Goal: Task Accomplishment & Management: Use online tool/utility

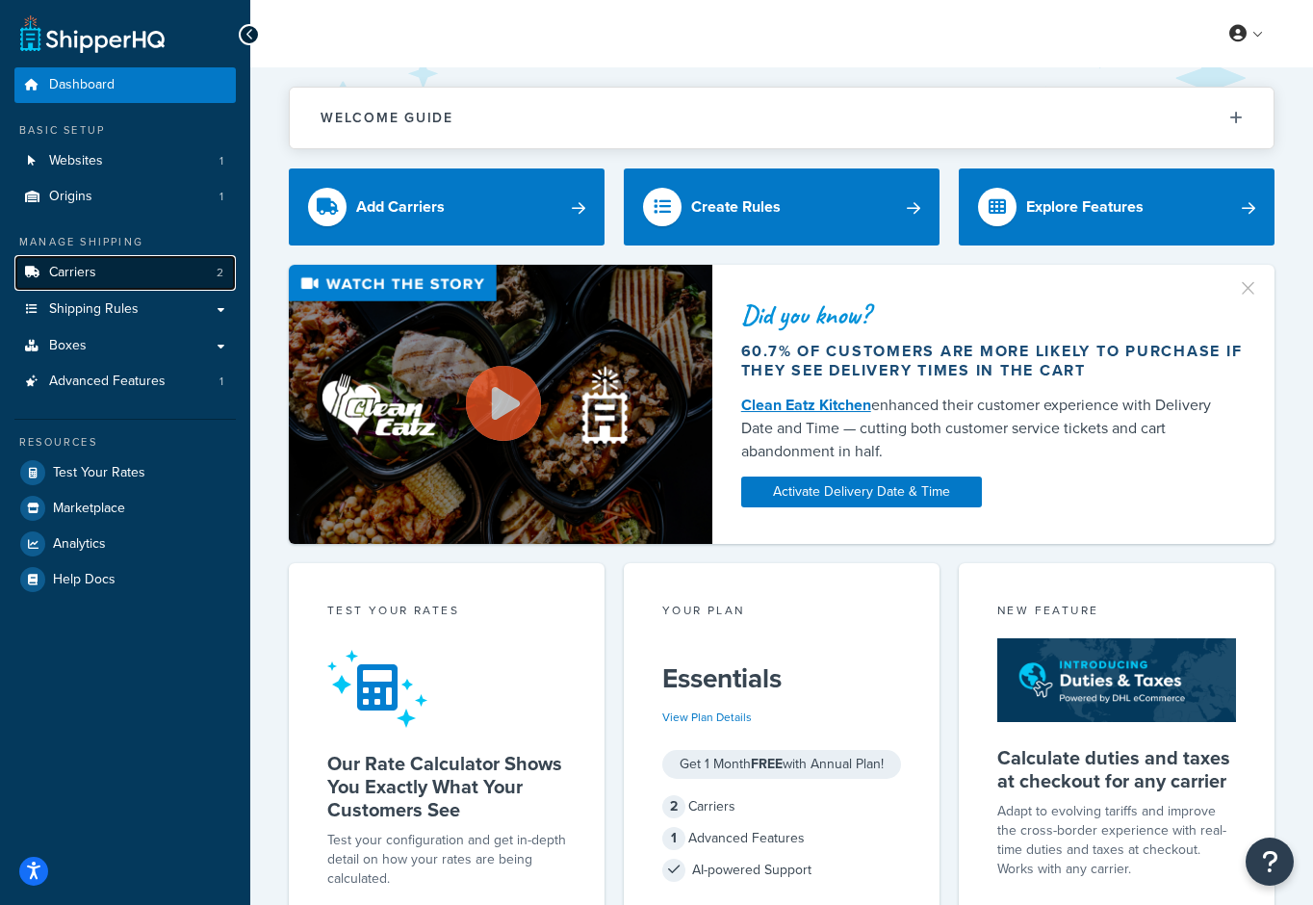
click at [142, 278] on link "Carriers 2" at bounding box center [124, 273] width 221 height 36
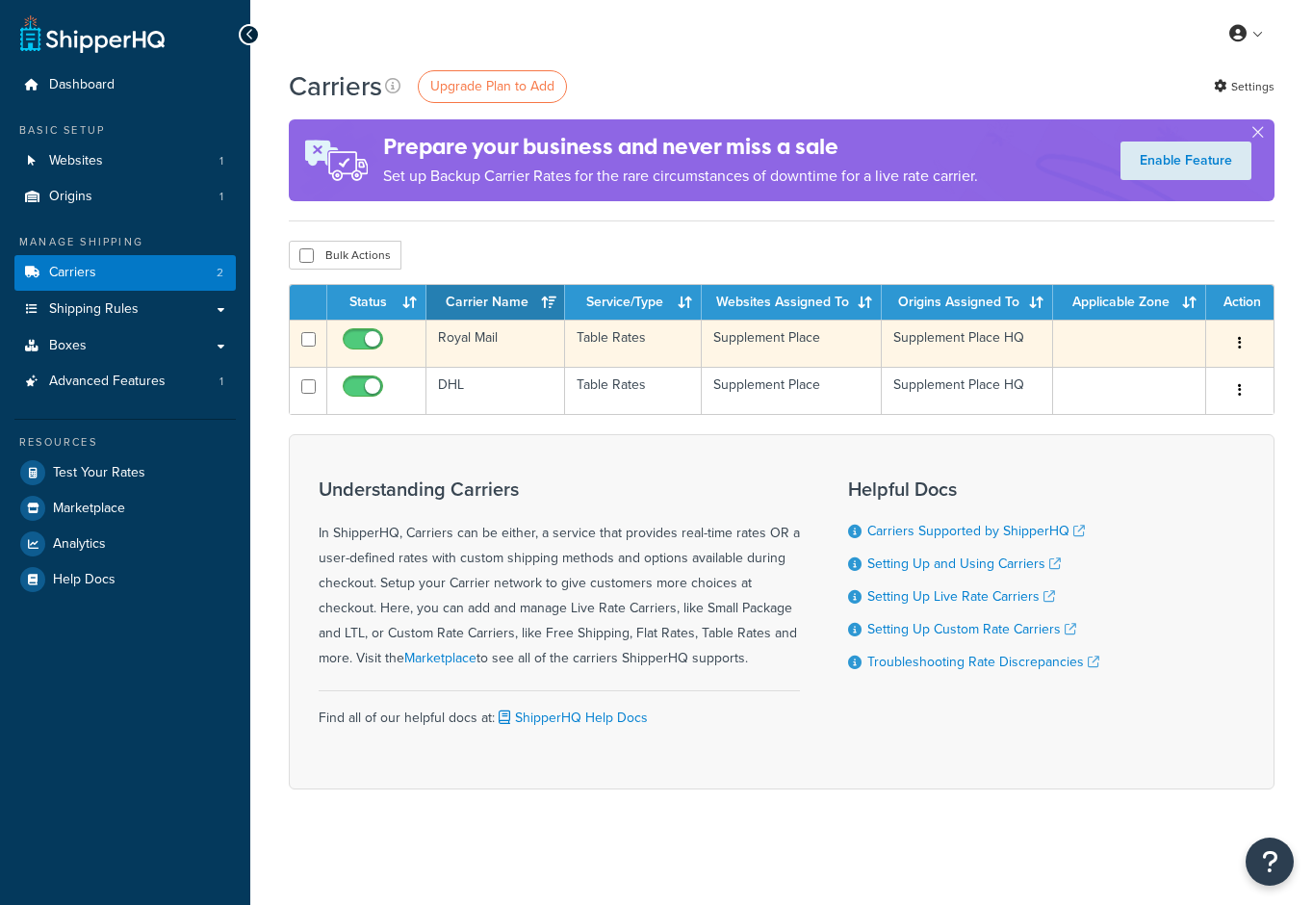
click at [471, 342] on td "Royal Mail" at bounding box center [495, 343] width 139 height 47
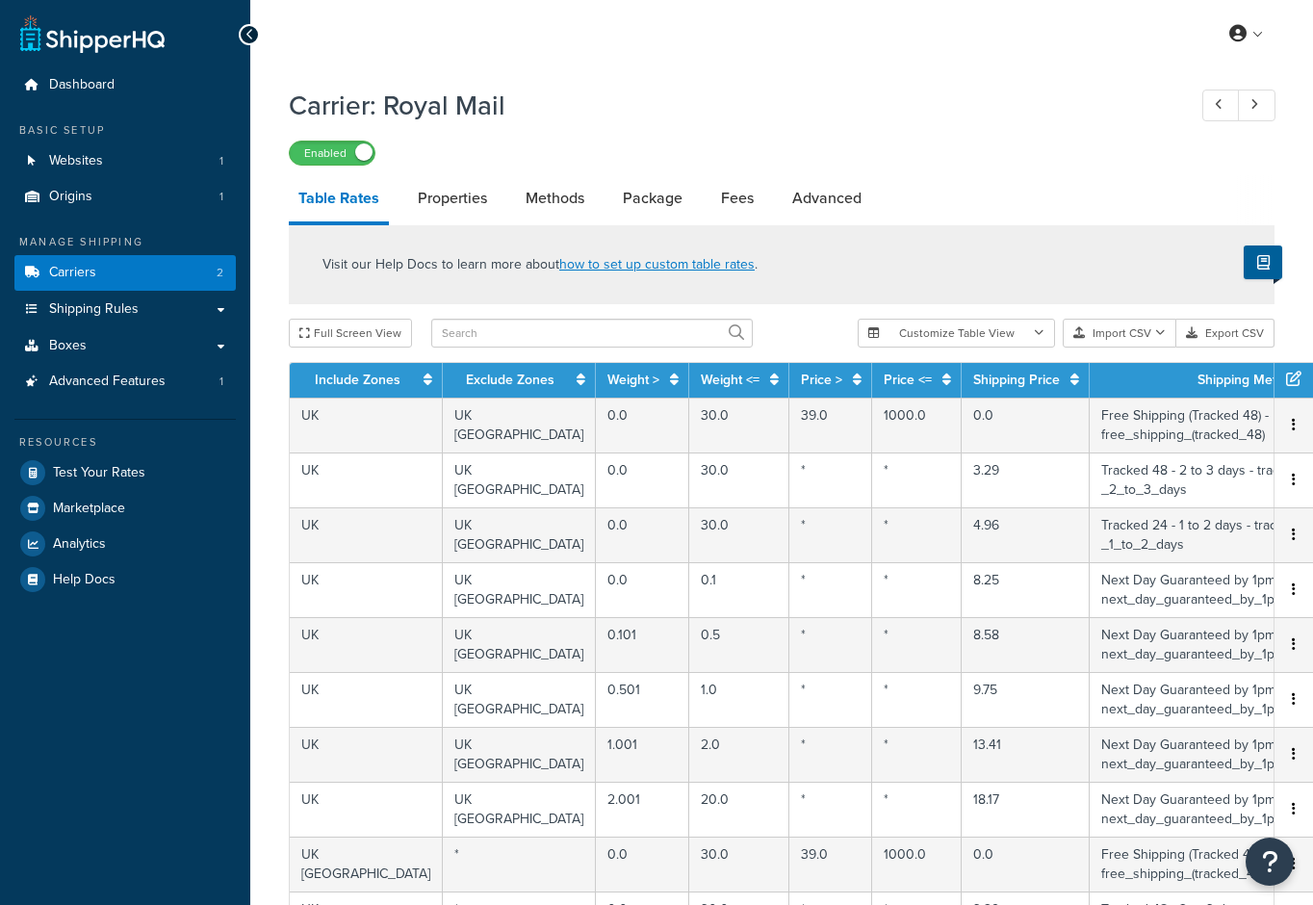
select select "25"
click at [107, 304] on span "Shipping Rules" at bounding box center [94, 309] width 90 height 16
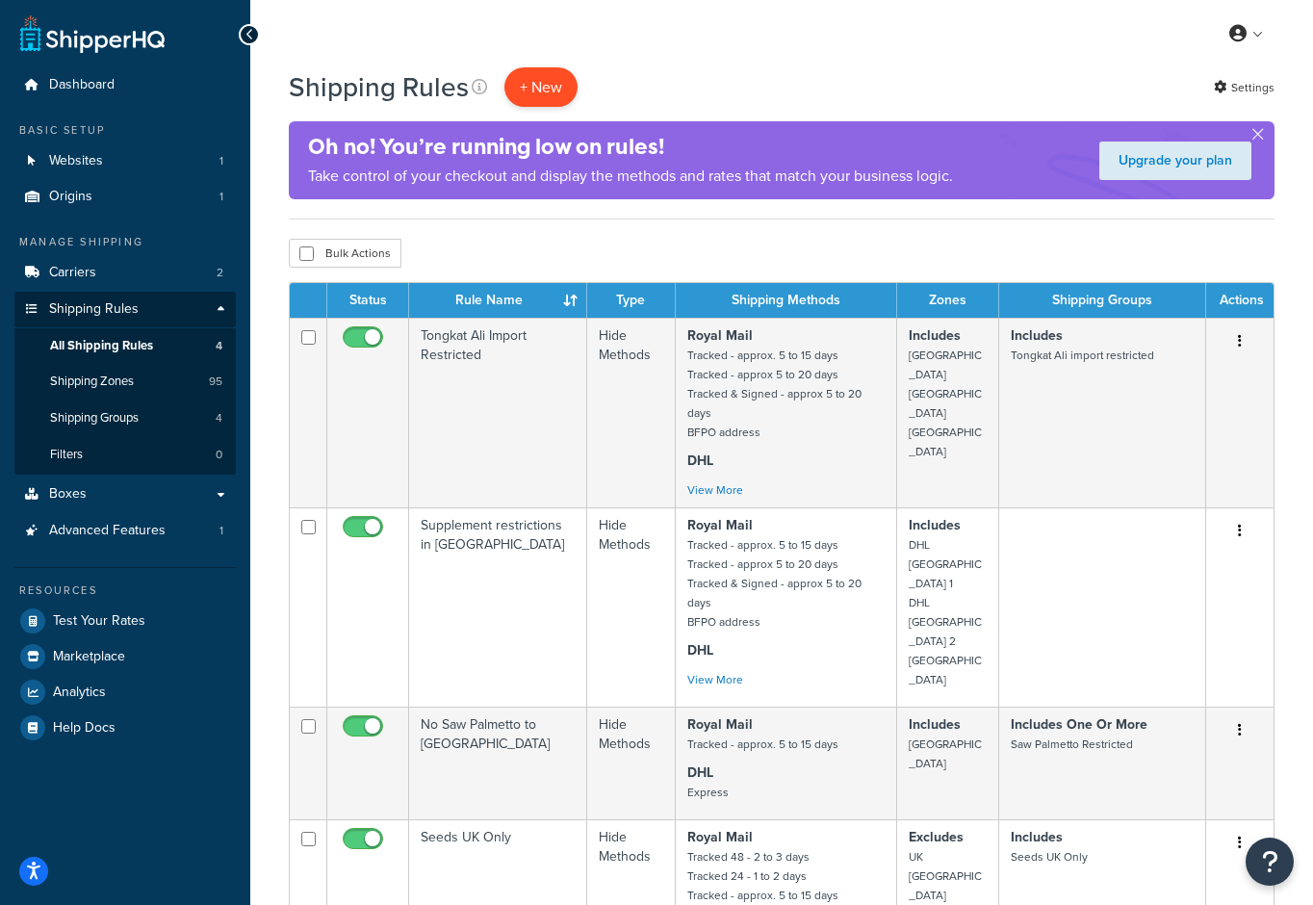
click at [552, 76] on p "+ New" at bounding box center [540, 86] width 73 height 39
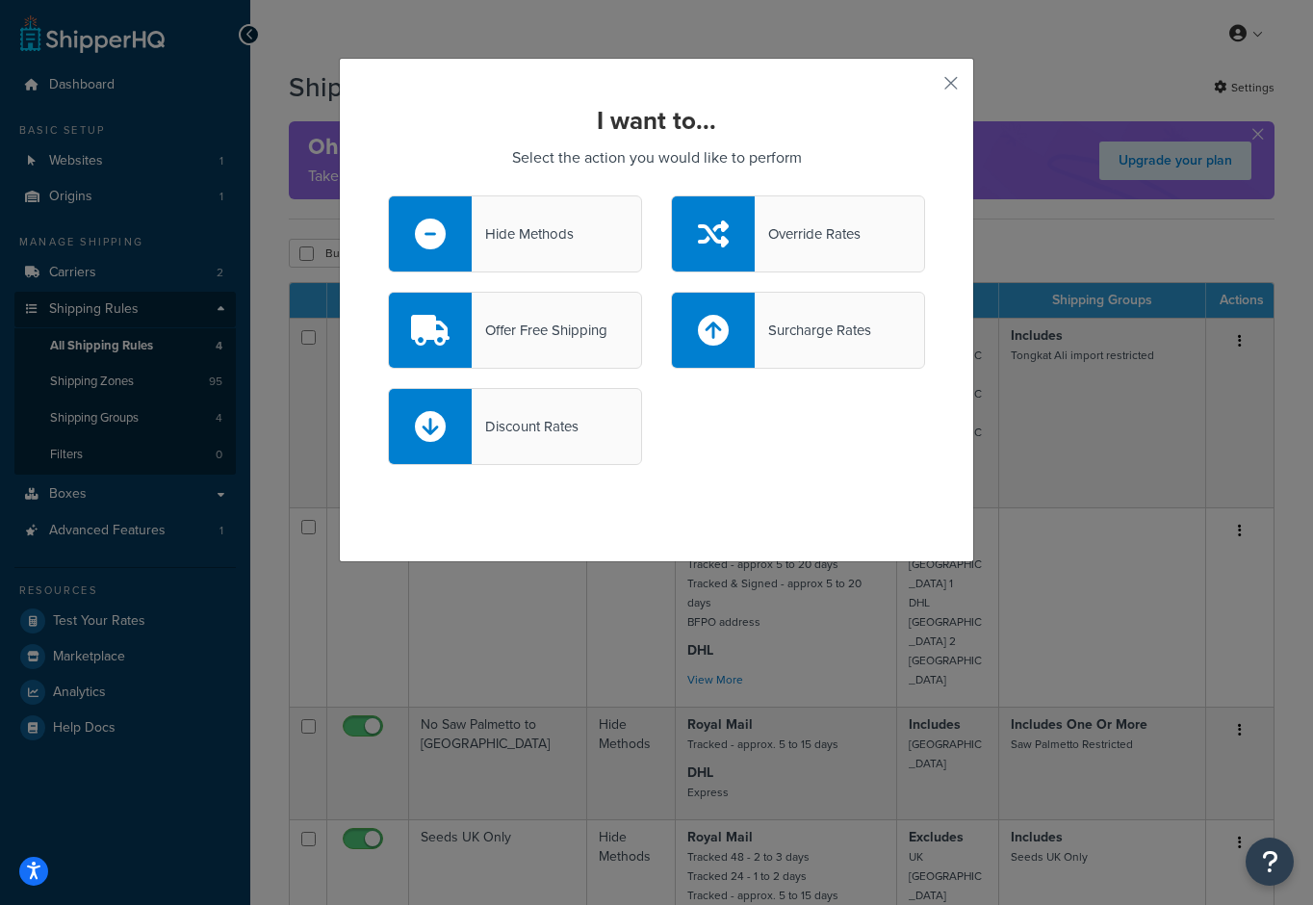
click at [517, 222] on div "Hide Methods" at bounding box center [523, 233] width 102 height 27
click at [0, 0] on input "Hide Methods" at bounding box center [0, 0] width 0 height 0
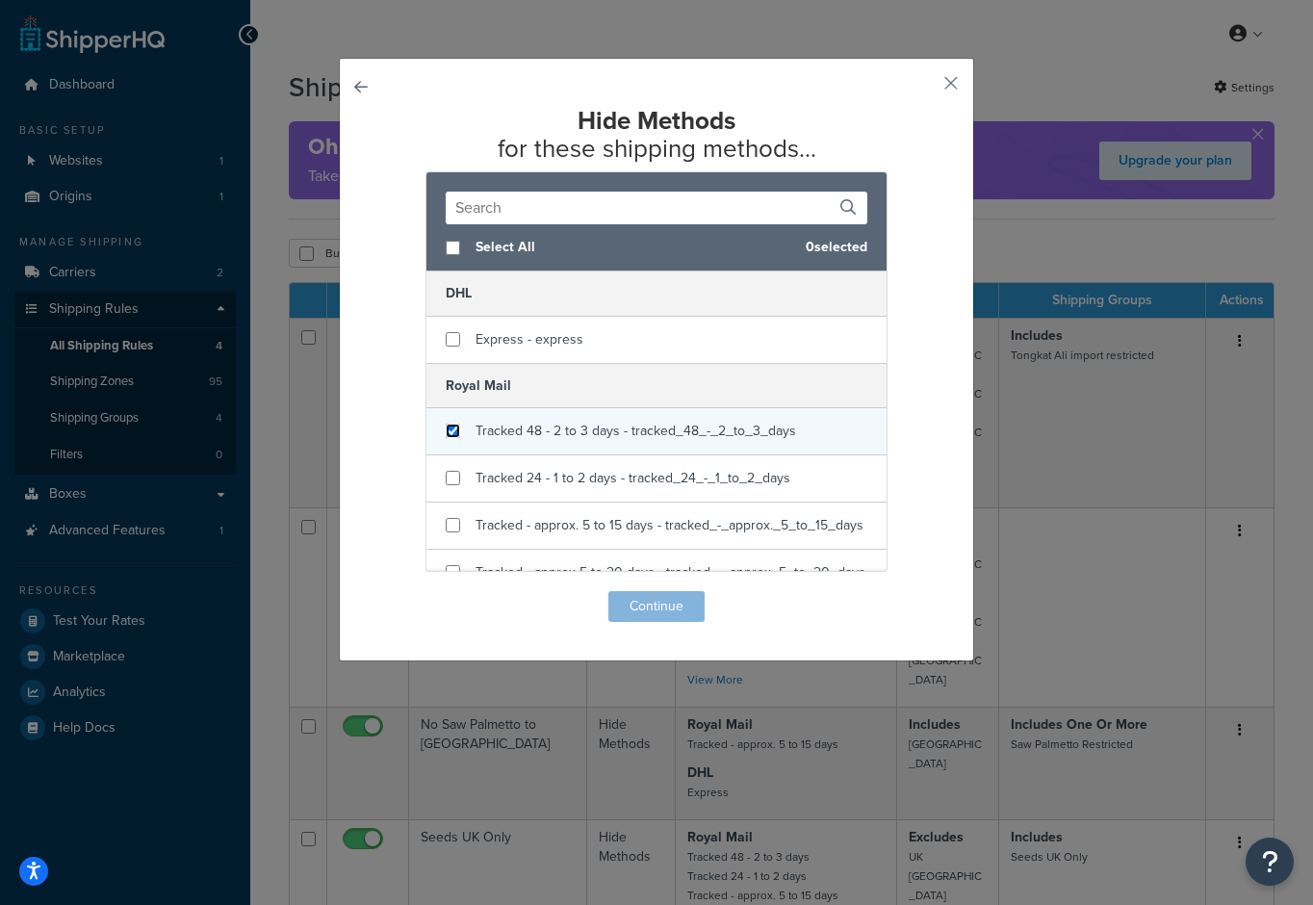
click at [455, 429] on input "checkbox" at bounding box center [453, 430] width 14 height 14
checkbox input "true"
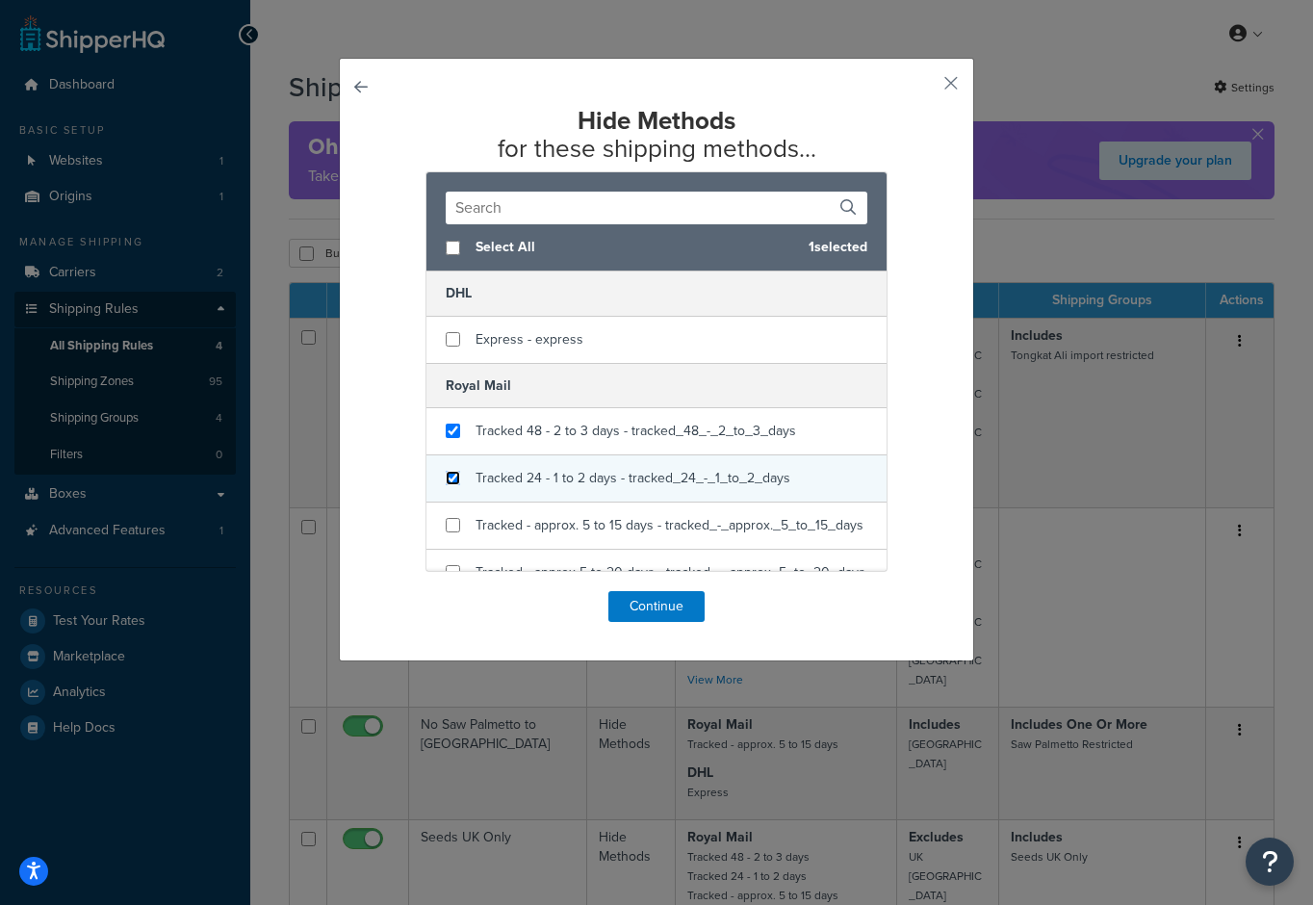
click at [453, 482] on input "checkbox" at bounding box center [453, 478] width 14 height 14
click at [457, 473] on input "checkbox" at bounding box center [453, 478] width 14 height 14
checkbox input "true"
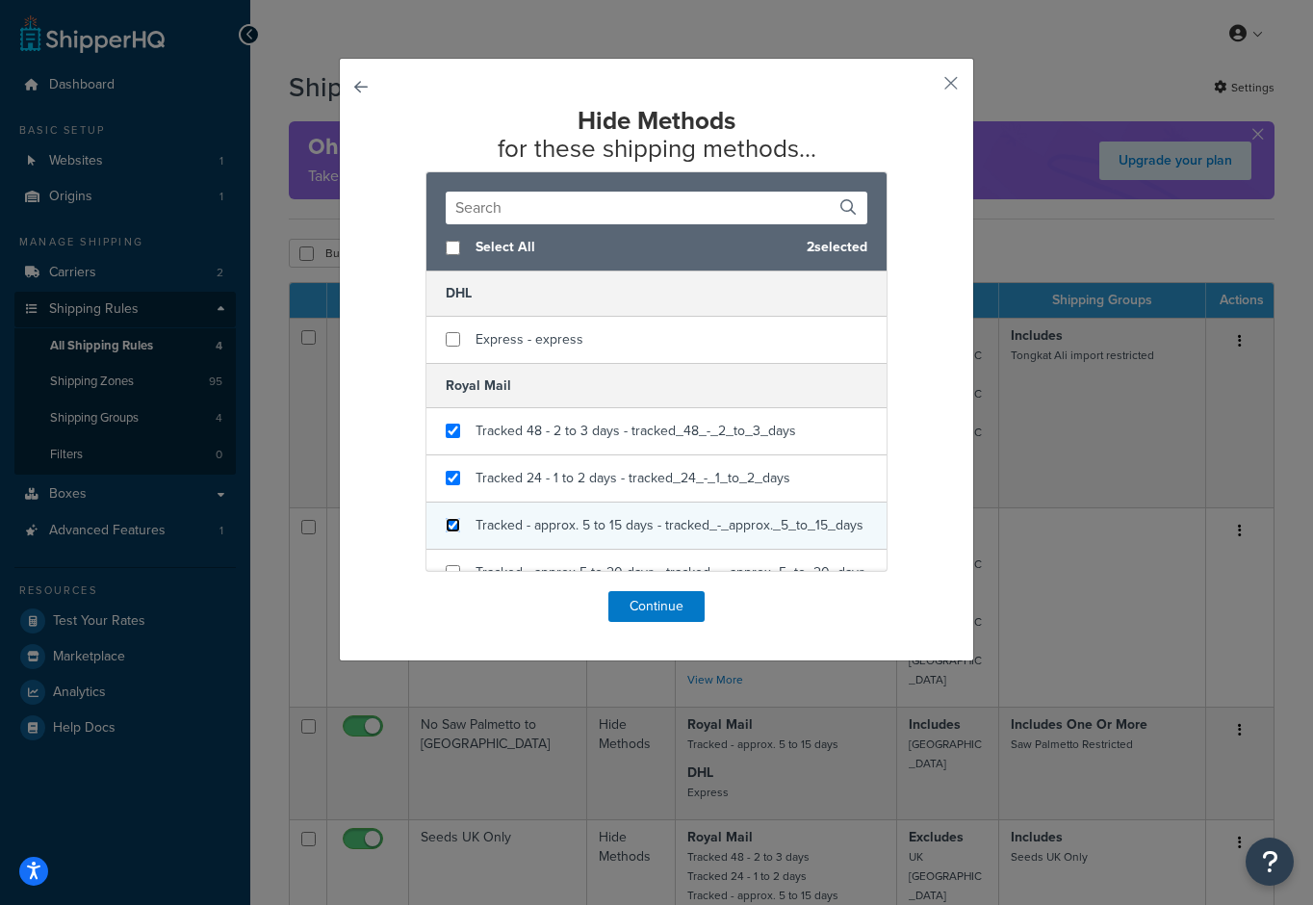
click at [457, 524] on input "checkbox" at bounding box center [453, 525] width 14 height 14
checkbox input "true"
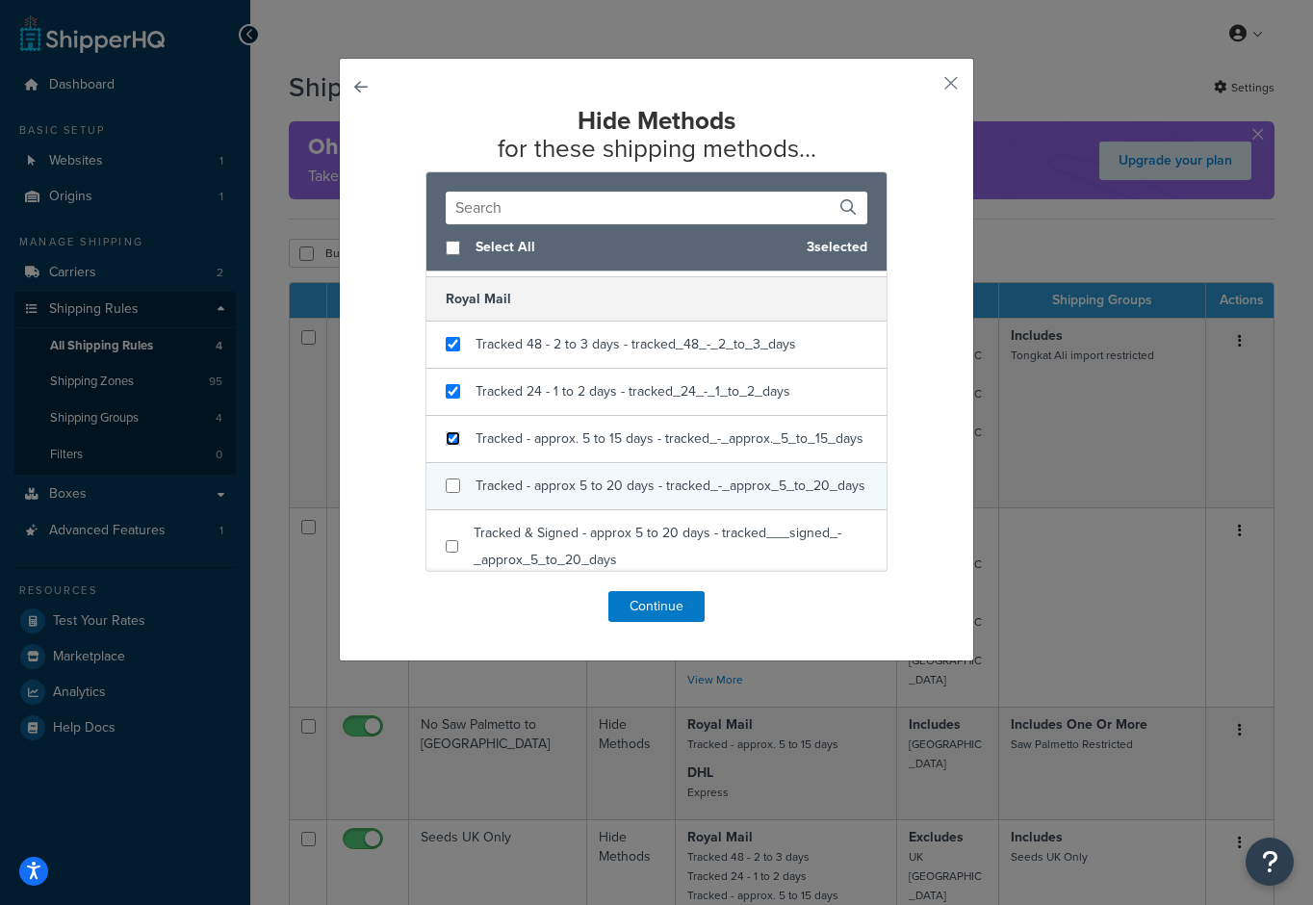
scroll to position [121, 0]
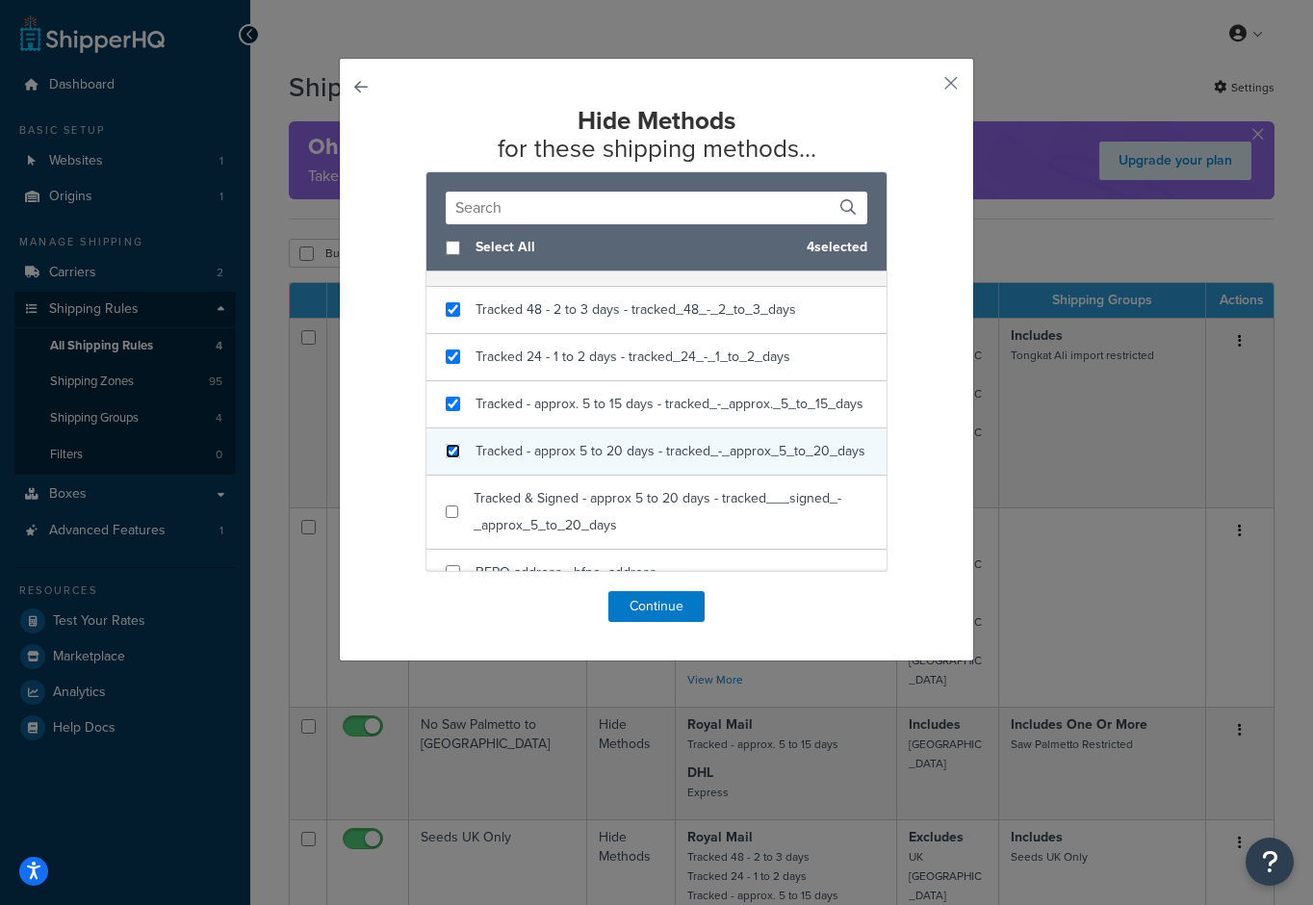
click at [449, 458] on input "checkbox" at bounding box center [453, 451] width 14 height 14
checkbox input "true"
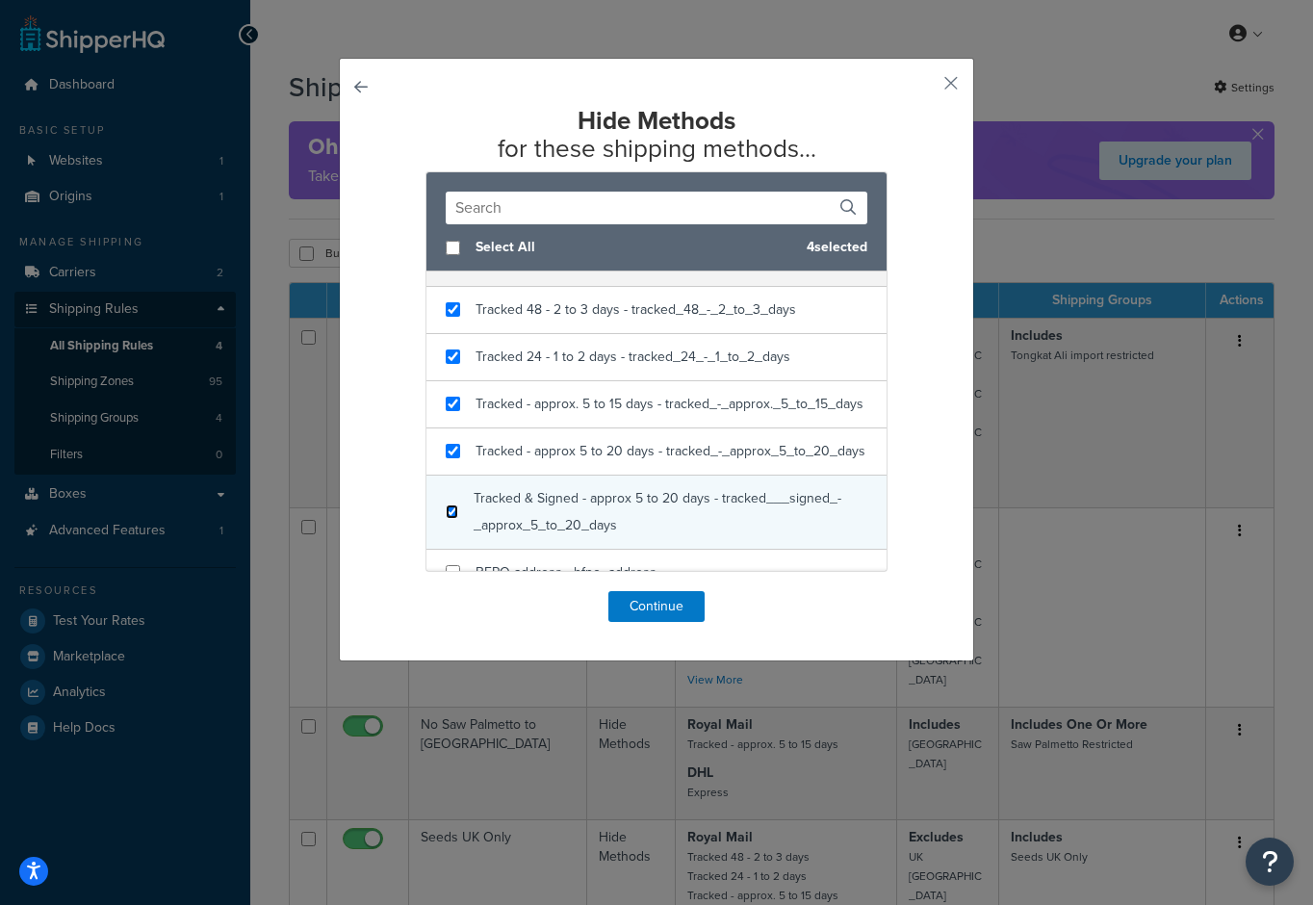
click at [450, 517] on input "checkbox" at bounding box center [452, 511] width 13 height 14
checkbox input "true"
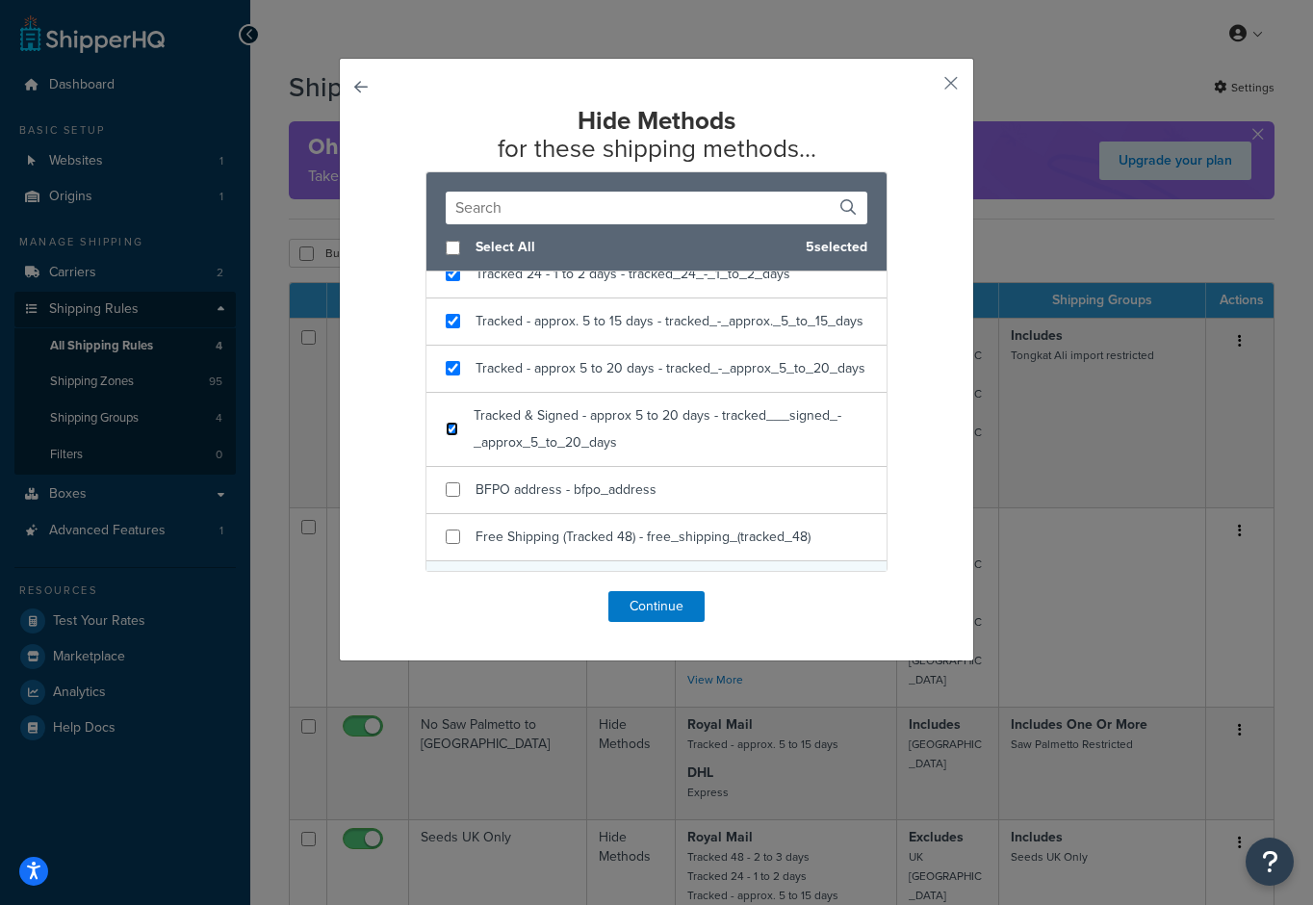
scroll to position [268, 0]
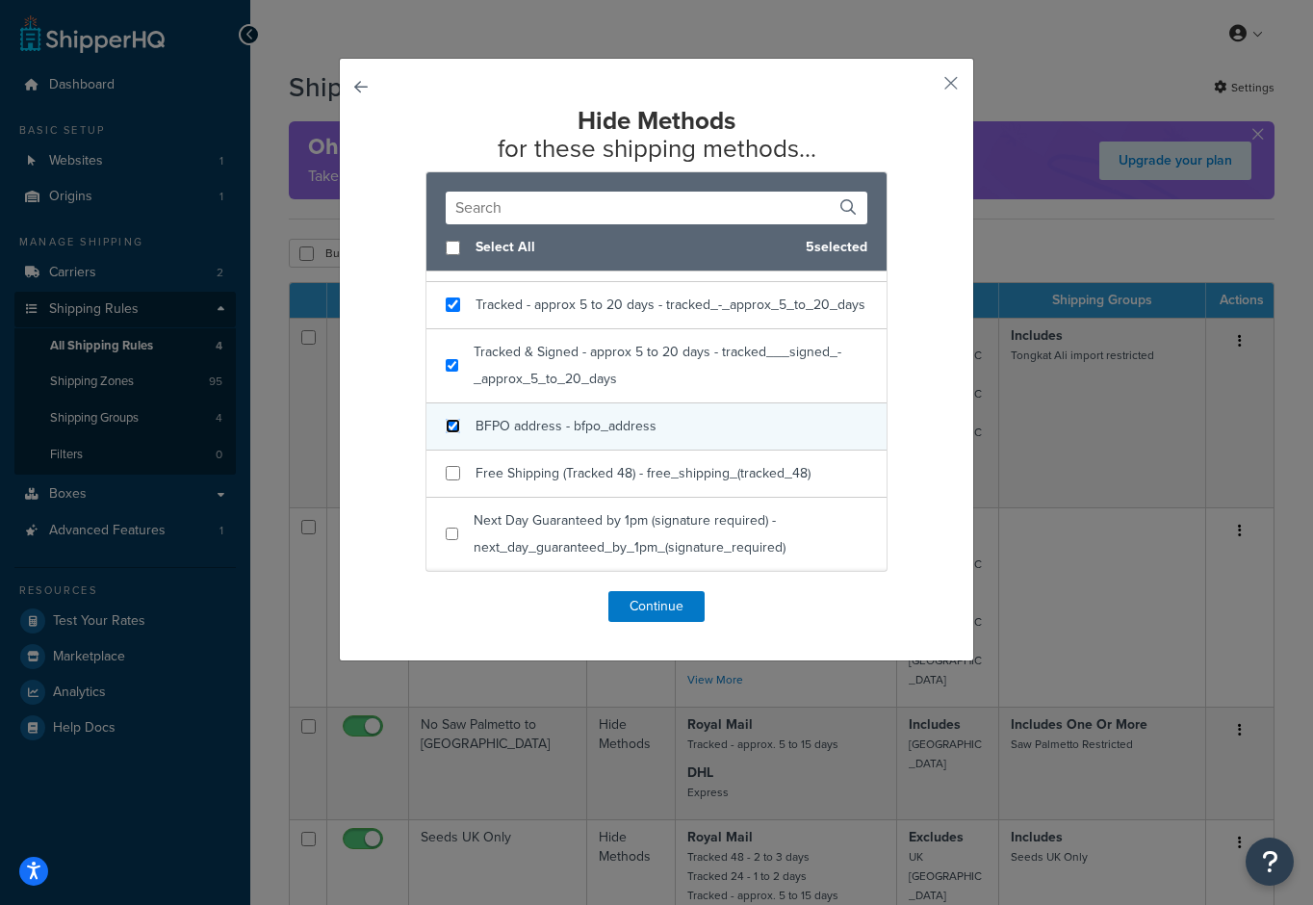
click at [454, 431] on input "checkbox" at bounding box center [453, 426] width 14 height 14
checkbox input "true"
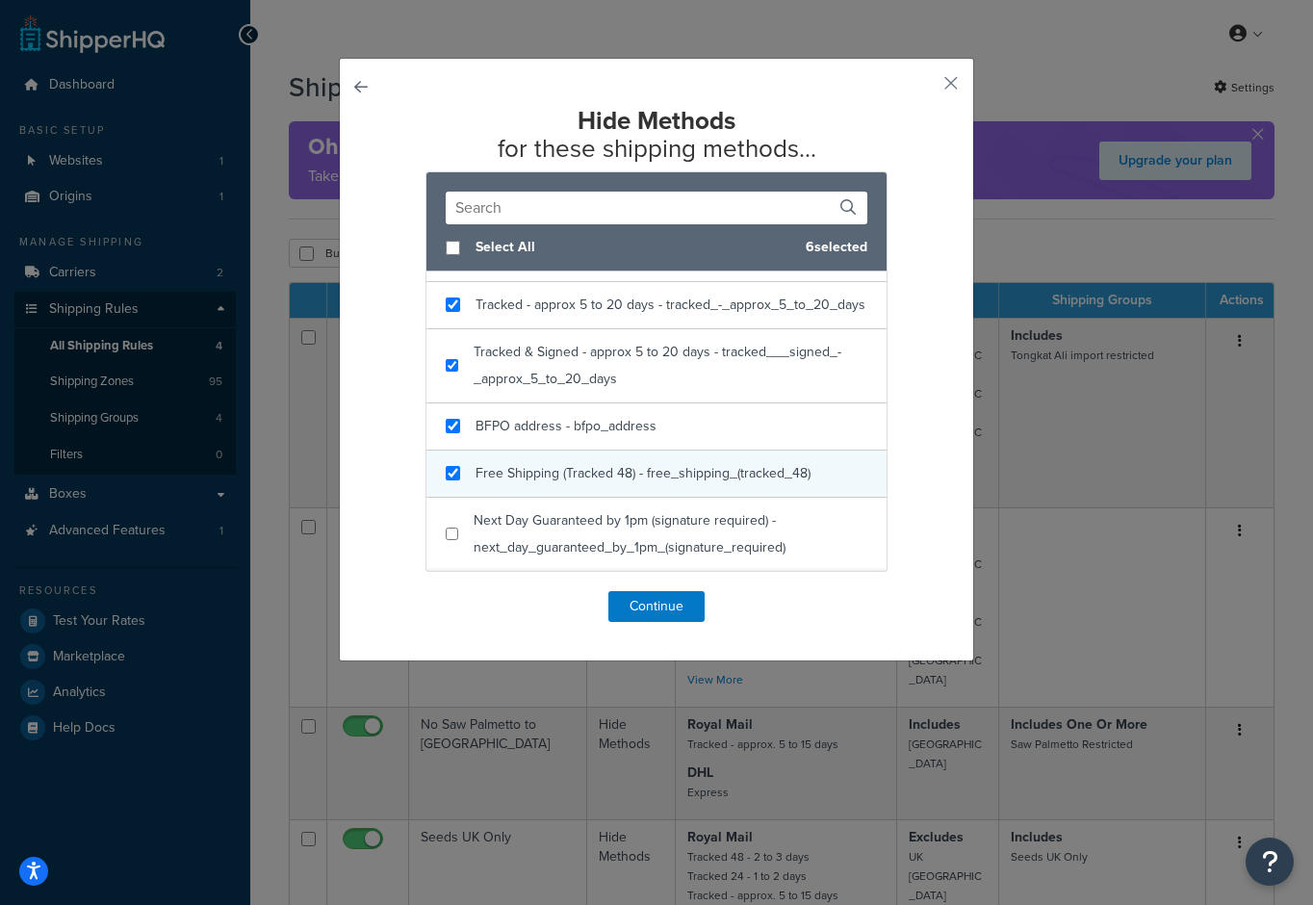
checkbox input "true"
click at [460, 477] on div "Free Shipping (Tracked 48) - free_shipping_(tracked_48)" at bounding box center [656, 473] width 460 height 47
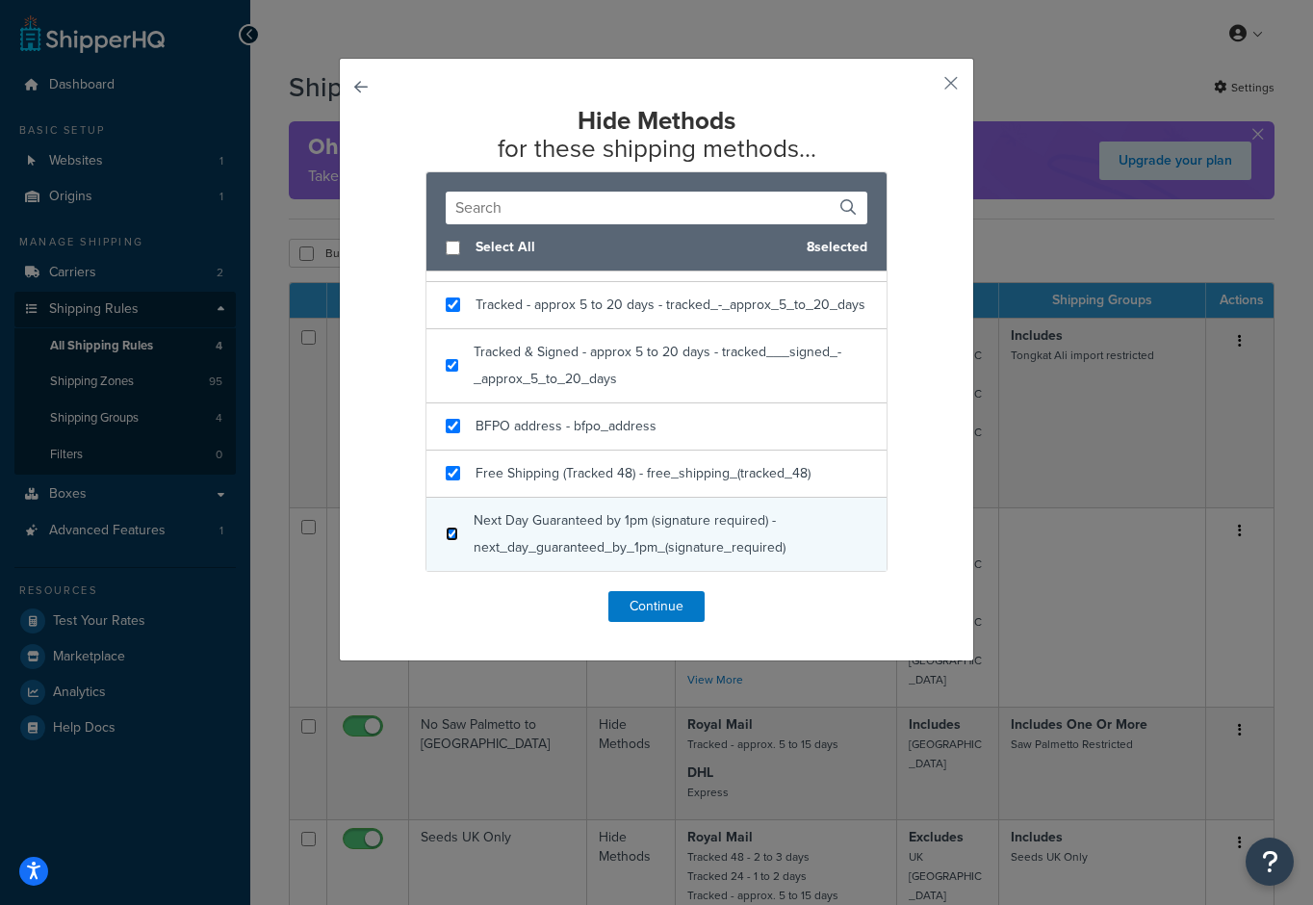
click at [457, 529] on input "checkbox" at bounding box center [452, 533] width 13 height 14
checkbox input "true"
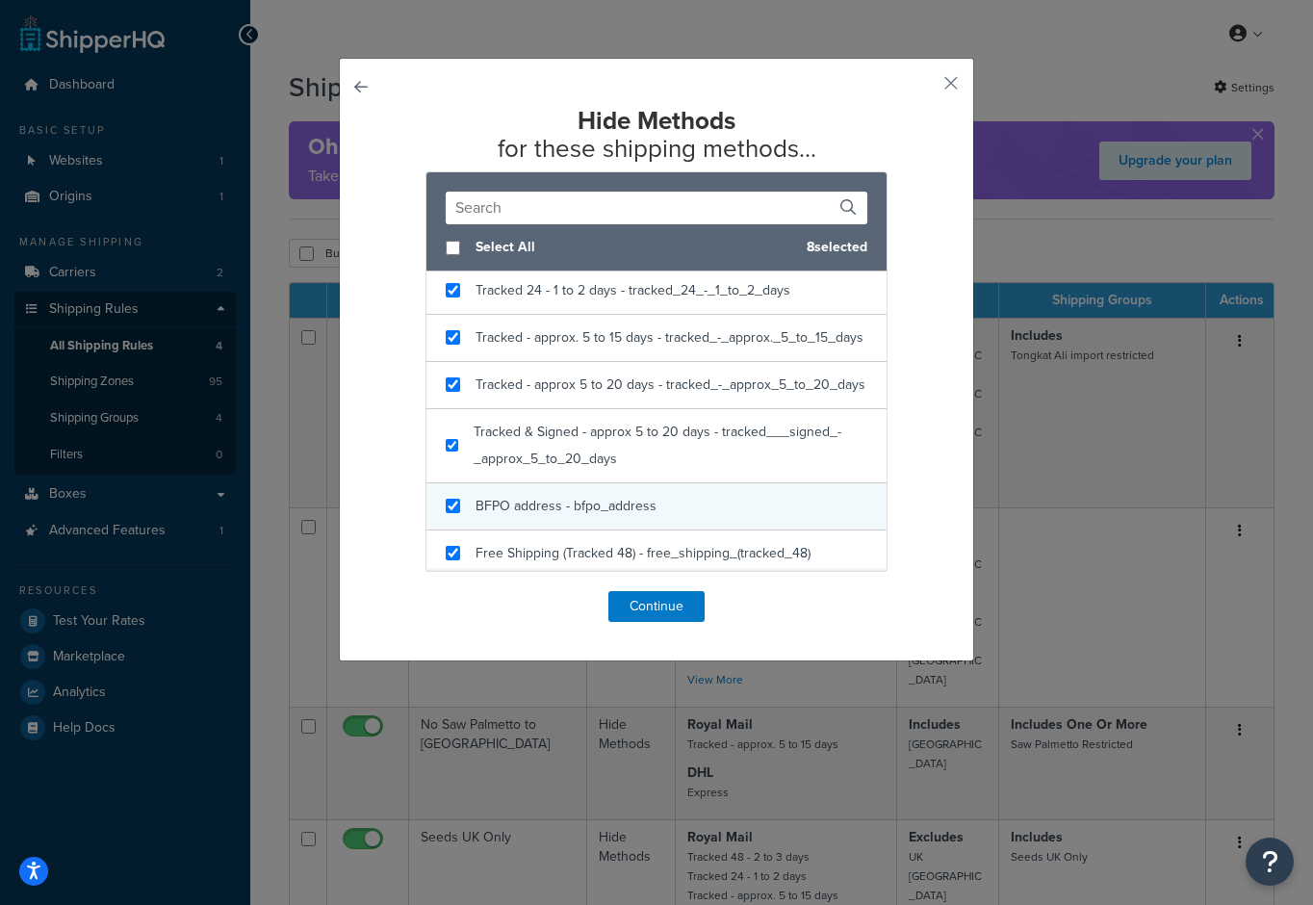
scroll to position [146, 0]
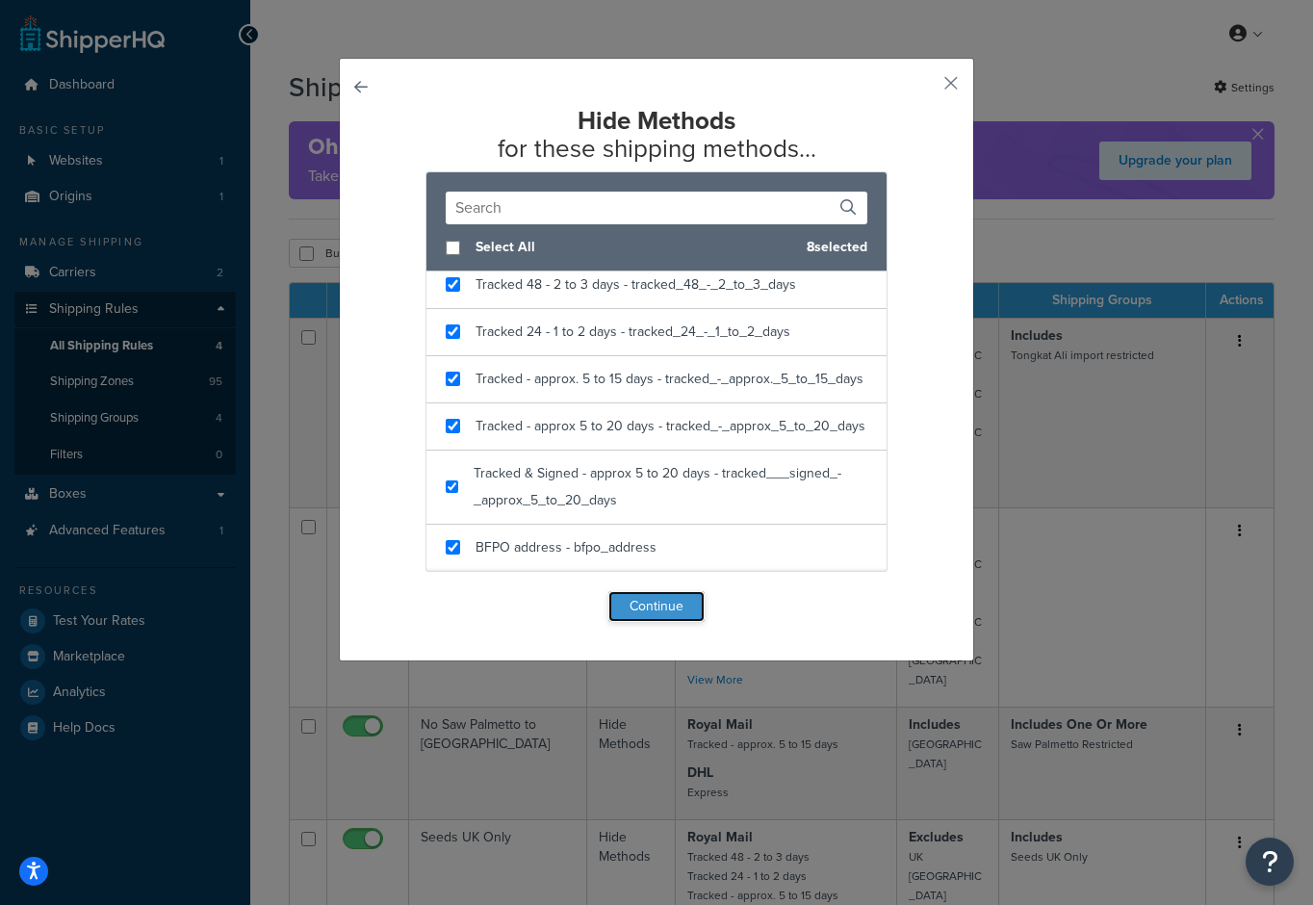
click at [656, 605] on button "Continue" at bounding box center [656, 606] width 96 height 31
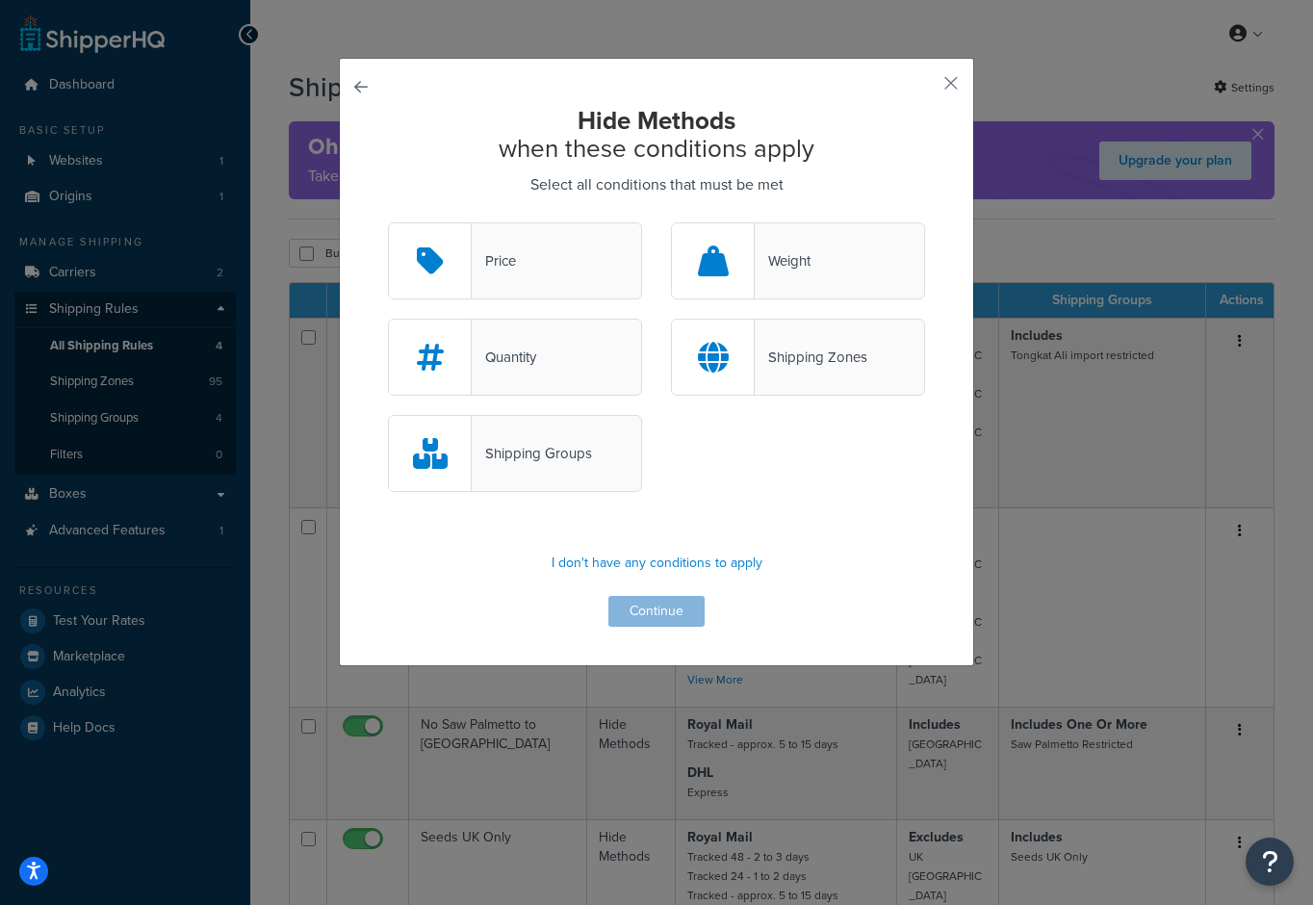
click at [806, 361] on div "Shipping Zones" at bounding box center [811, 357] width 113 height 27
click at [0, 0] on input "Shipping Zones" at bounding box center [0, 0] width 0 height 0
click at [665, 607] on button "Continue" at bounding box center [656, 611] width 96 height 31
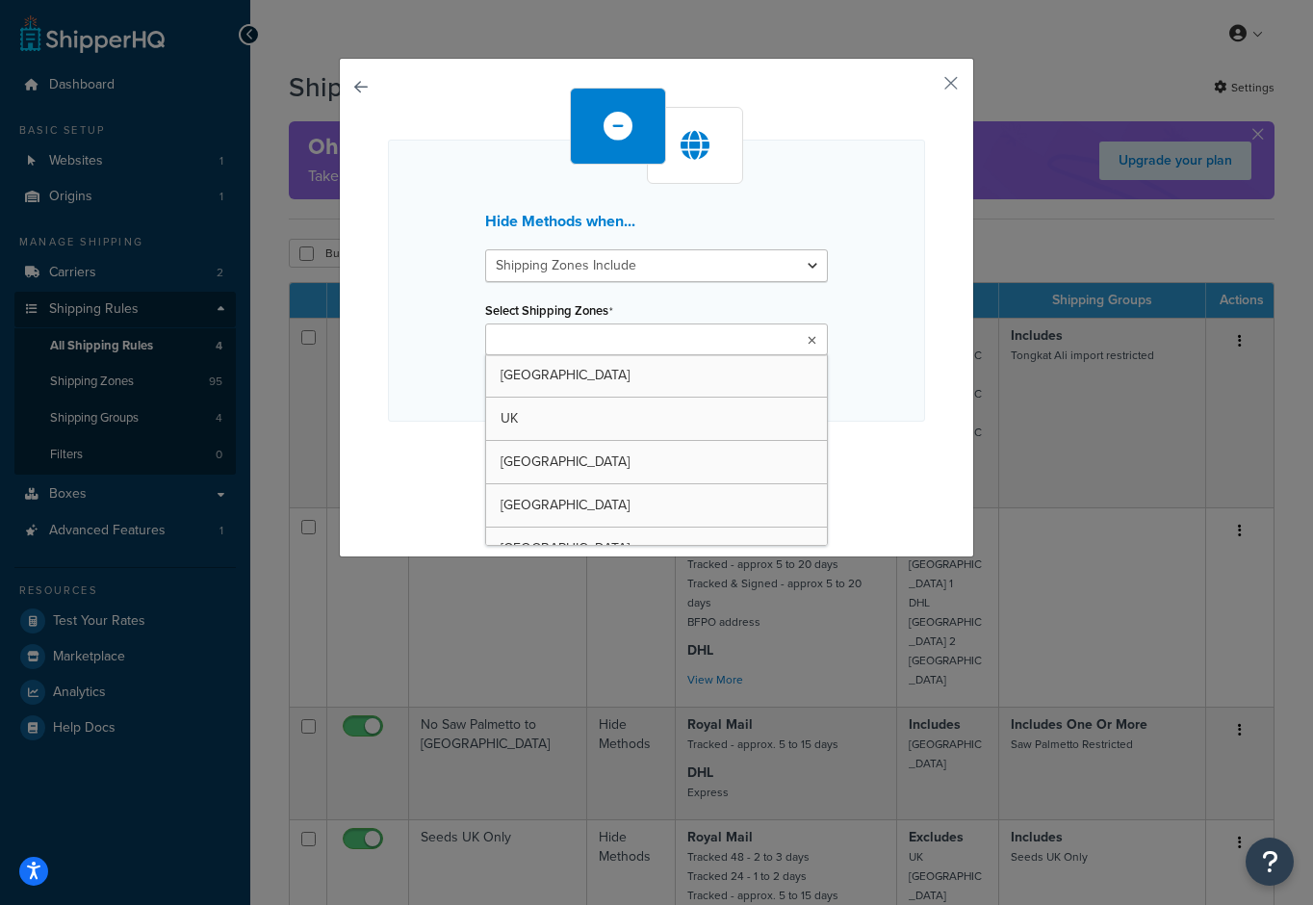
click at [568, 345] on input "Select Shipping Zones" at bounding box center [576, 340] width 170 height 21
type input "ca"
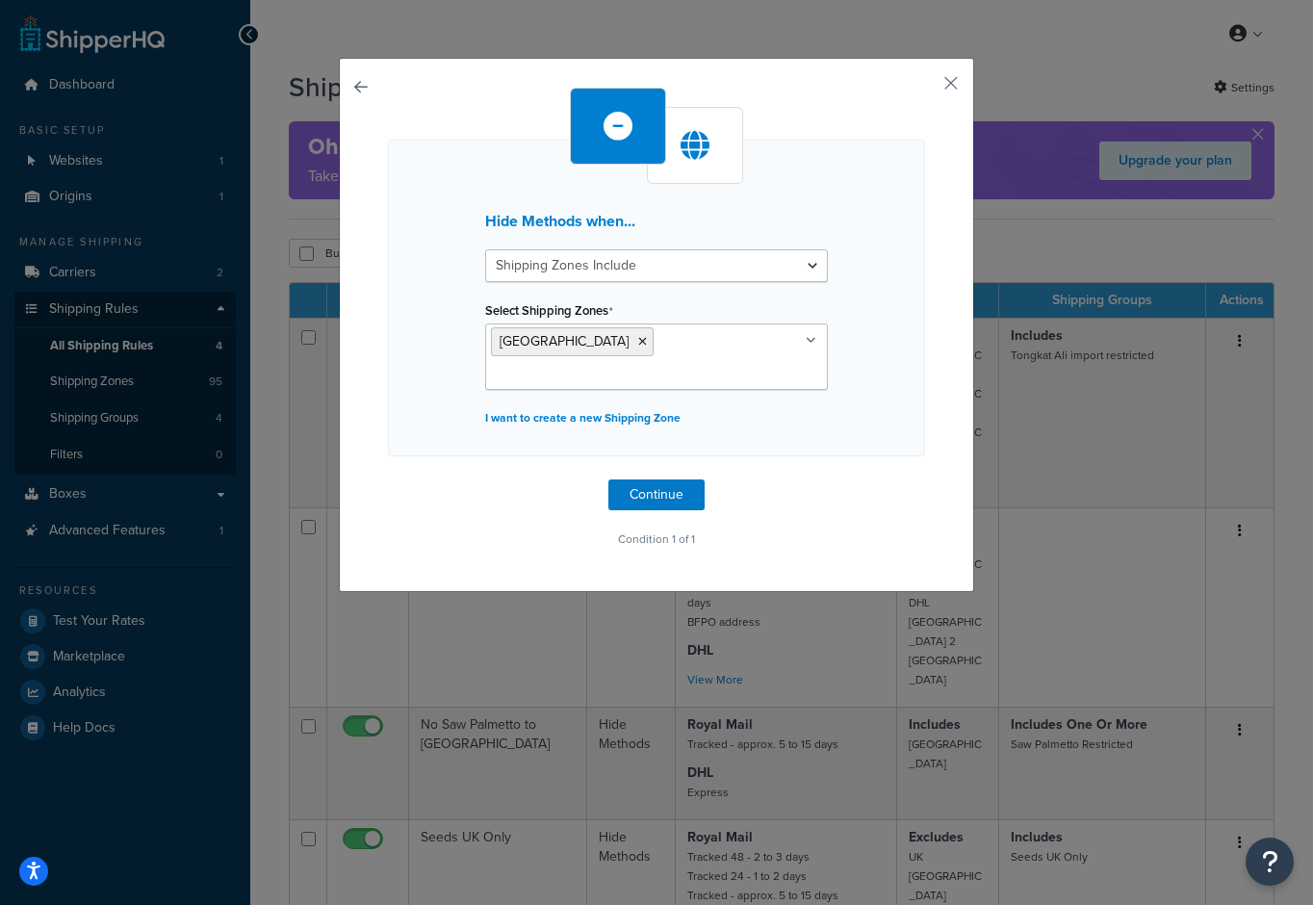
click at [907, 412] on div "Hide Methods when... Shipping Zones Include Shipping Zones Do Not Include Selec…" at bounding box center [656, 298] width 537 height 317
click at [649, 479] on button "Continue" at bounding box center [656, 494] width 96 height 31
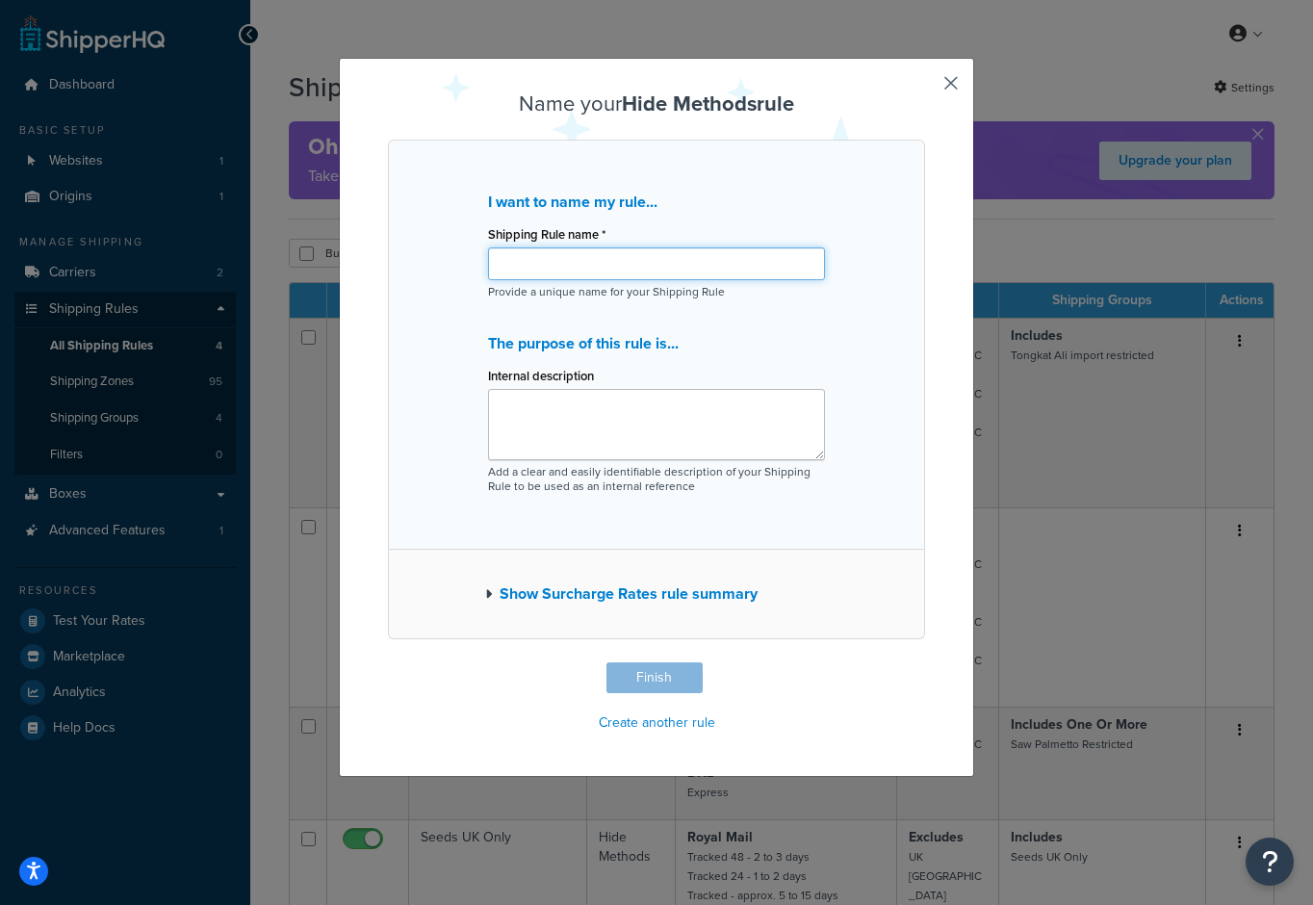
click at [659, 255] on input "Shipping Rule name *" at bounding box center [656, 263] width 337 height 33
type input "No RM to Canada"
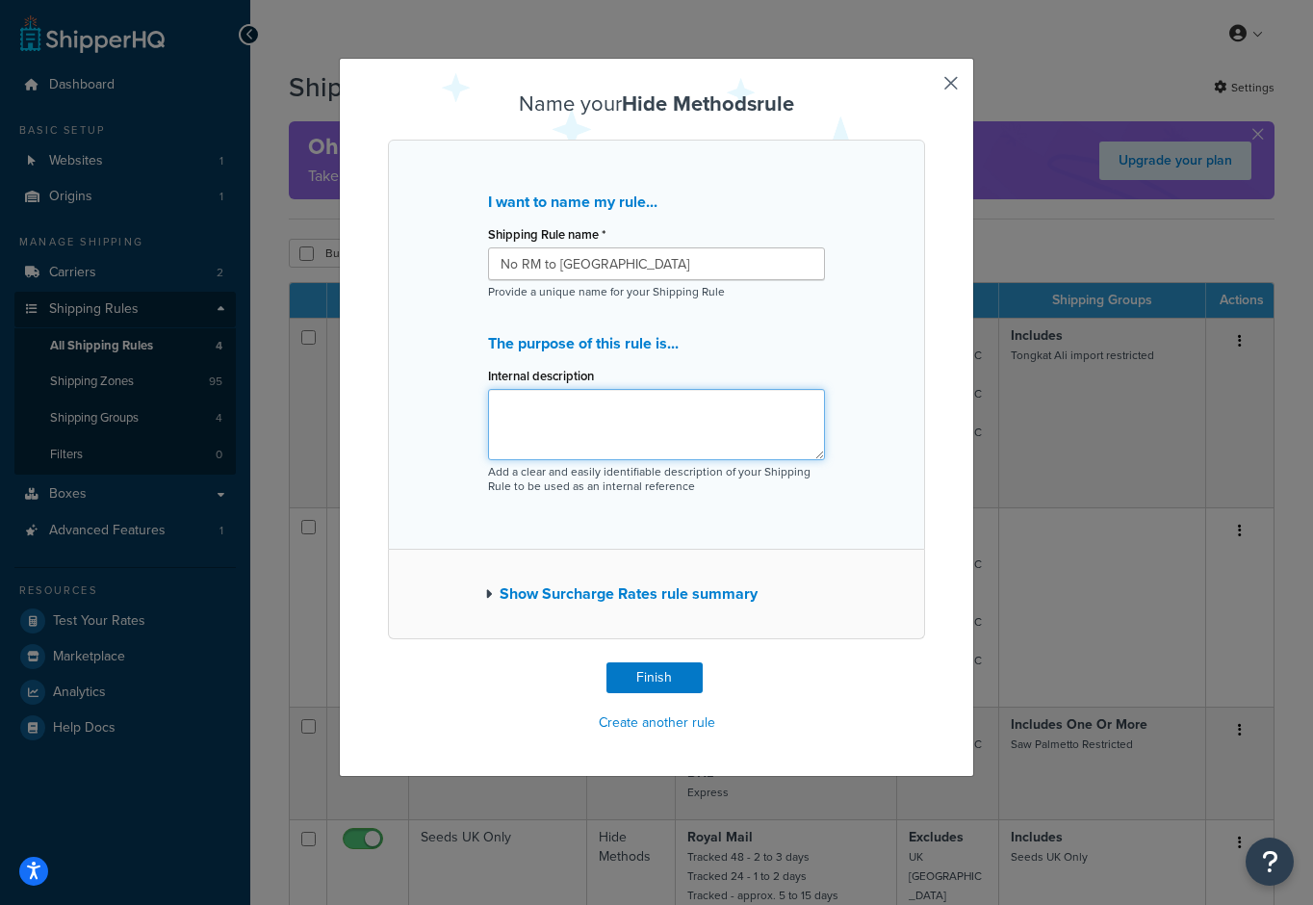
click at [662, 415] on textarea "Internal description" at bounding box center [656, 424] width 337 height 71
type textarea "Postal strikes"
click at [669, 666] on button "Finish" at bounding box center [654, 677] width 96 height 31
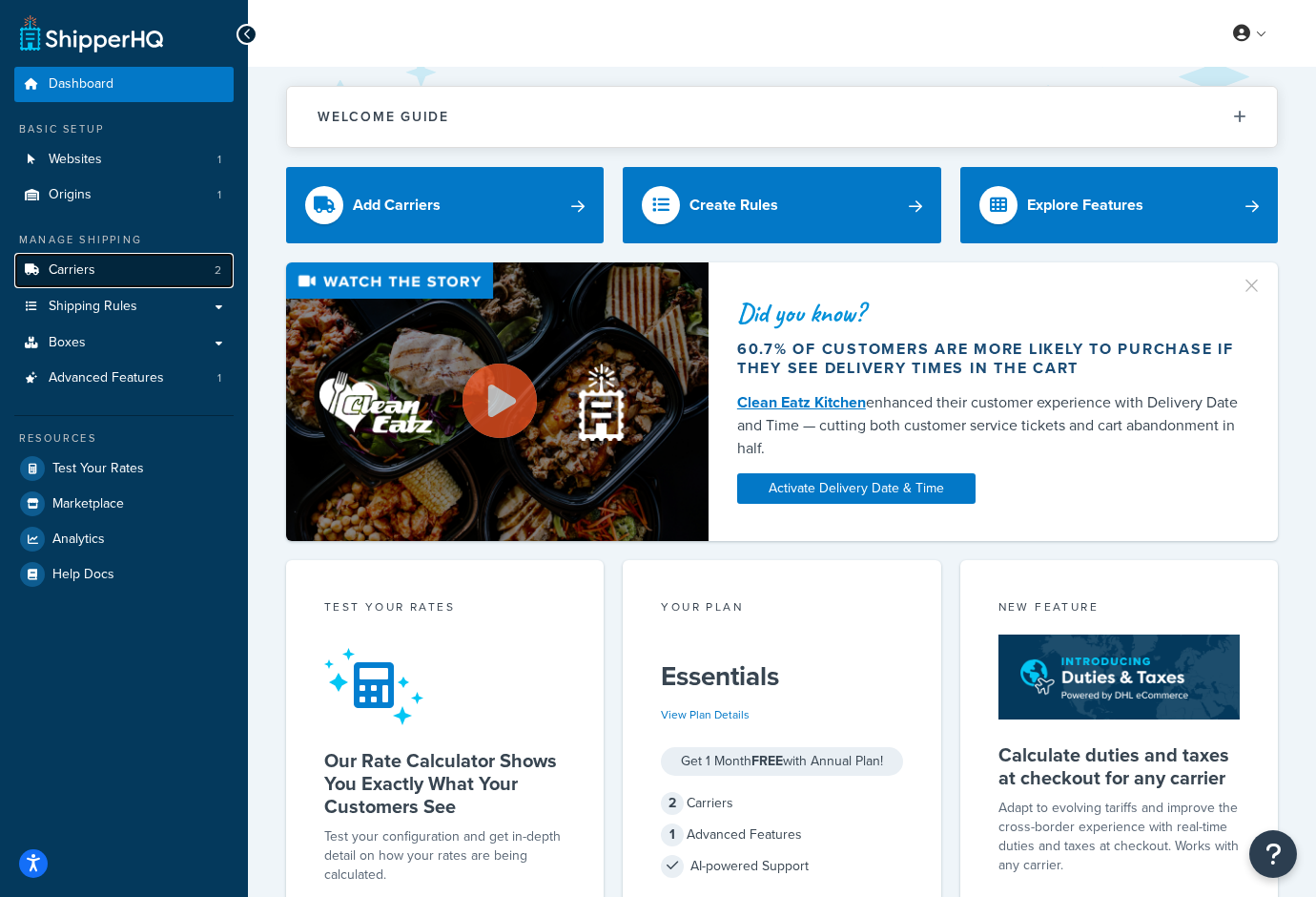
click at [99, 274] on link "Carriers 2" at bounding box center [123, 271] width 219 height 36
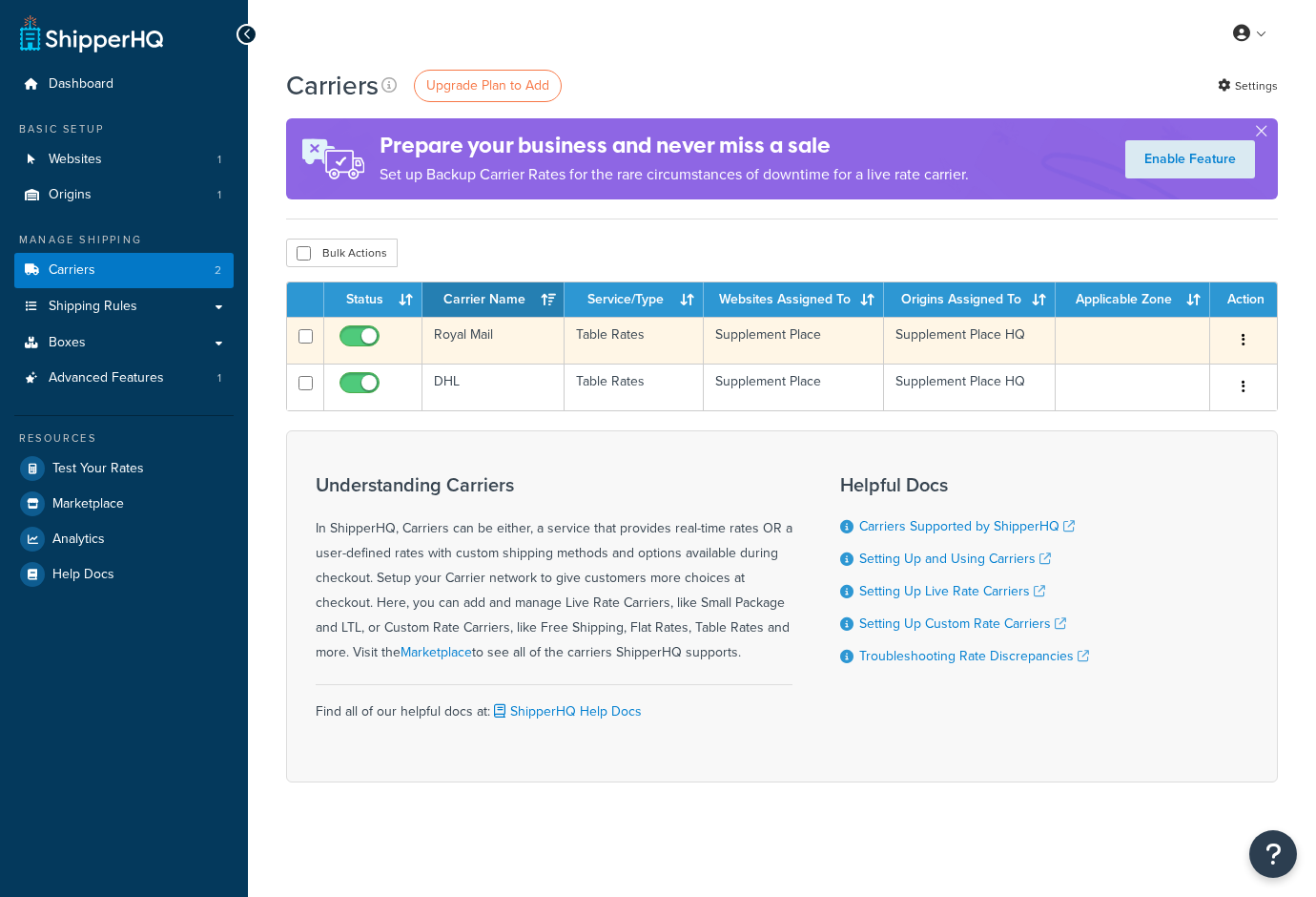
click at [543, 329] on td "Royal Mail" at bounding box center [493, 340] width 142 height 47
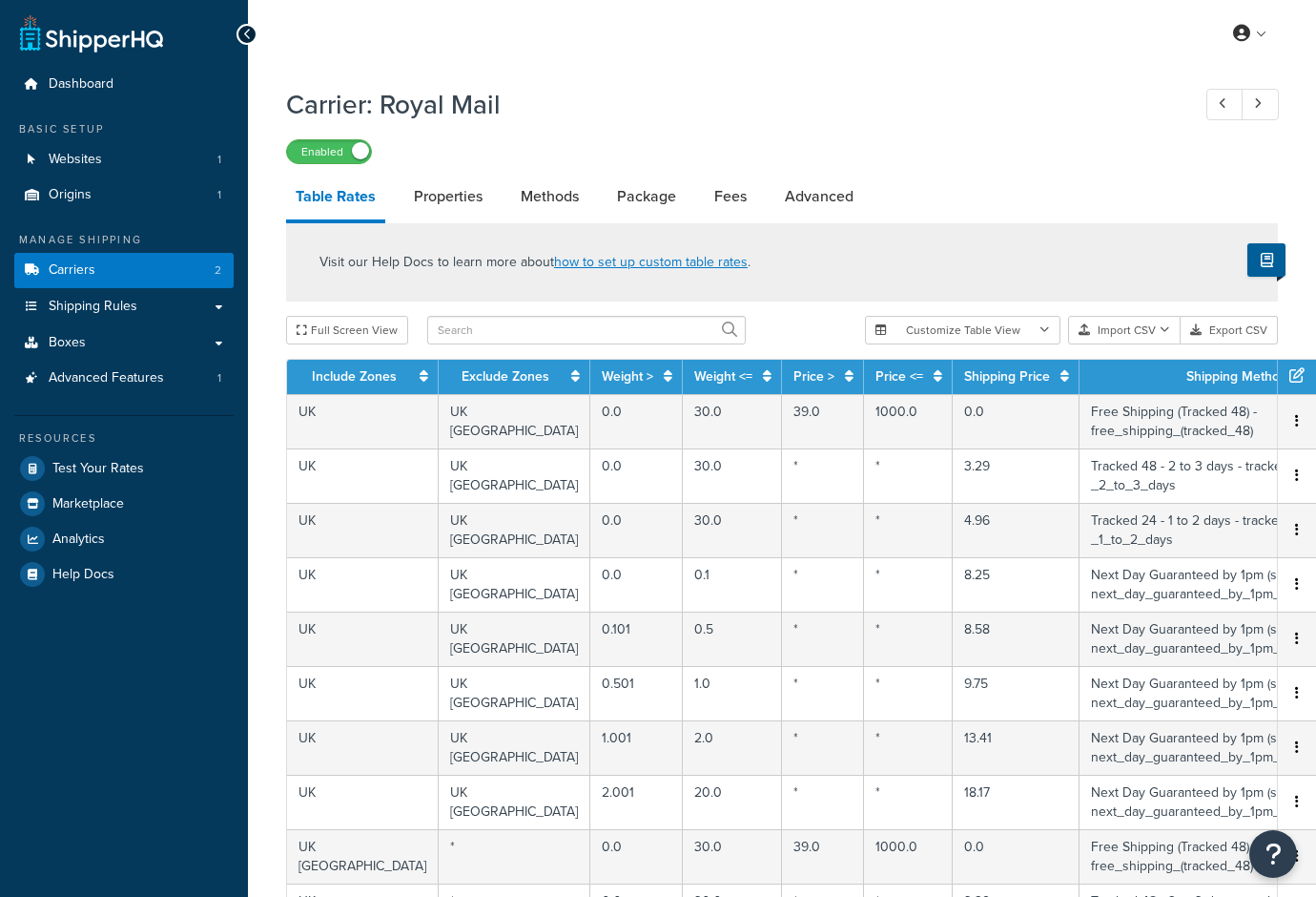
select select "25"
click at [99, 266] on link "Carriers 2" at bounding box center [123, 271] width 219 height 36
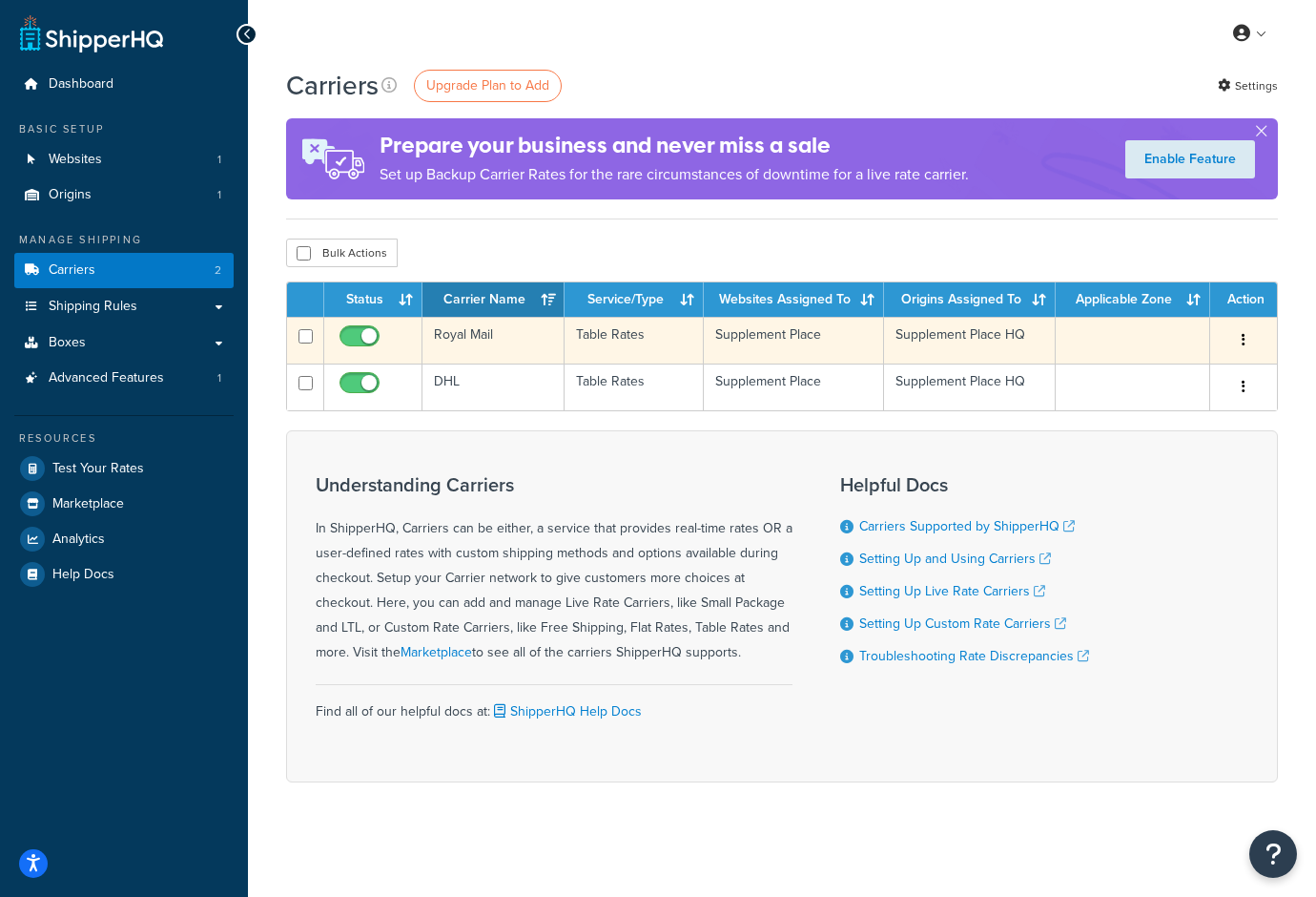
click at [1246, 347] on button "button" at bounding box center [1243, 340] width 27 height 31
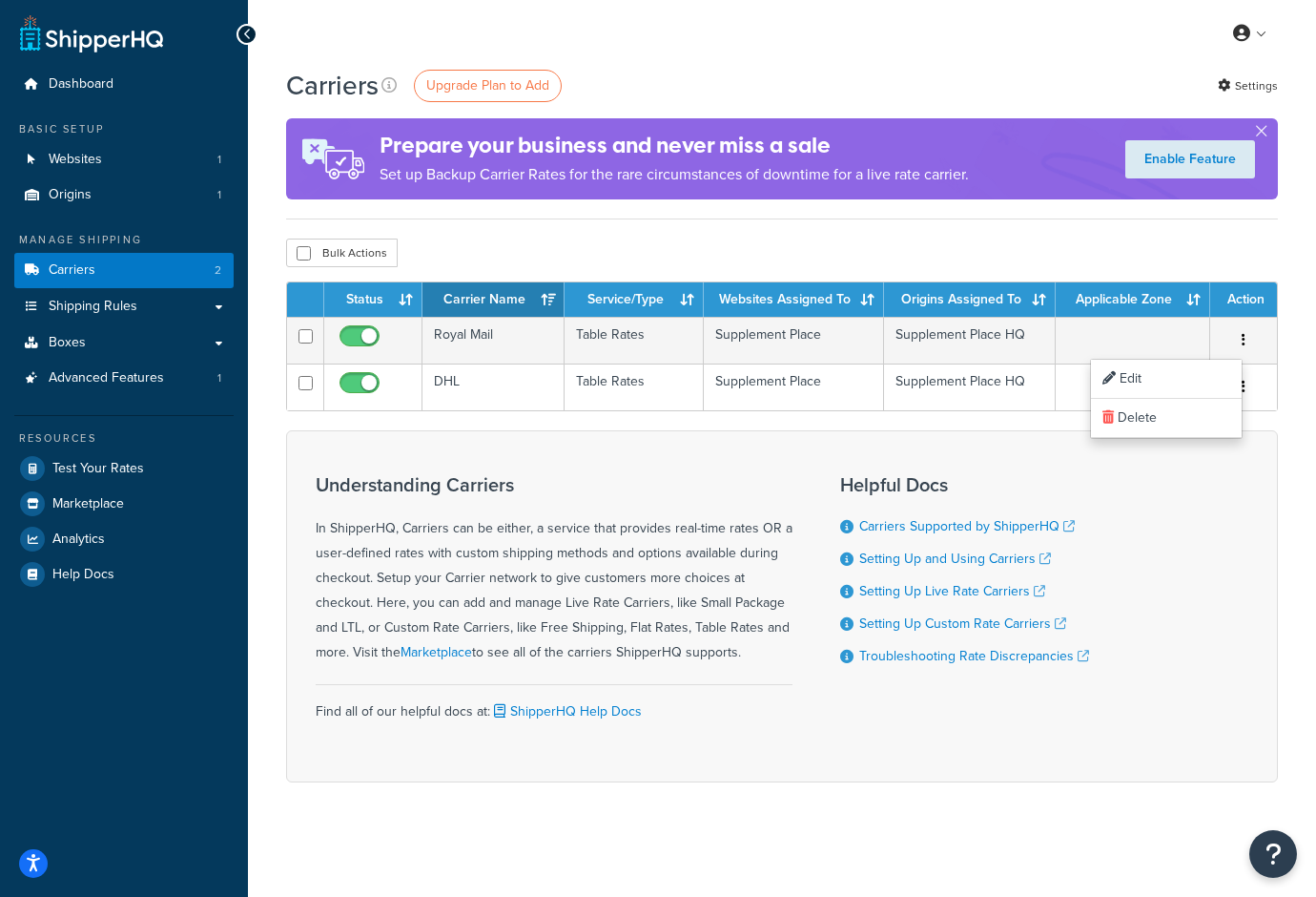
click at [722, 737] on div "Understanding Carriers In ShipperHQ, Carriers can be either, a service that pro…" at bounding box center [554, 606] width 477 height 292
click at [141, 166] on link "Websites 1" at bounding box center [123, 160] width 219 height 36
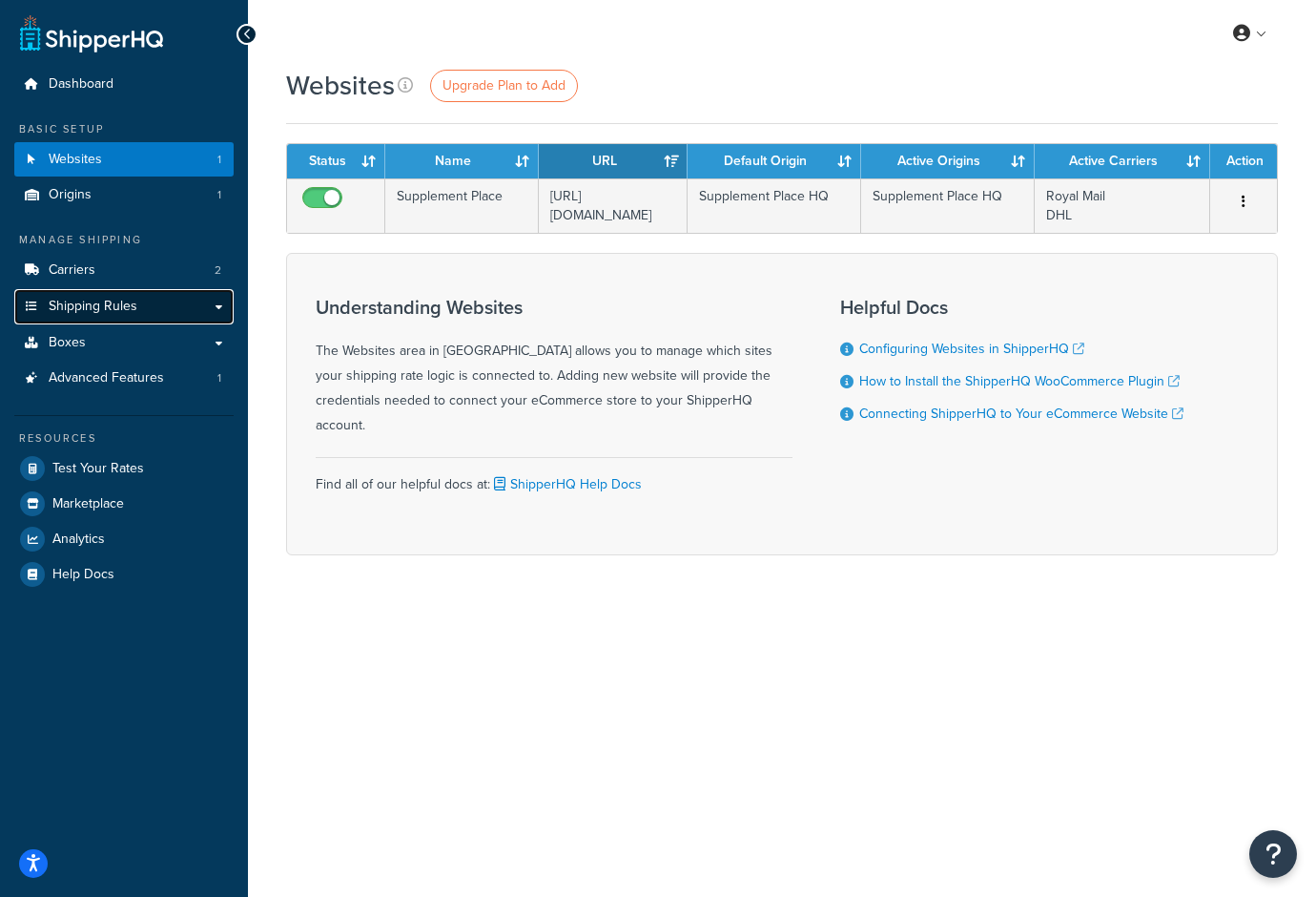
click at [99, 308] on span "Shipping Rules" at bounding box center [93, 306] width 89 height 16
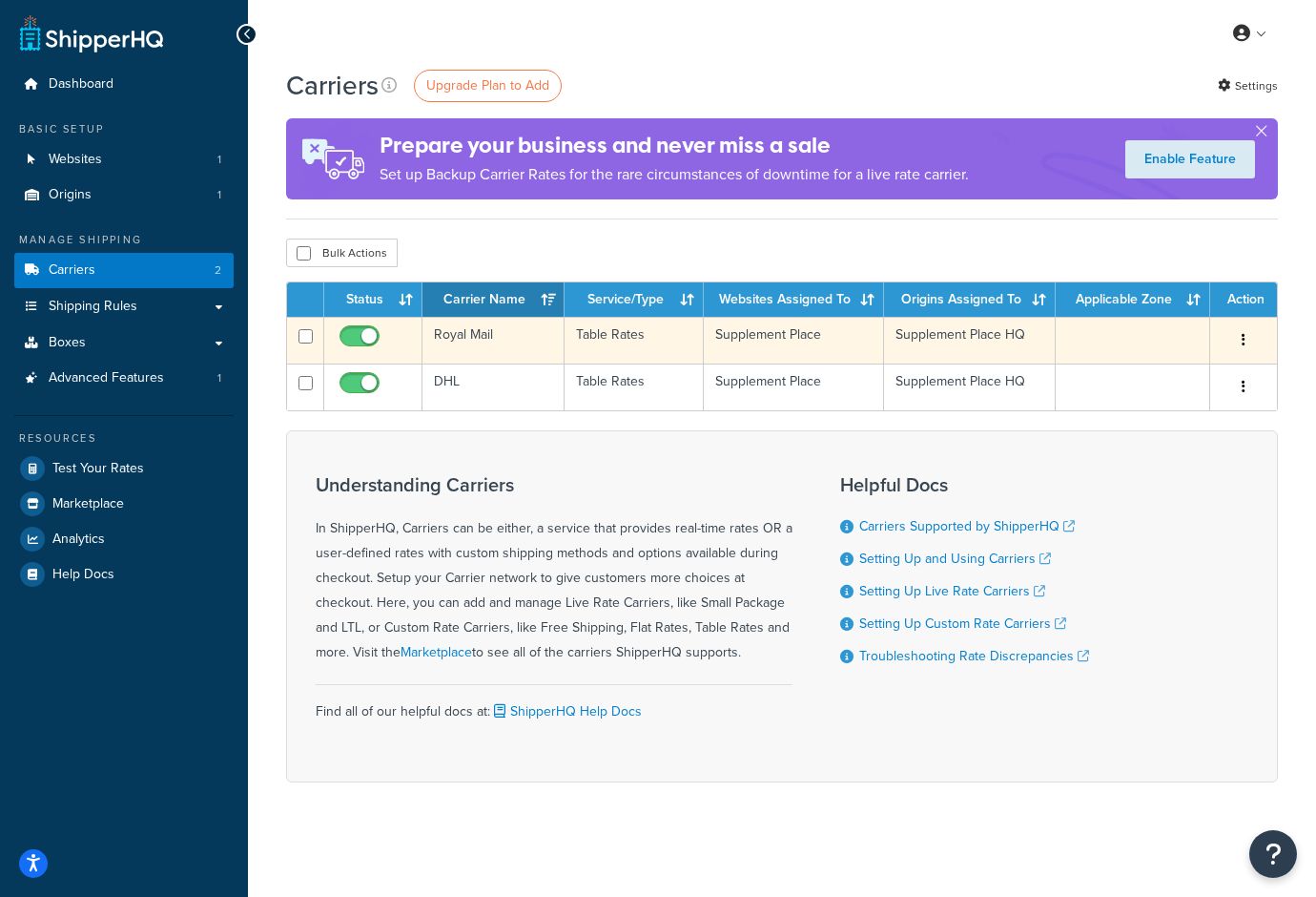
click at [451, 343] on td "Royal Mail" at bounding box center [493, 340] width 142 height 47
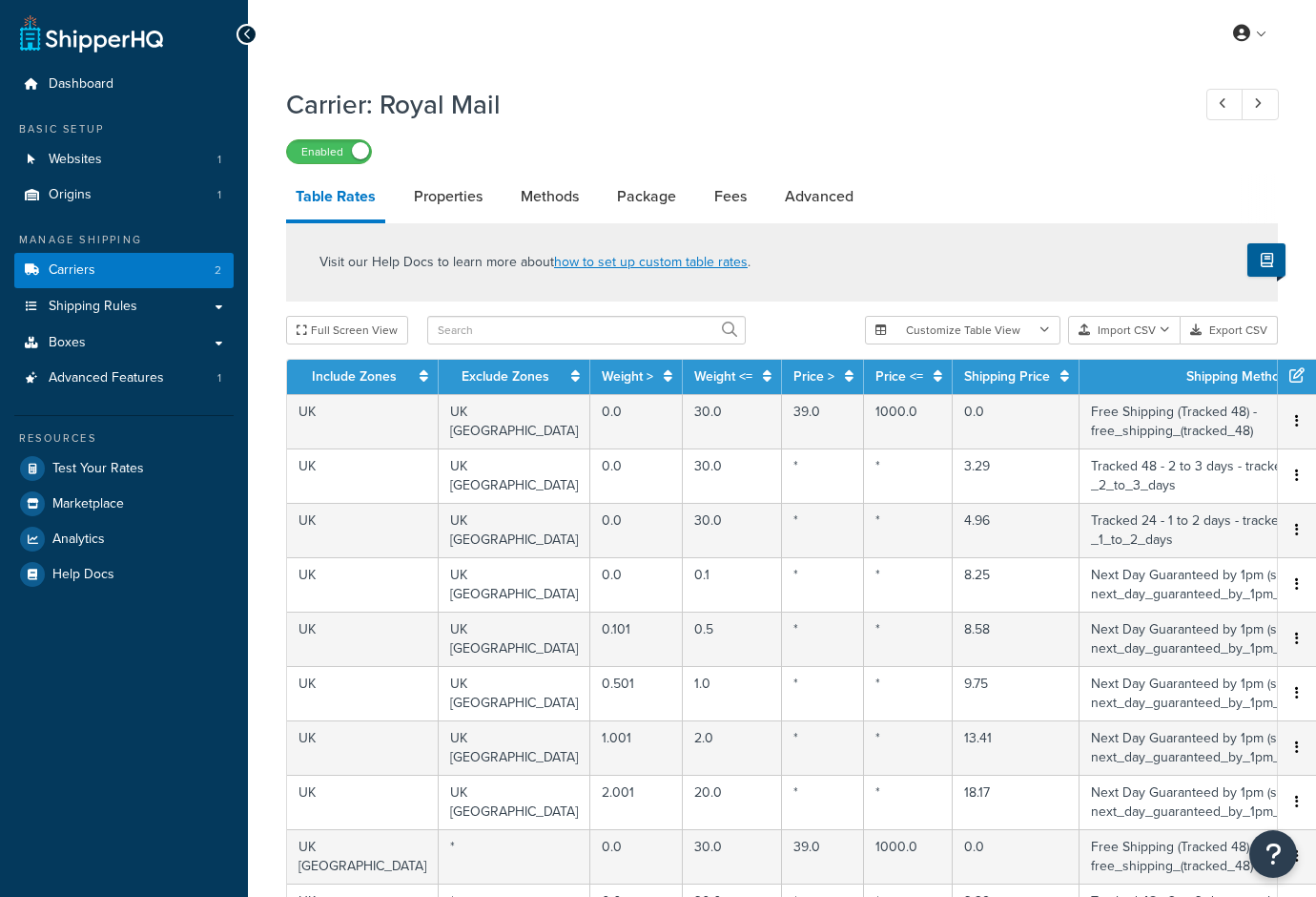
select select "25"
click at [446, 204] on link "Properties" at bounding box center [448, 196] width 88 height 46
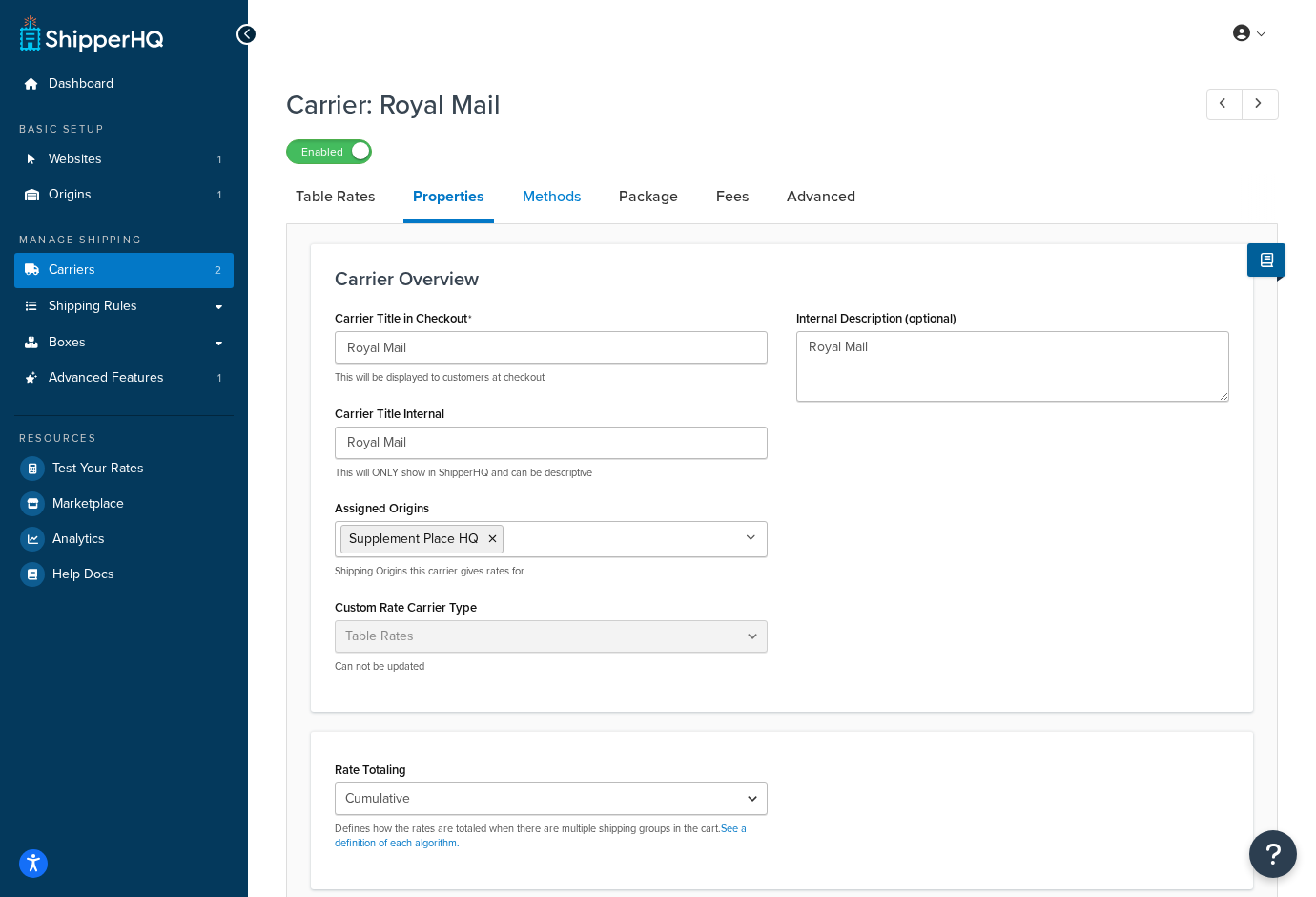
click at [585, 203] on link "Methods" at bounding box center [552, 196] width 77 height 46
select select "25"
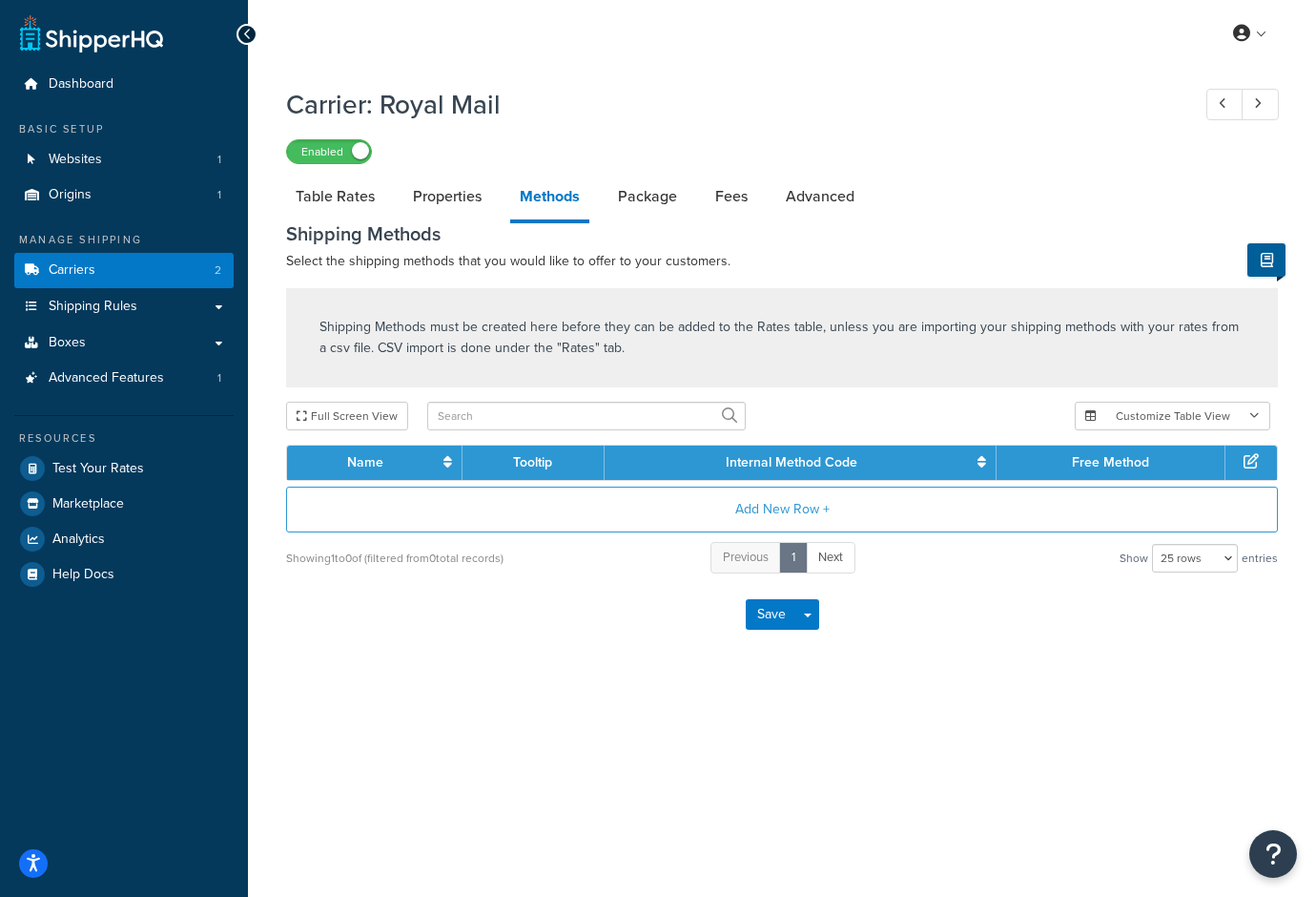
click at [579, 198] on link "Methods" at bounding box center [550, 198] width 79 height 50
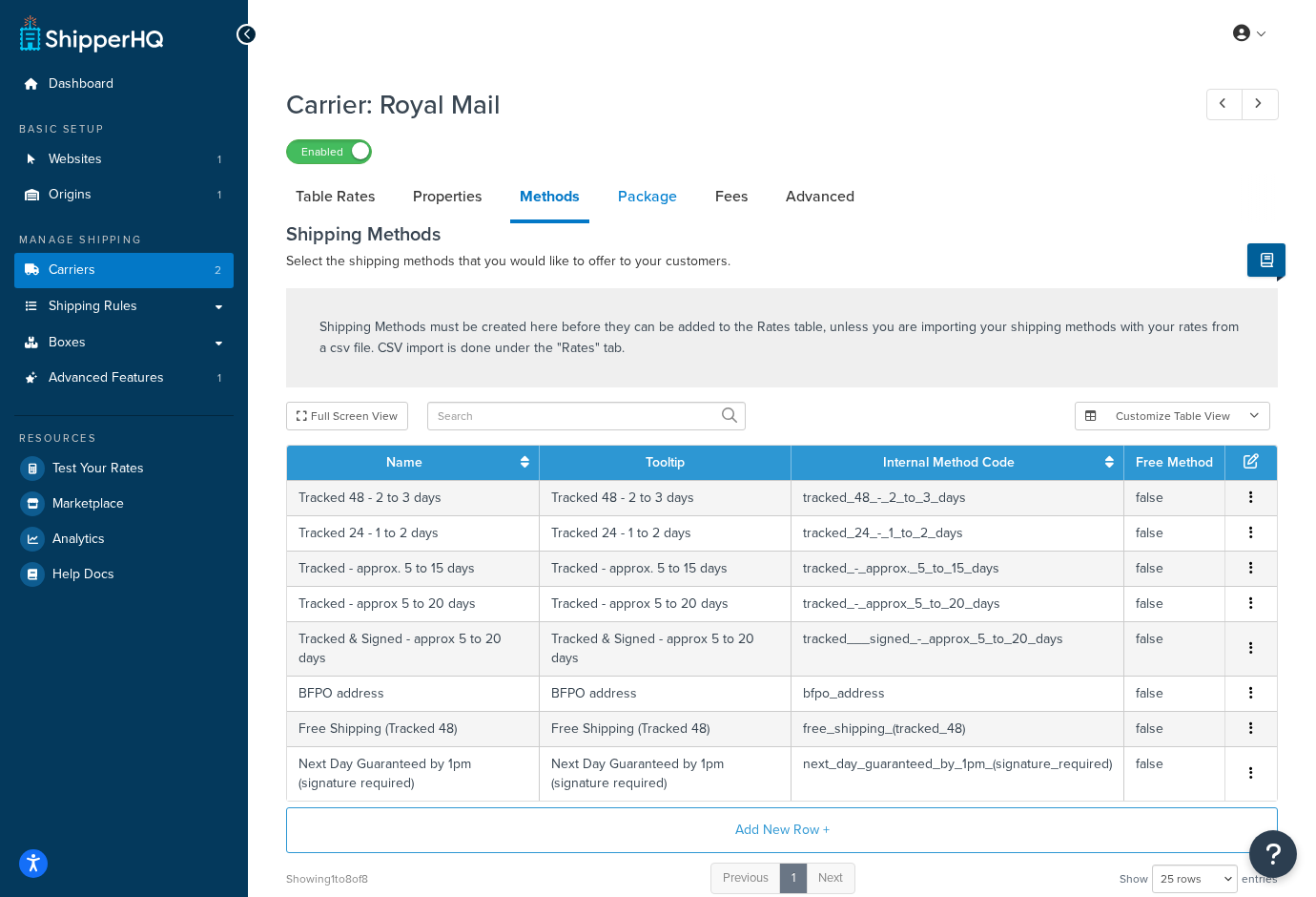
click at [632, 187] on link "Package" at bounding box center [647, 196] width 78 height 46
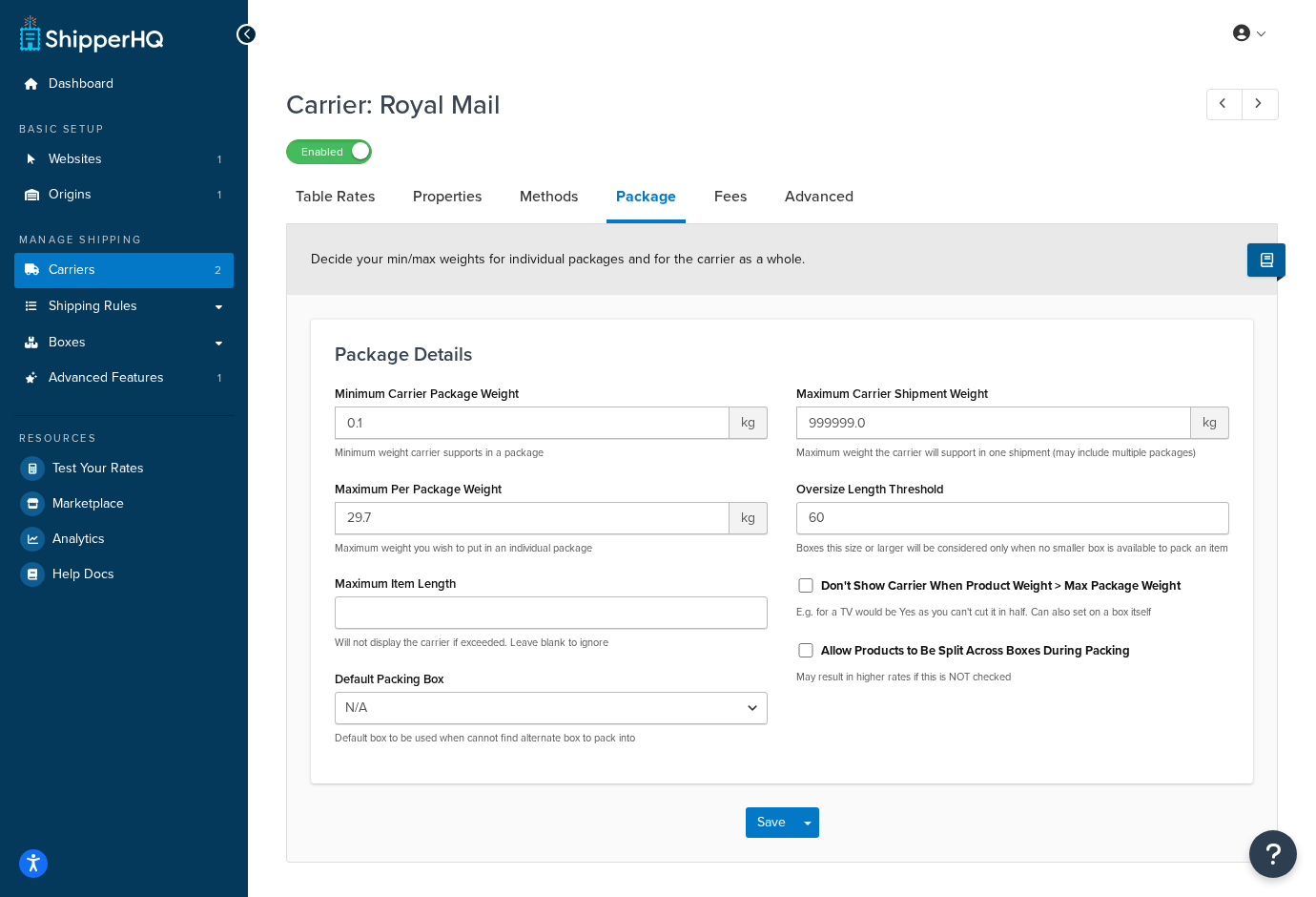
click at [702, 212] on li "Package" at bounding box center [655, 198] width 98 height 50
click at [736, 197] on link "Fees" at bounding box center [730, 196] width 52 height 46
select select "AFTER"
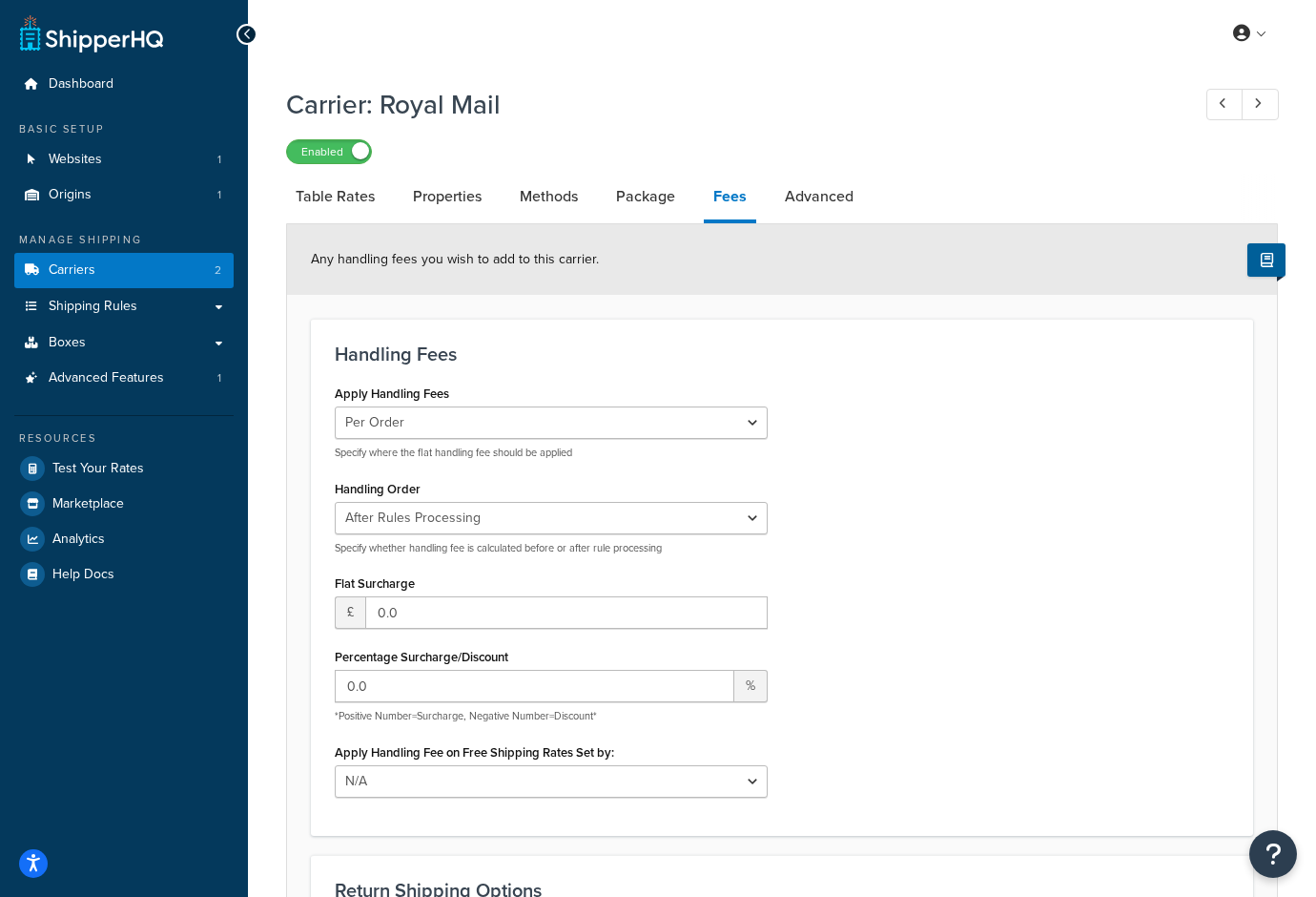
click at [867, 196] on li "Advanced" at bounding box center [828, 196] width 107 height 46
click at [848, 192] on link "Advanced" at bounding box center [819, 196] width 88 height 46
select select "false"
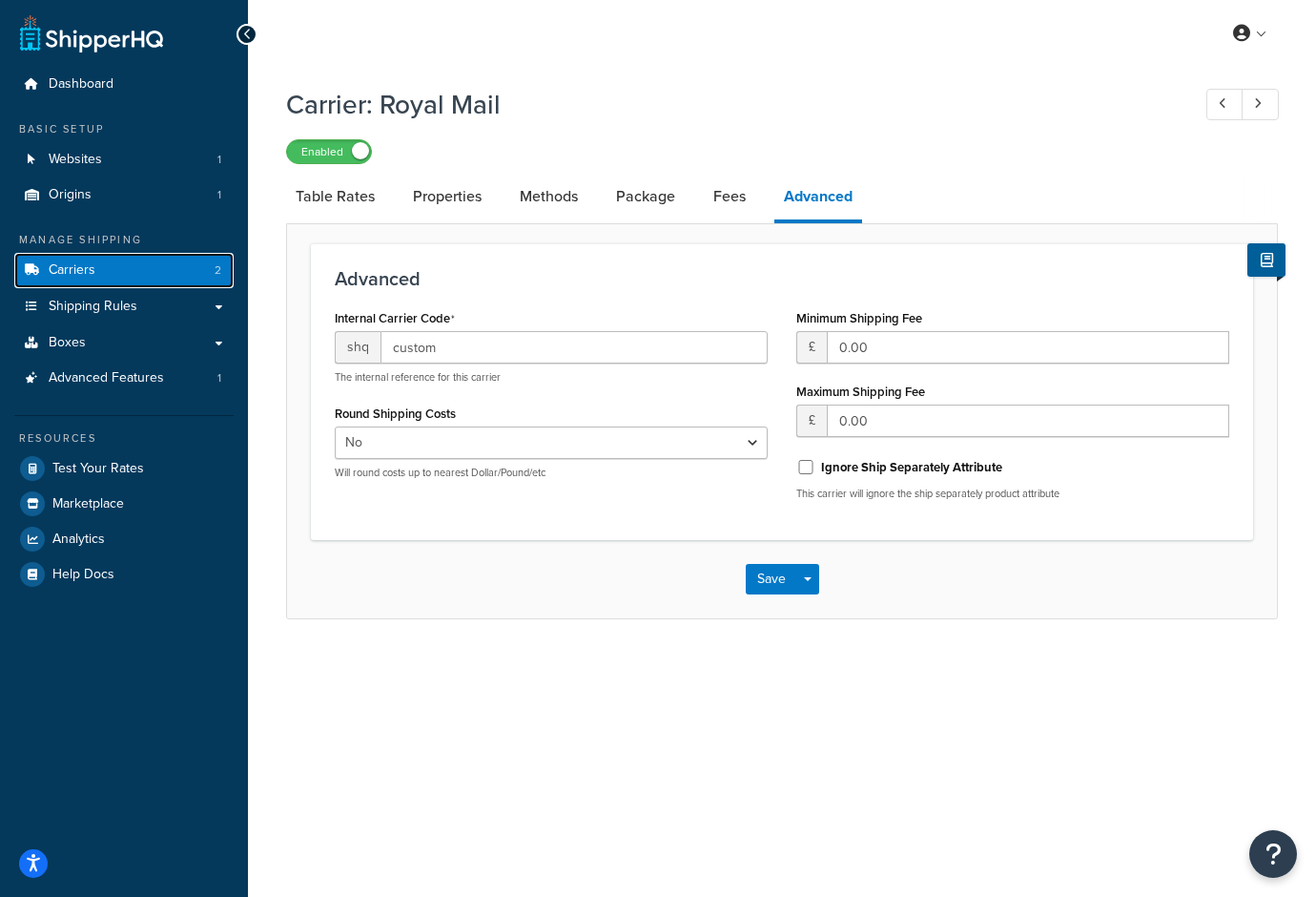
click at [95, 266] on link "Carriers 2" at bounding box center [123, 271] width 219 height 36
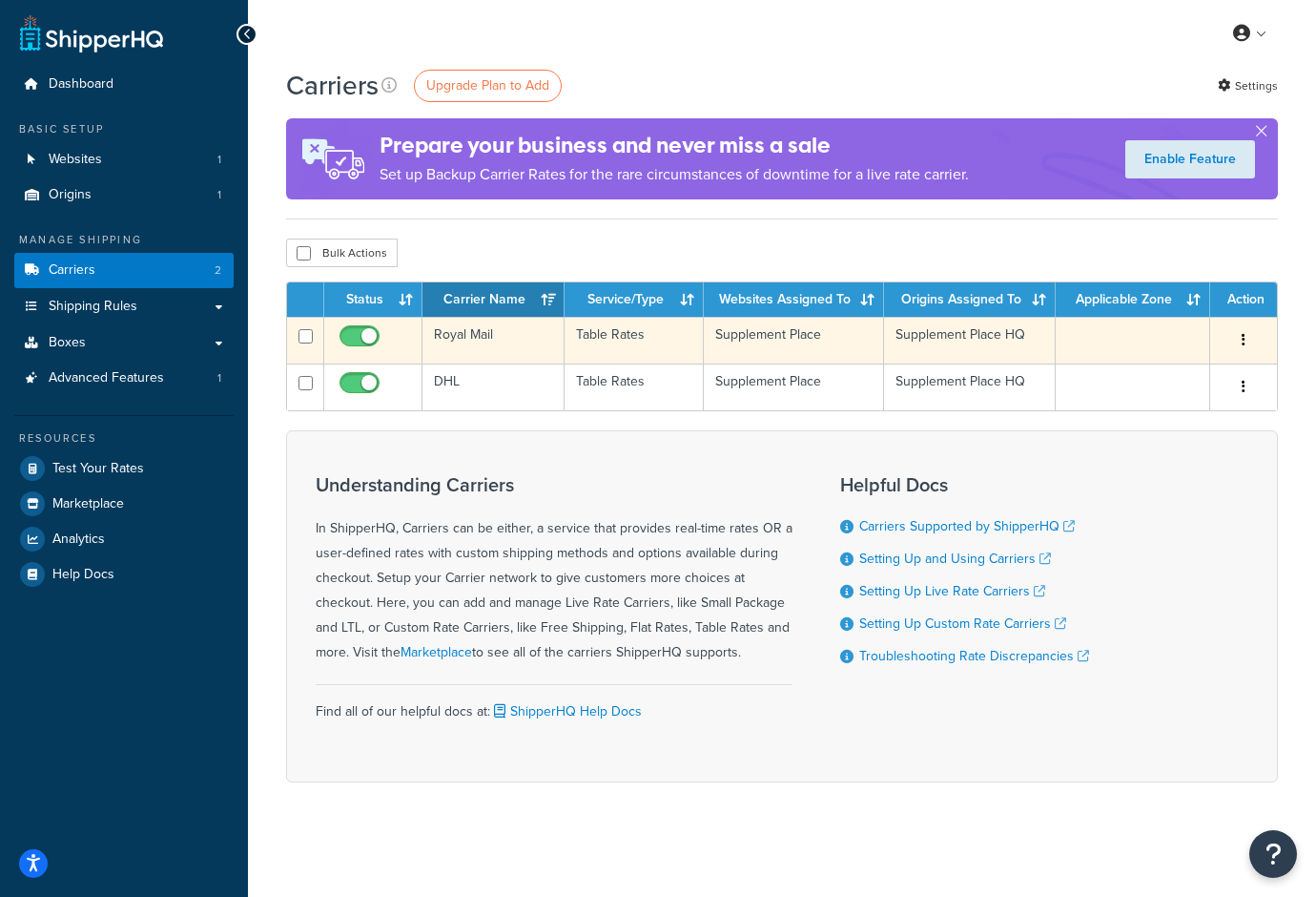
click at [477, 344] on td "Royal Mail" at bounding box center [493, 340] width 142 height 47
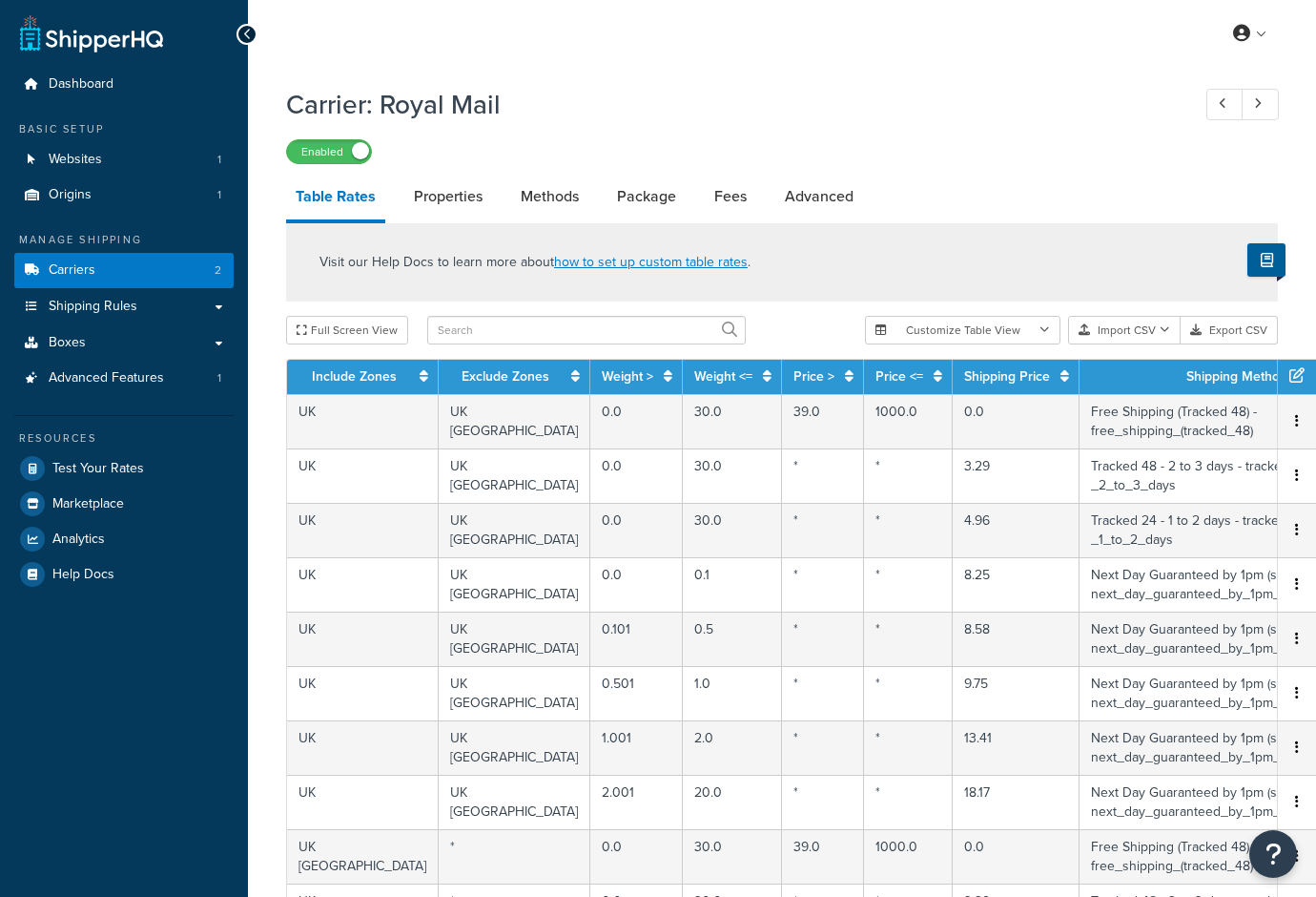
select select "25"
click at [1131, 330] on button "Import CSV" at bounding box center [1125, 330] width 113 height 29
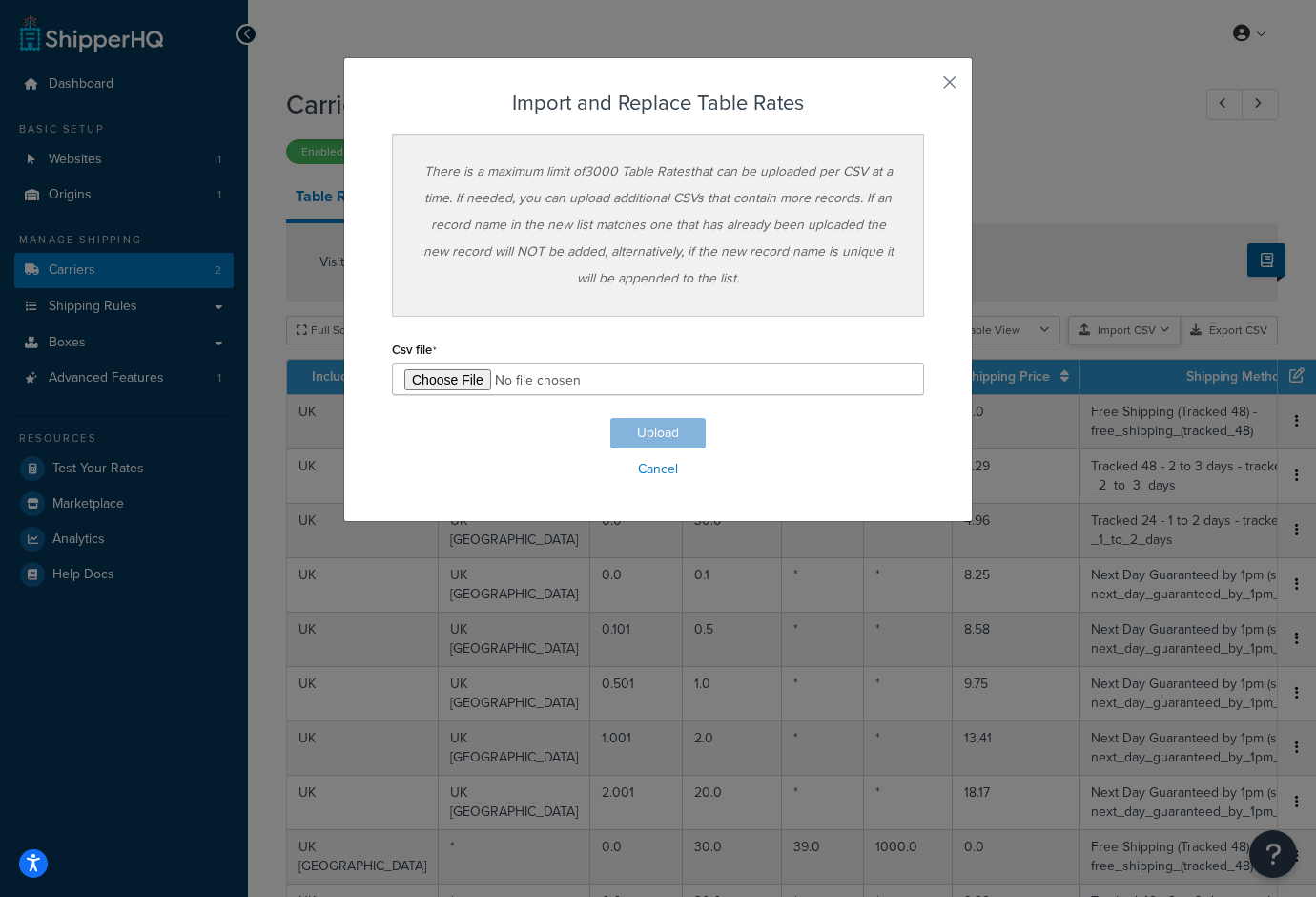
click at [1143, 344] on div "Customize Table View Show all columns Show selected columns Import CSV Import a…" at bounding box center [1071, 330] width 413 height 29
click at [438, 393] on input "file" at bounding box center [658, 379] width 532 height 33
type input "C:\fakepath\Shipping Rates - Royal Mail 2025.csv"
click at [642, 434] on button "Upload" at bounding box center [658, 433] width 95 height 31
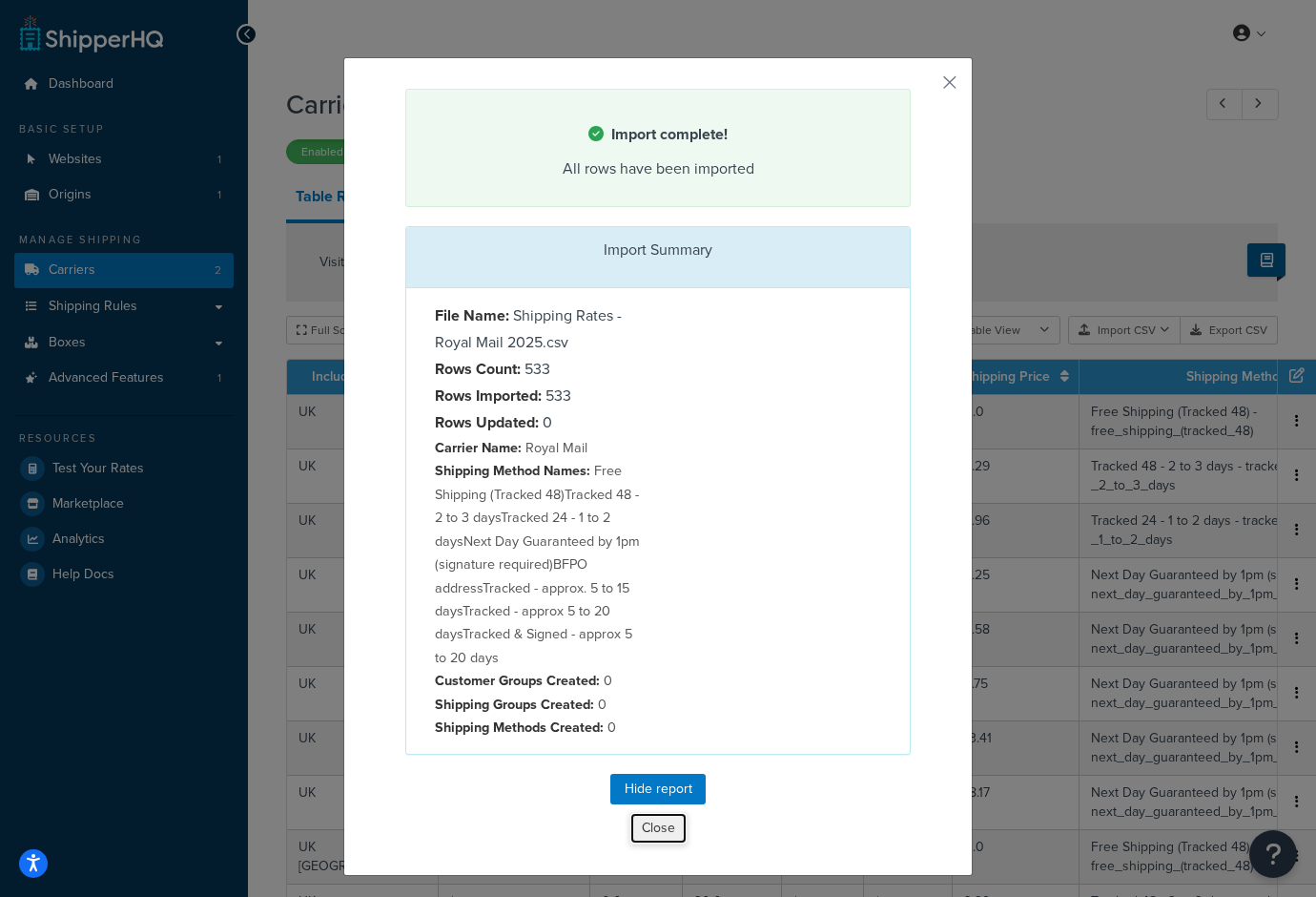
click at [669, 831] on button "Close" at bounding box center [658, 828] width 58 height 33
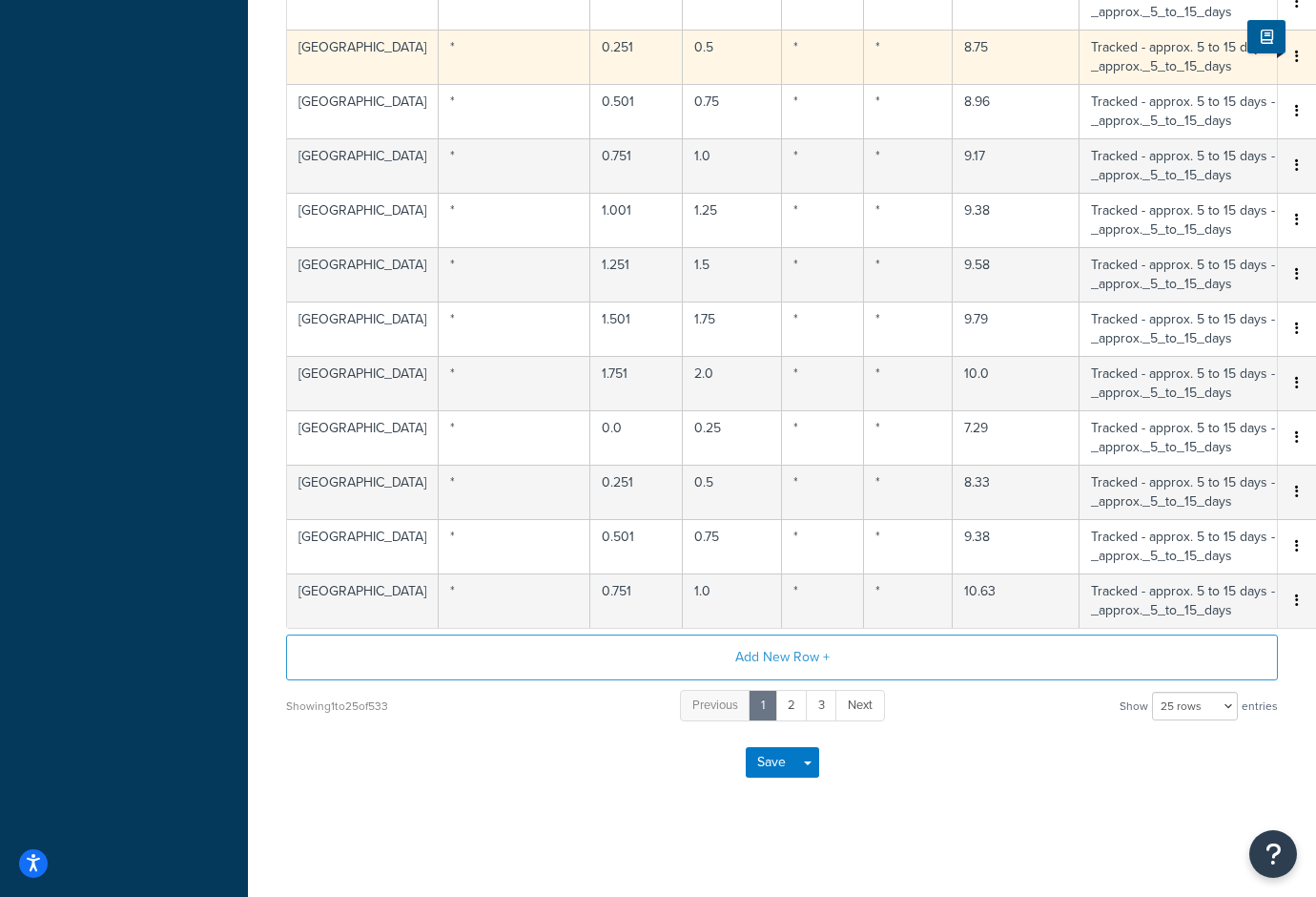
scroll to position [719, 0]
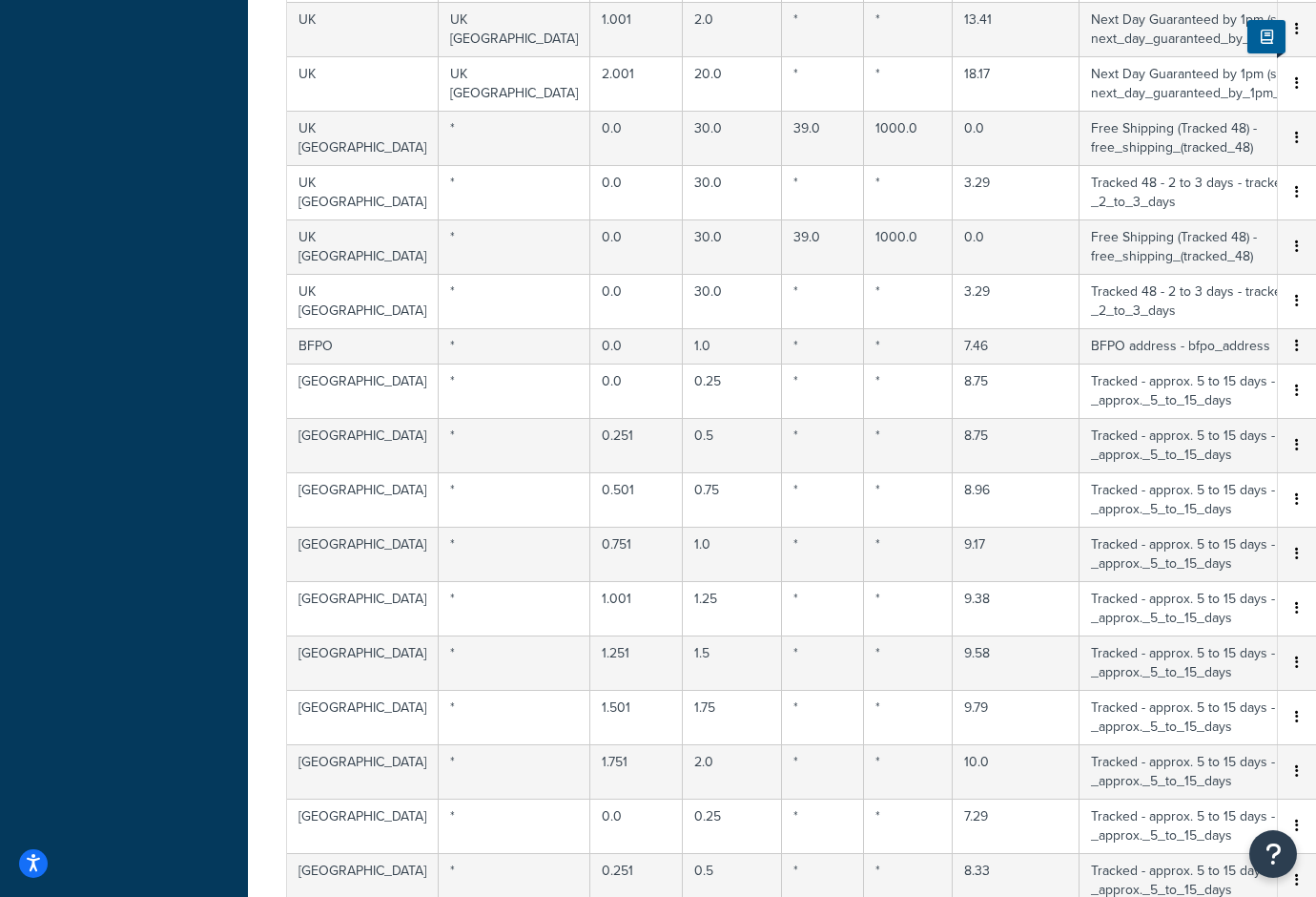
drag, startPoint x: 192, startPoint y: 248, endPoint x: 201, endPoint y: 280, distance: 33.2
click at [193, 259] on div "Dashboard Basic Setup Websites 1 Origins 1 Manage Shipping Carriers 2 Shipping …" at bounding box center [124, 282] width 248 height 2003
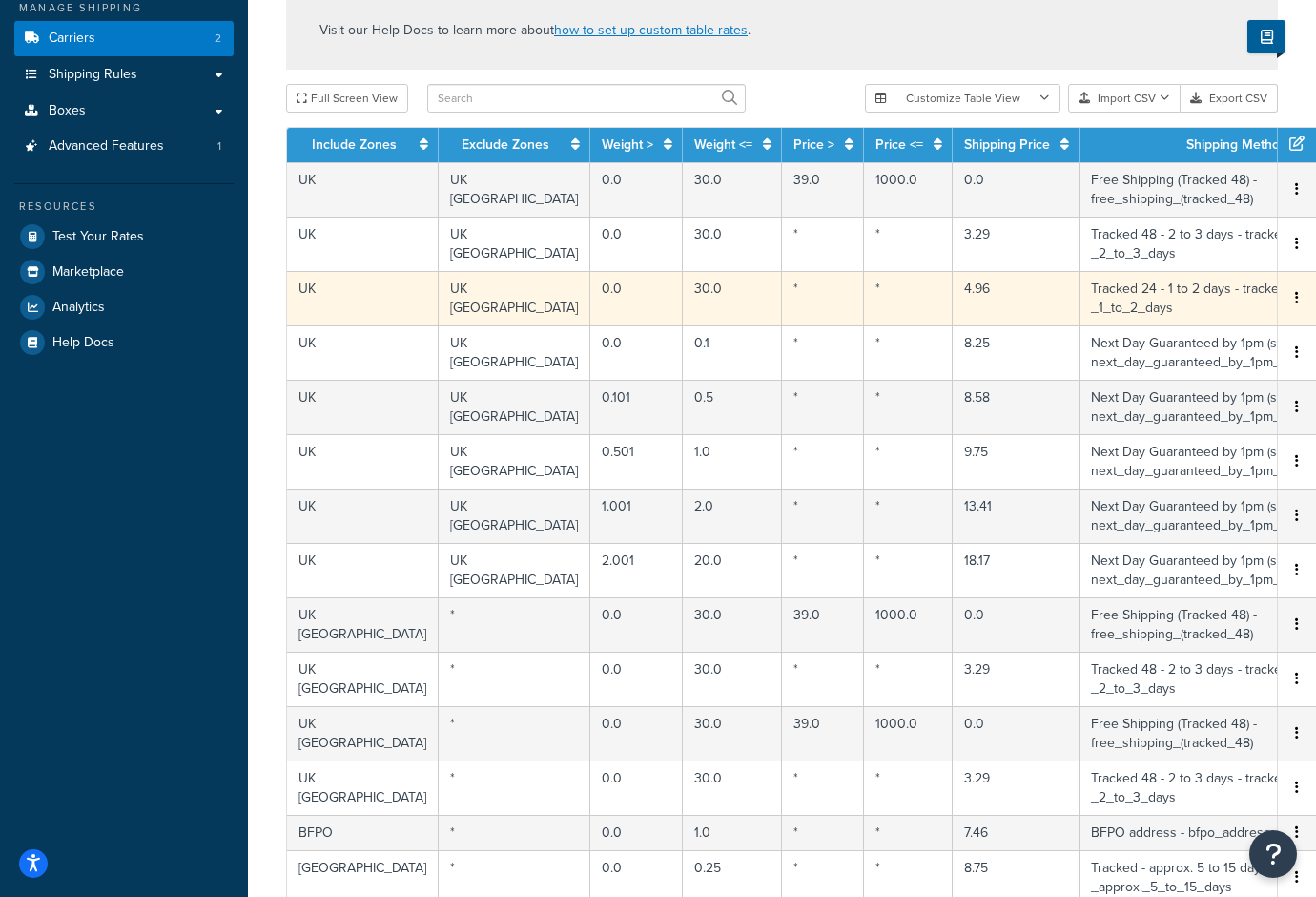
scroll to position [0, 0]
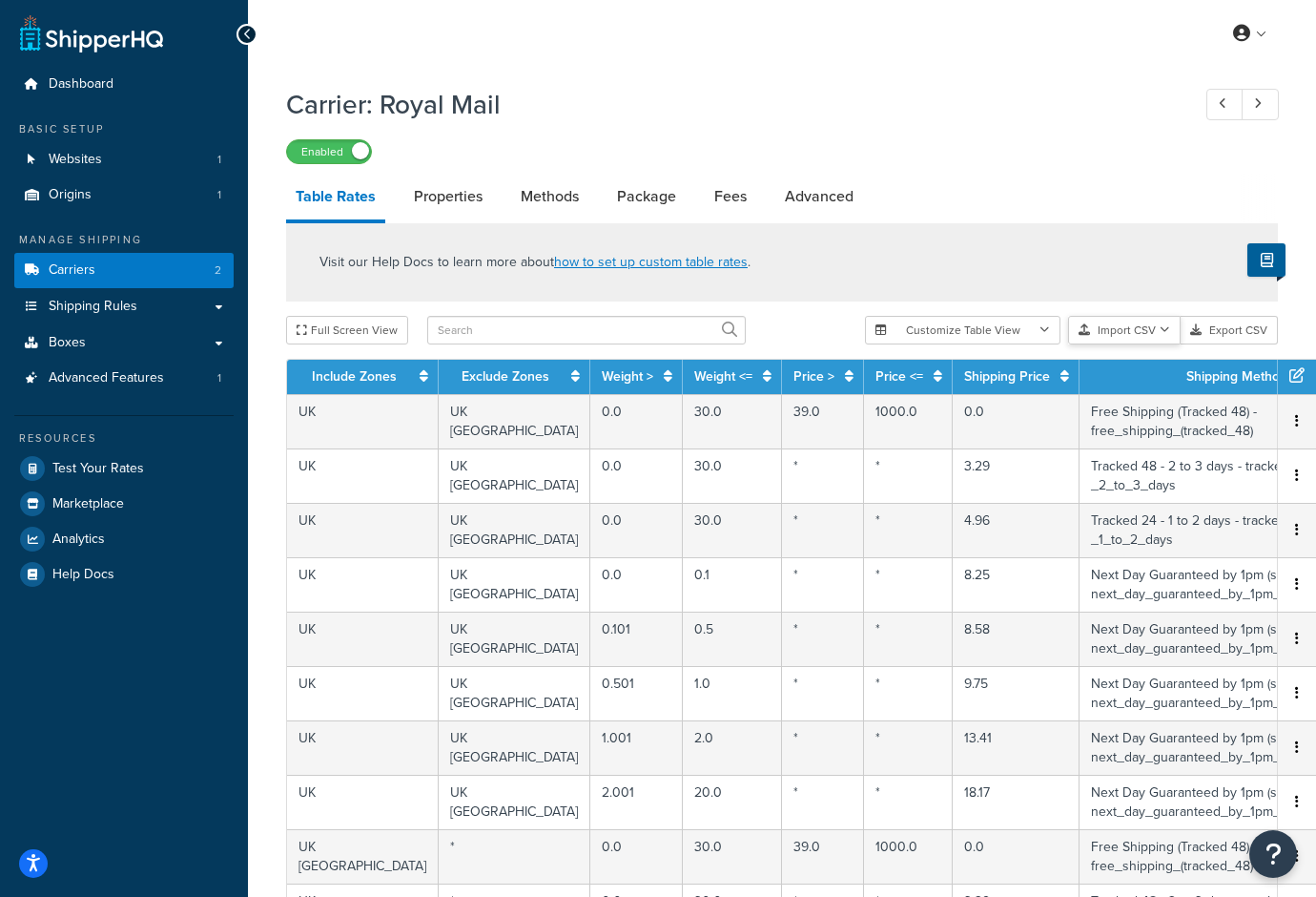
click at [1113, 331] on button "Import CSV" at bounding box center [1125, 330] width 113 height 29
click at [969, 287] on div "Visit our Help Docs to learn more about how to set up custom table rates ." at bounding box center [782, 262] width 992 height 78
click at [1135, 339] on button "Import CSV" at bounding box center [1125, 330] width 113 height 29
click at [1135, 331] on button "Import CSV" at bounding box center [1125, 330] width 113 height 29
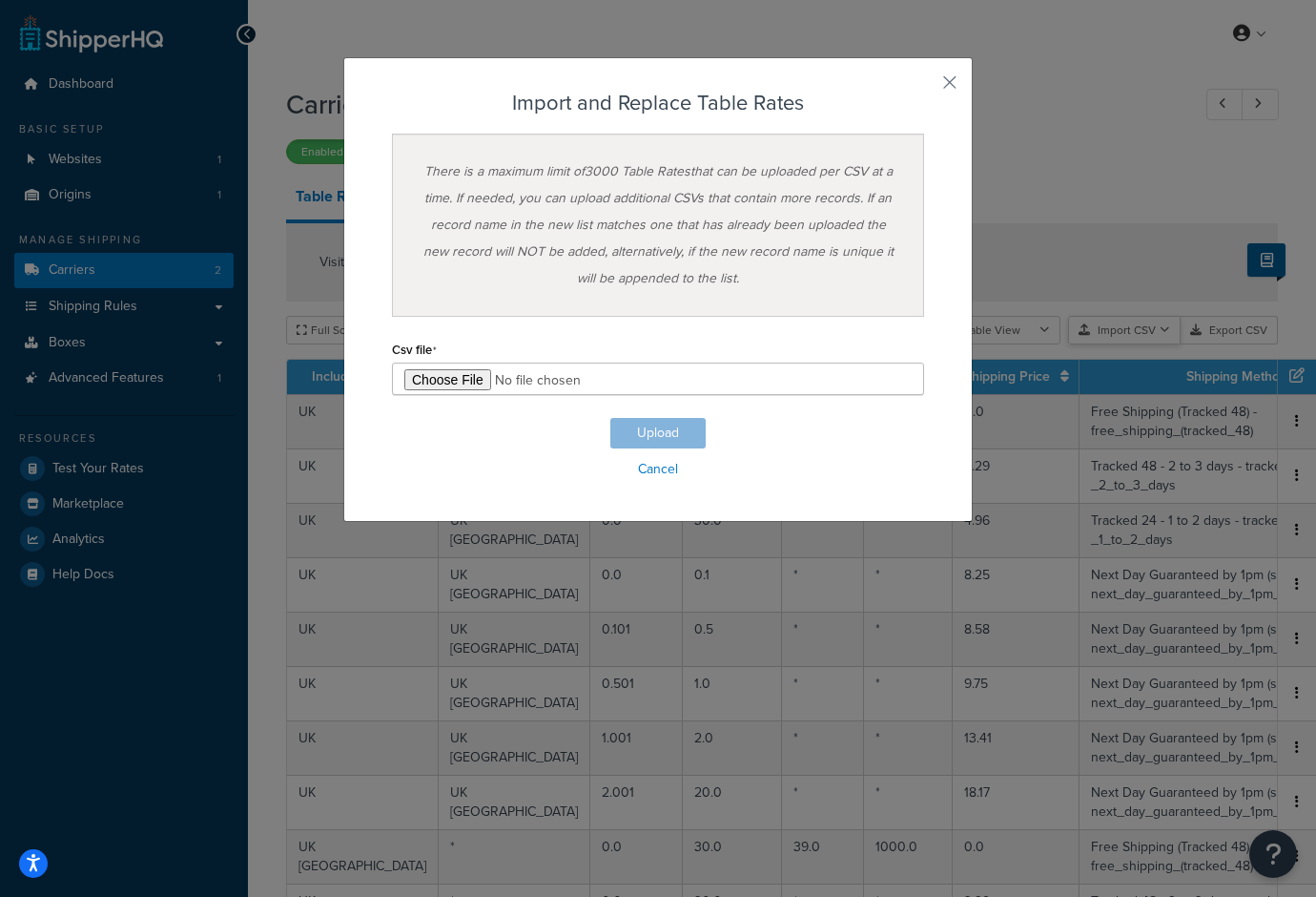
click at [1134, 344] on div "Customize Table View Show all columns Show selected columns Import CSV Import a…" at bounding box center [1071, 330] width 413 height 29
click at [444, 393] on input "file" at bounding box center [658, 379] width 532 height 33
type input "C:\fakepath\Shipping Rates - Royal Mail 2025.csv"
click at [693, 429] on button "Upload" at bounding box center [658, 433] width 95 height 31
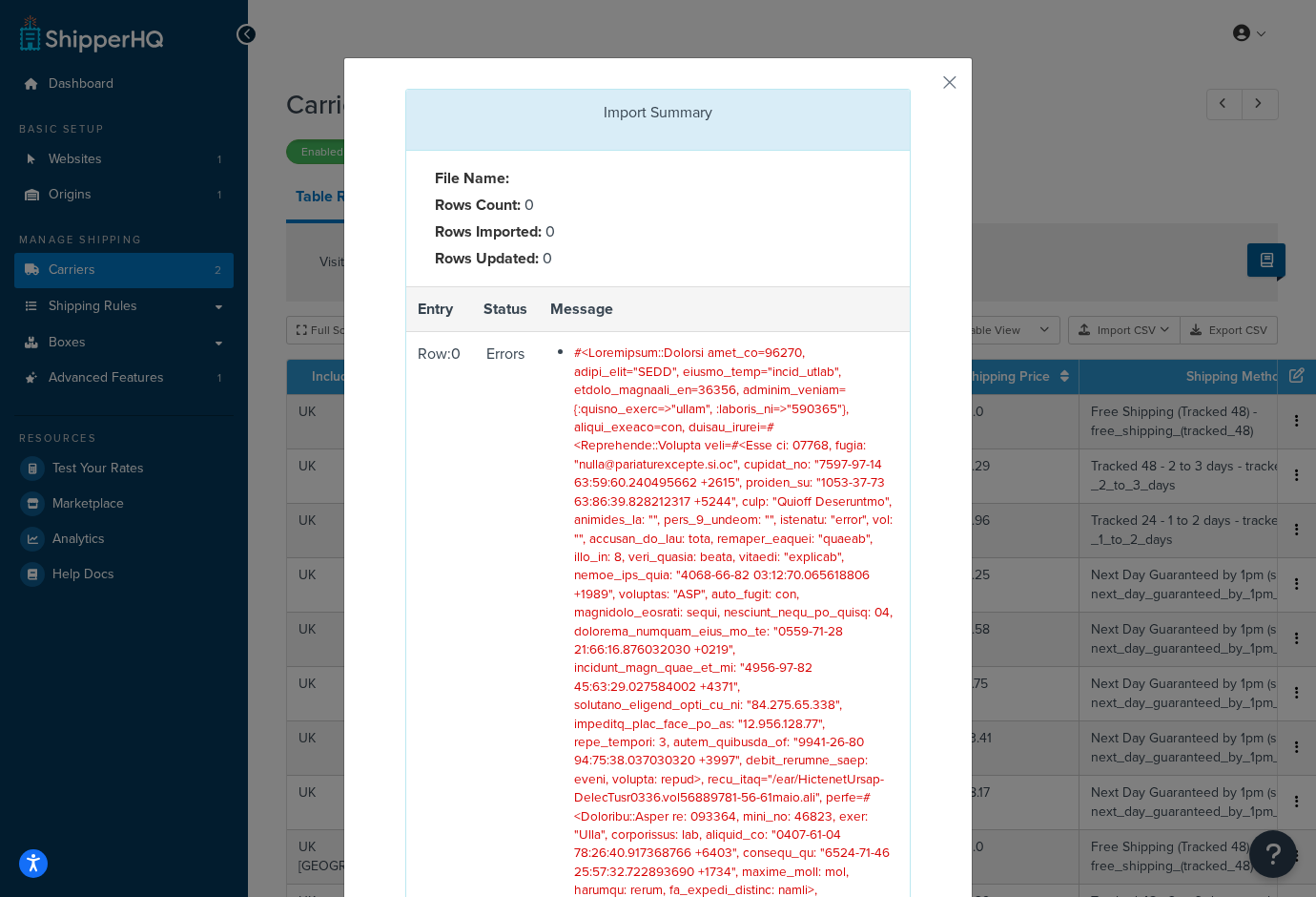
scroll to position [480, 0]
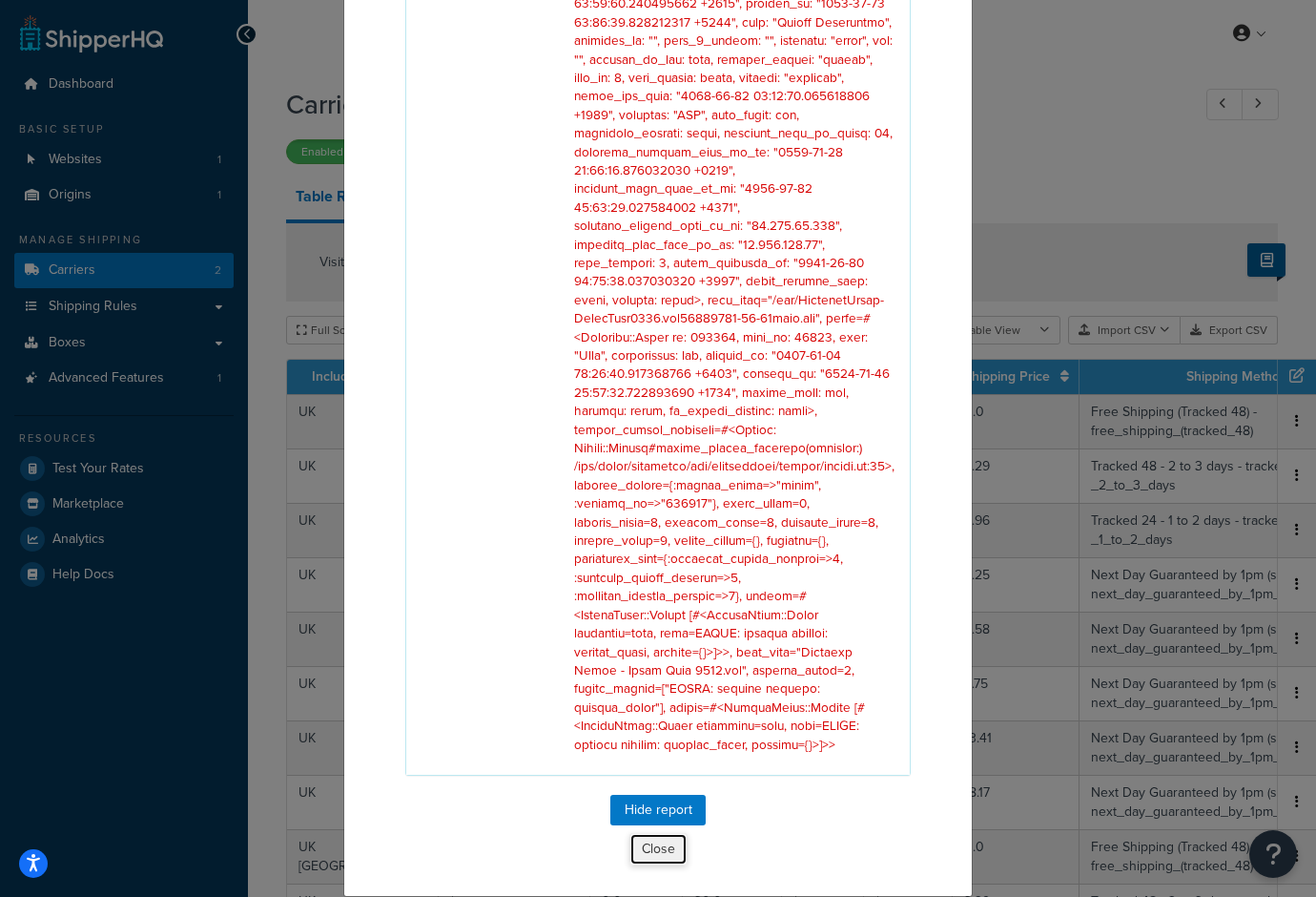
click at [657, 834] on button "Close" at bounding box center [658, 848] width 58 height 33
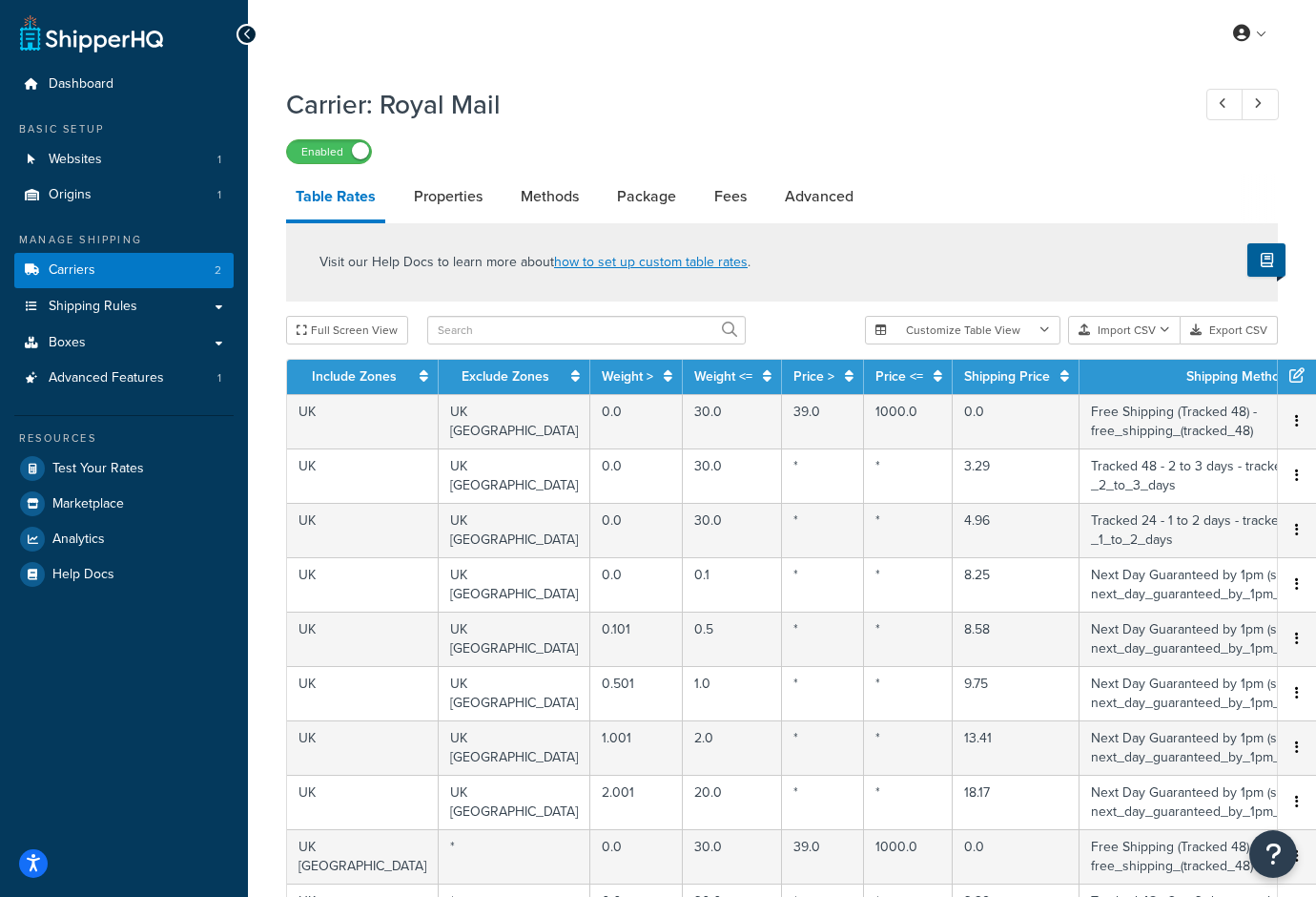
click at [905, 10] on div "My Profile Billing Global Settings Contact Us Logout" at bounding box center [782, 33] width 1068 height 66
click at [1130, 332] on button "Import CSV" at bounding box center [1125, 330] width 113 height 29
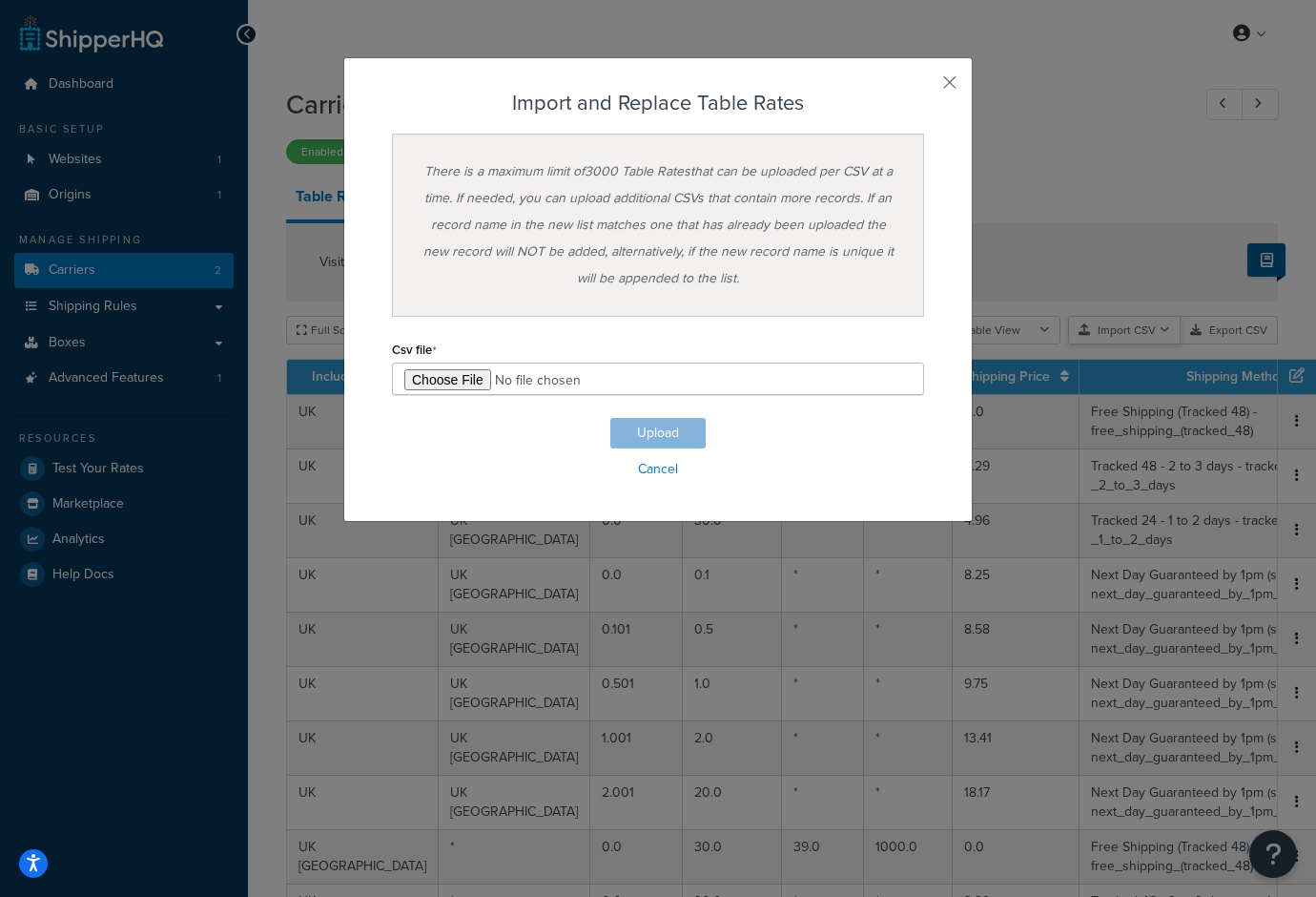
click at [1121, 344] on div "Customize Table View Show all columns Show selected columns Import CSV Import a…" at bounding box center [1071, 330] width 413 height 29
click at [419, 371] on input "file" at bounding box center [658, 379] width 532 height 33
type input "C:\fakepath\Shipping Rates - Royal Mail 2025.csv"
click at [666, 439] on button "Upload" at bounding box center [658, 433] width 95 height 31
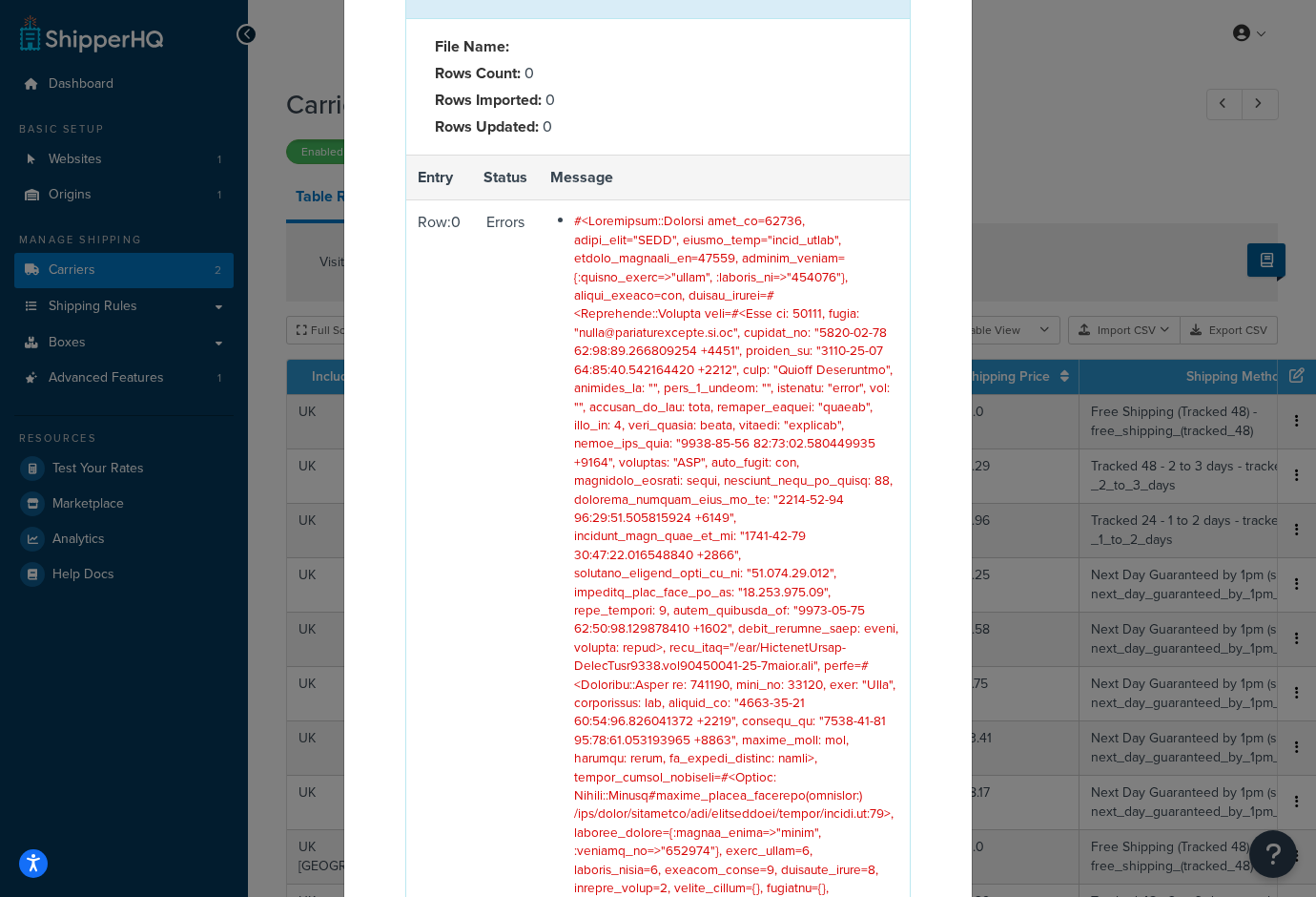
scroll to position [499, 0]
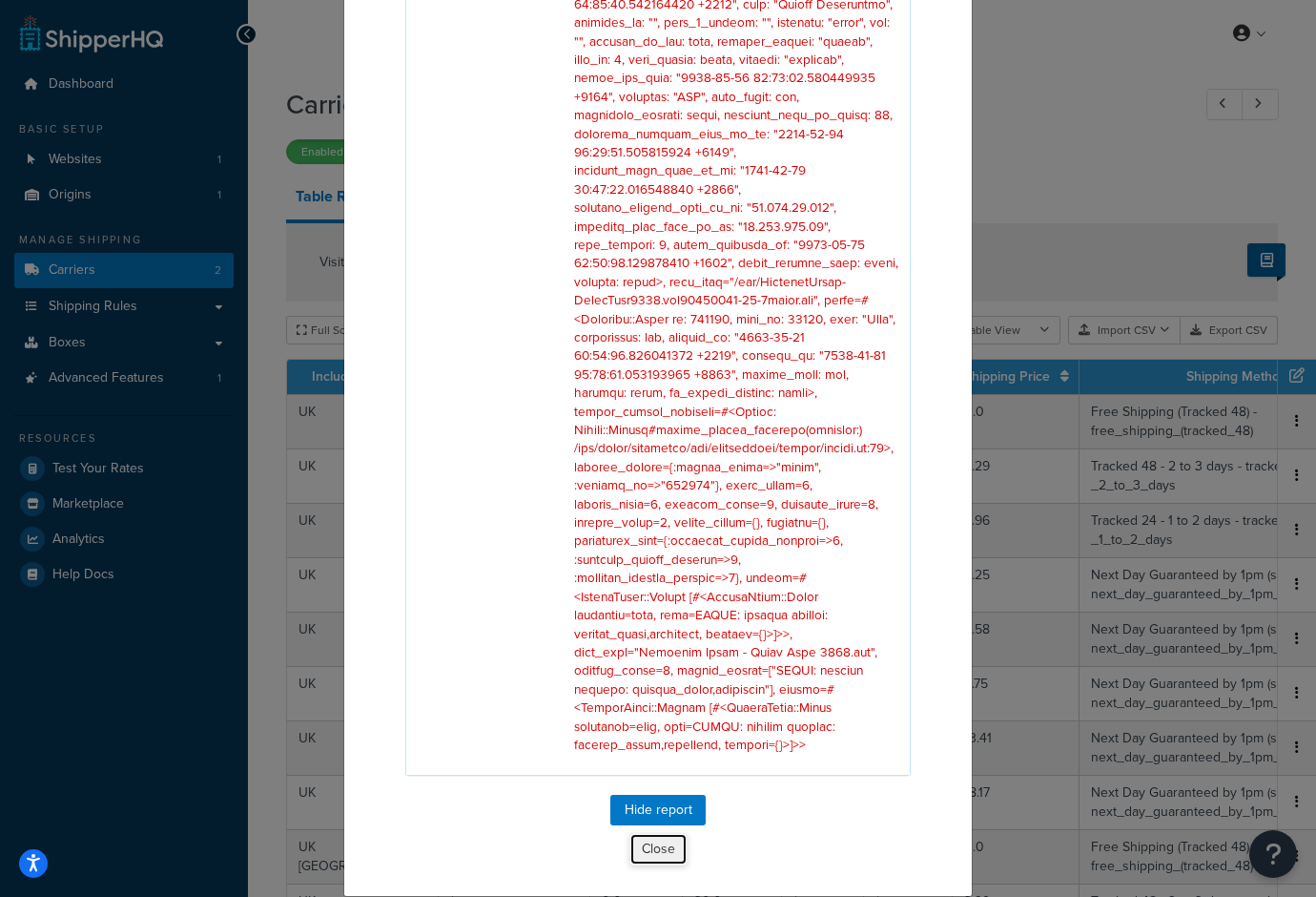
click at [654, 848] on button "Close" at bounding box center [658, 848] width 58 height 33
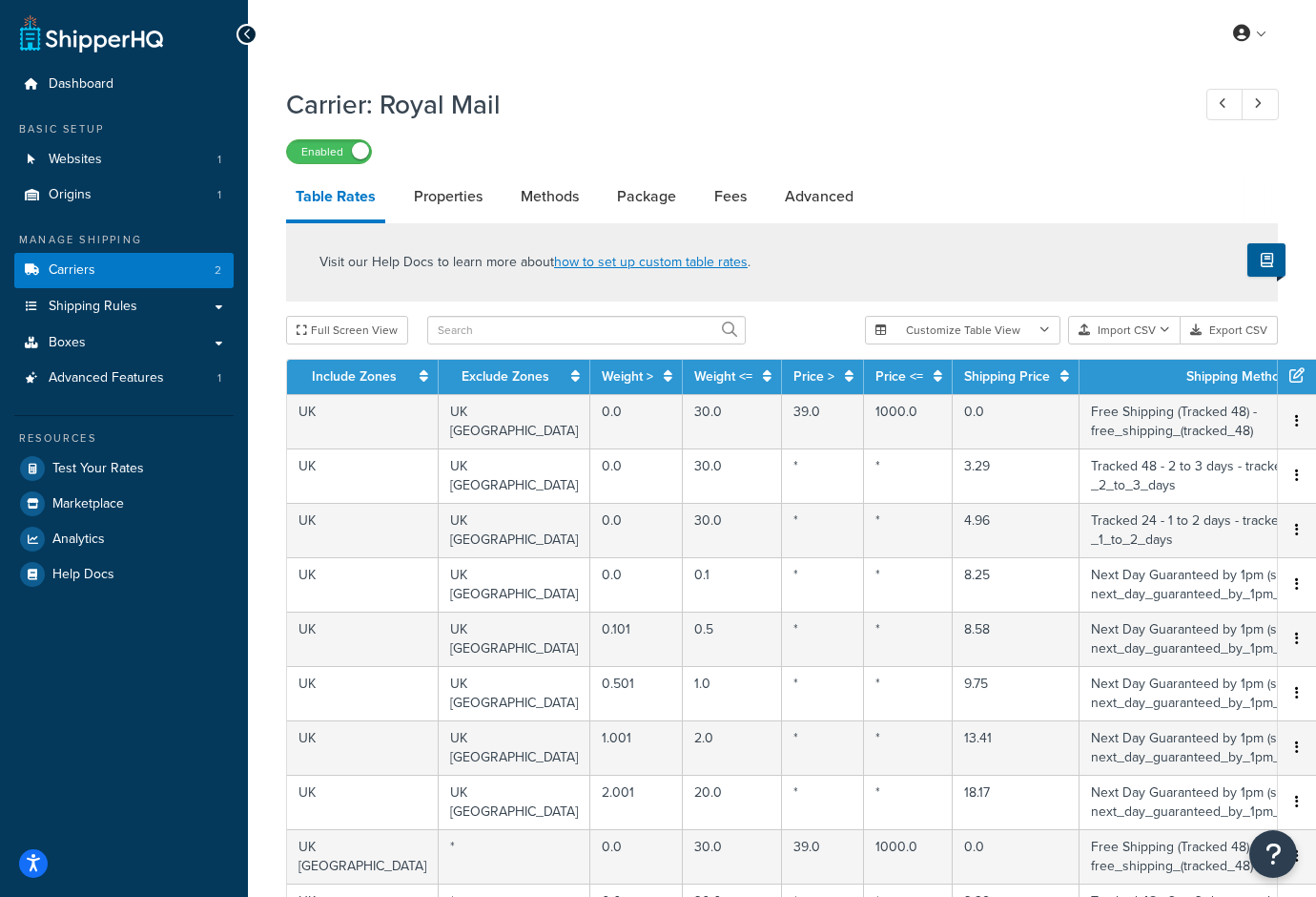
click at [1275, 191] on div at bounding box center [1259, 198] width 38 height 50
click at [1218, 331] on button "Export CSV" at bounding box center [1229, 330] width 97 height 29
click at [1133, 331] on button "Import CSV" at bounding box center [1125, 330] width 113 height 29
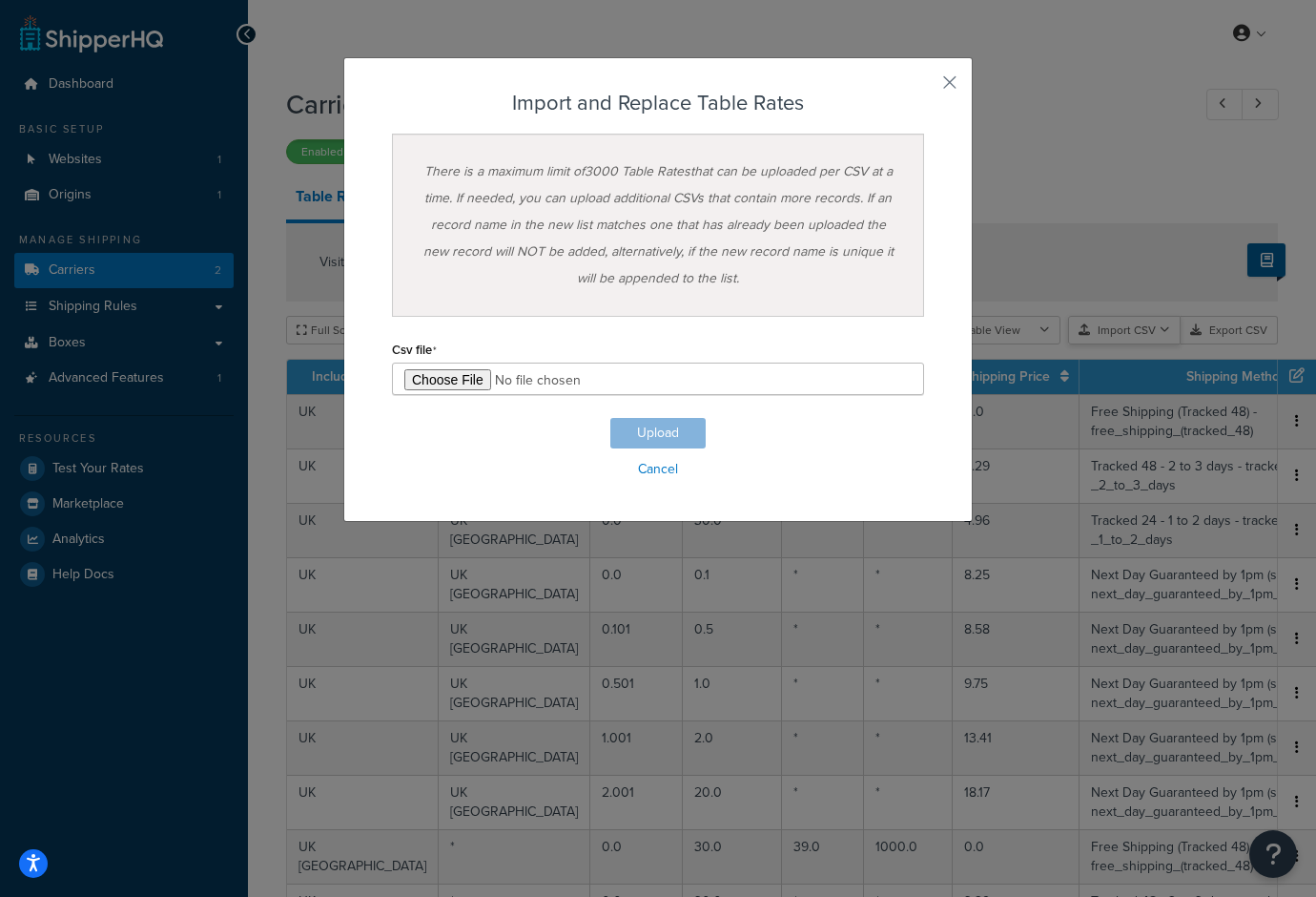
click at [1128, 344] on div "Customize Table View Show all columns Show selected columns Import CSV Import a…" at bounding box center [1071, 330] width 413 height 29
click at [447, 375] on input "file" at bounding box center [658, 379] width 532 height 33
type input "C:\fakepath\Shipping Rates - Royal Mail 2025.csv"
click at [679, 426] on button "Upload" at bounding box center [658, 433] width 95 height 31
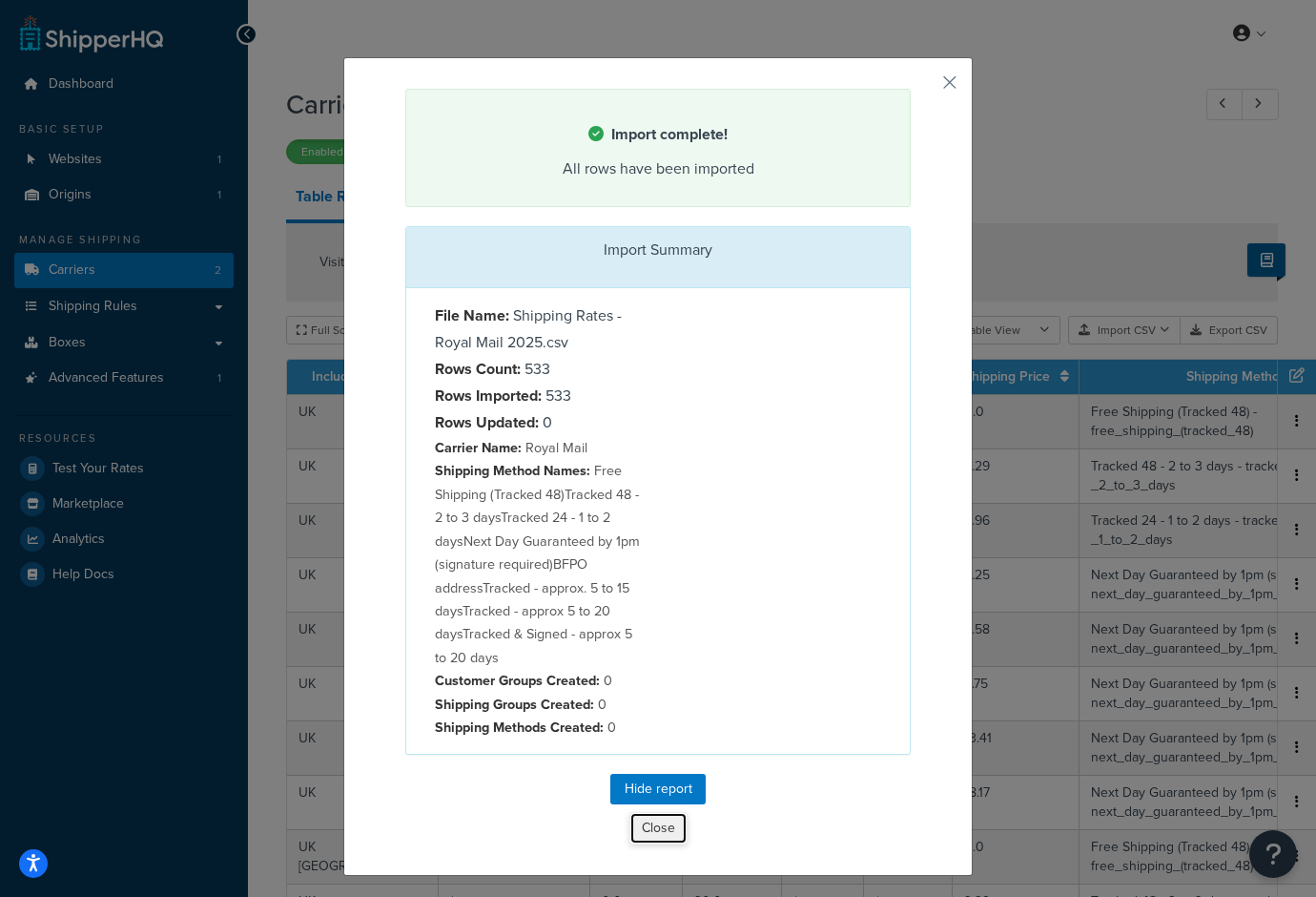
click at [659, 826] on button "Close" at bounding box center [658, 828] width 58 height 33
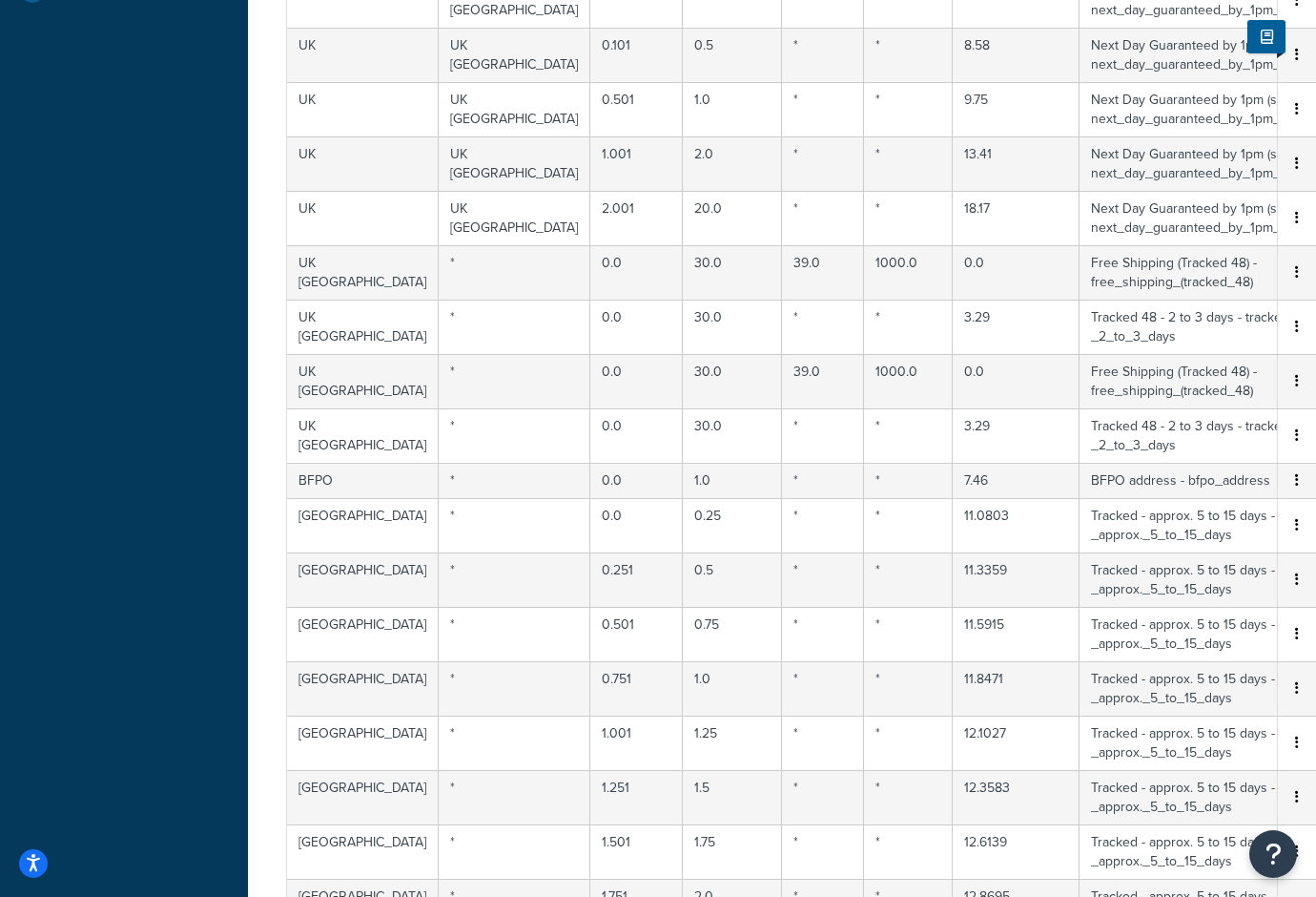
scroll to position [0, 0]
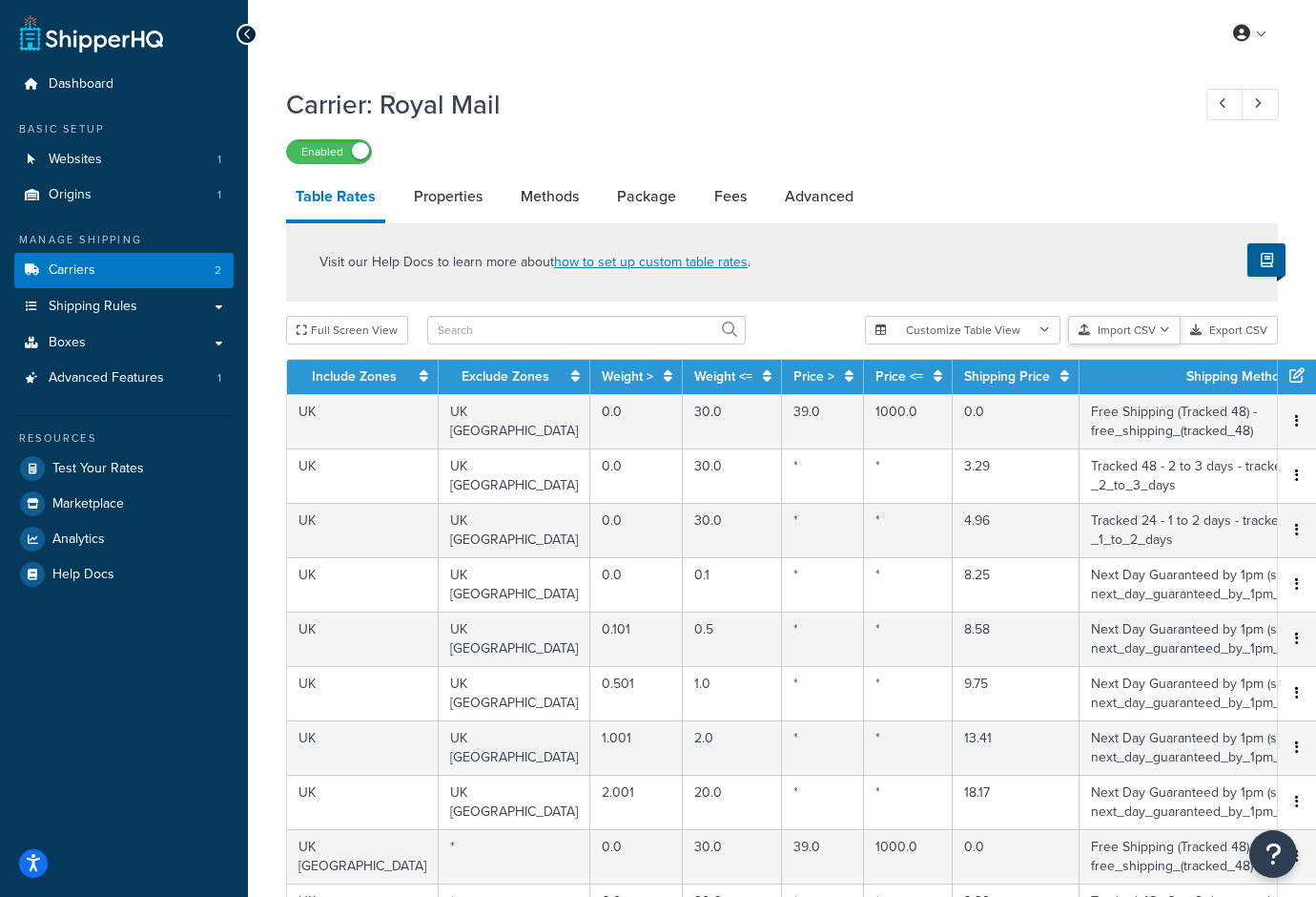
click at [1146, 330] on button "Import CSV" at bounding box center [1125, 330] width 113 height 29
click at [1132, 344] on div "Customize Table View Show all columns Show selected columns Import CSV Import a…" at bounding box center [1071, 330] width 413 height 29
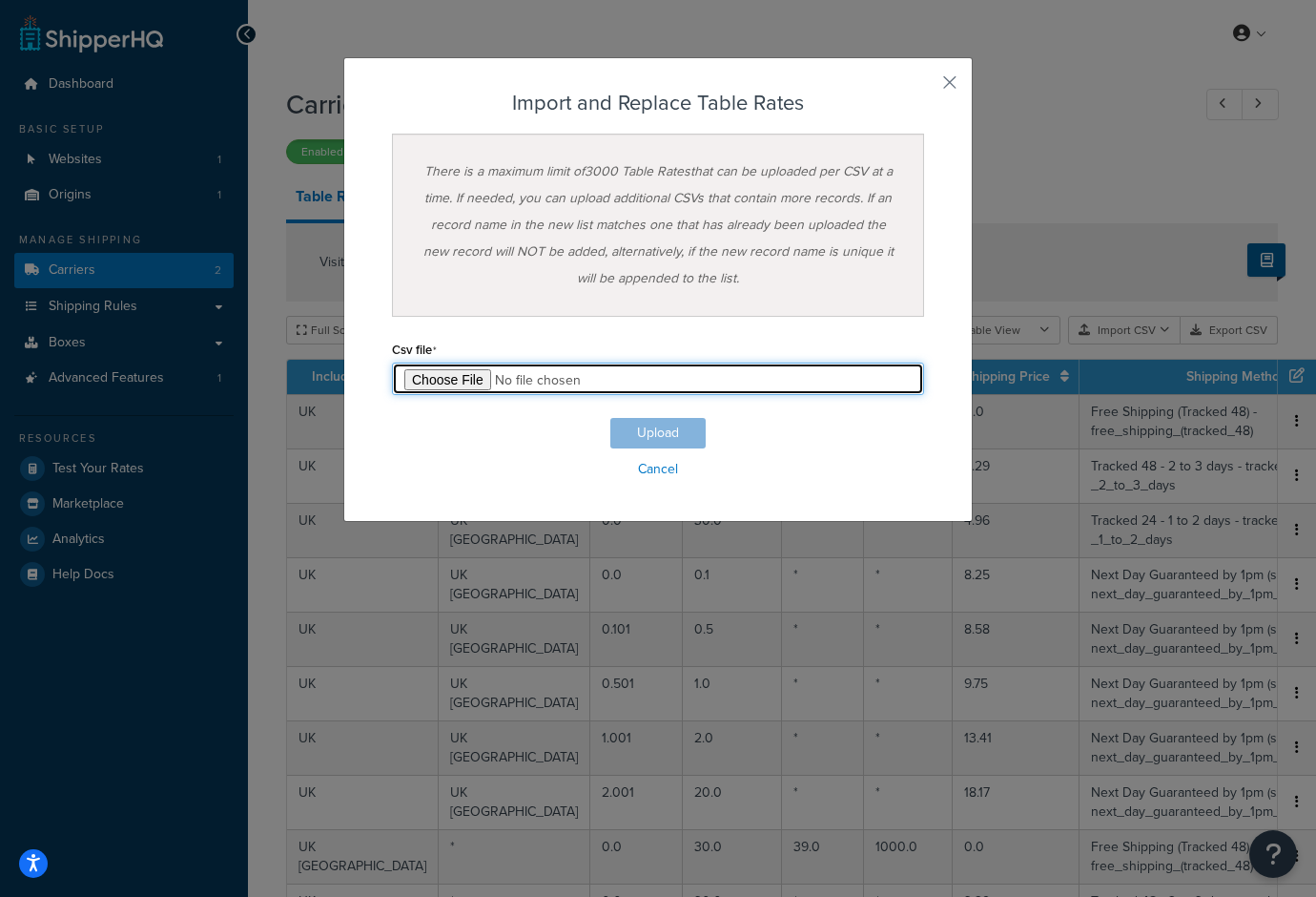
click at [446, 379] on input "file" at bounding box center [658, 379] width 532 height 33
type input "C:\fakepath\Shipping Rates - Royal Mail 2025.csv"
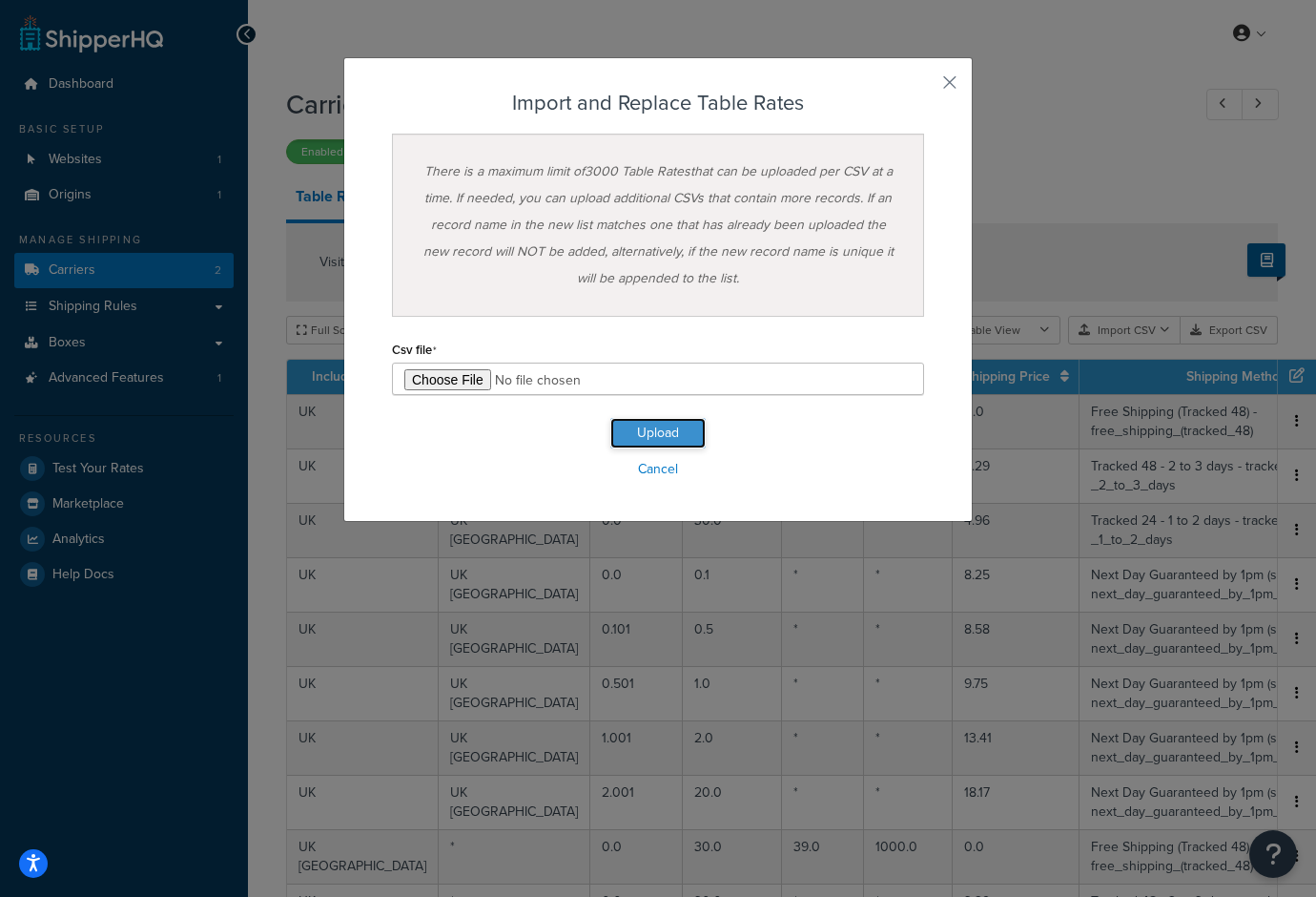
click at [658, 435] on button "Upload" at bounding box center [658, 433] width 95 height 31
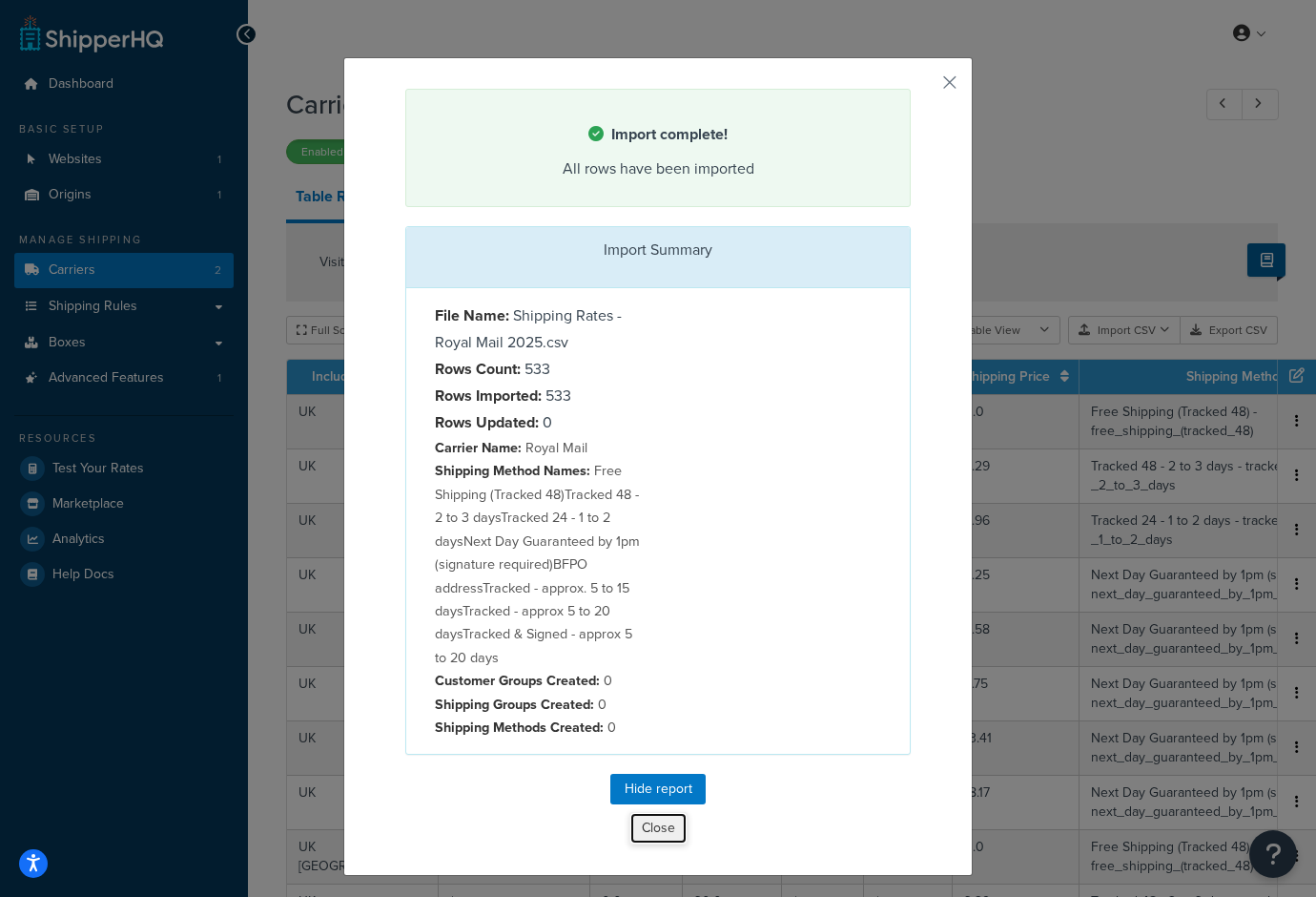
click at [677, 833] on button "Close" at bounding box center [658, 828] width 58 height 33
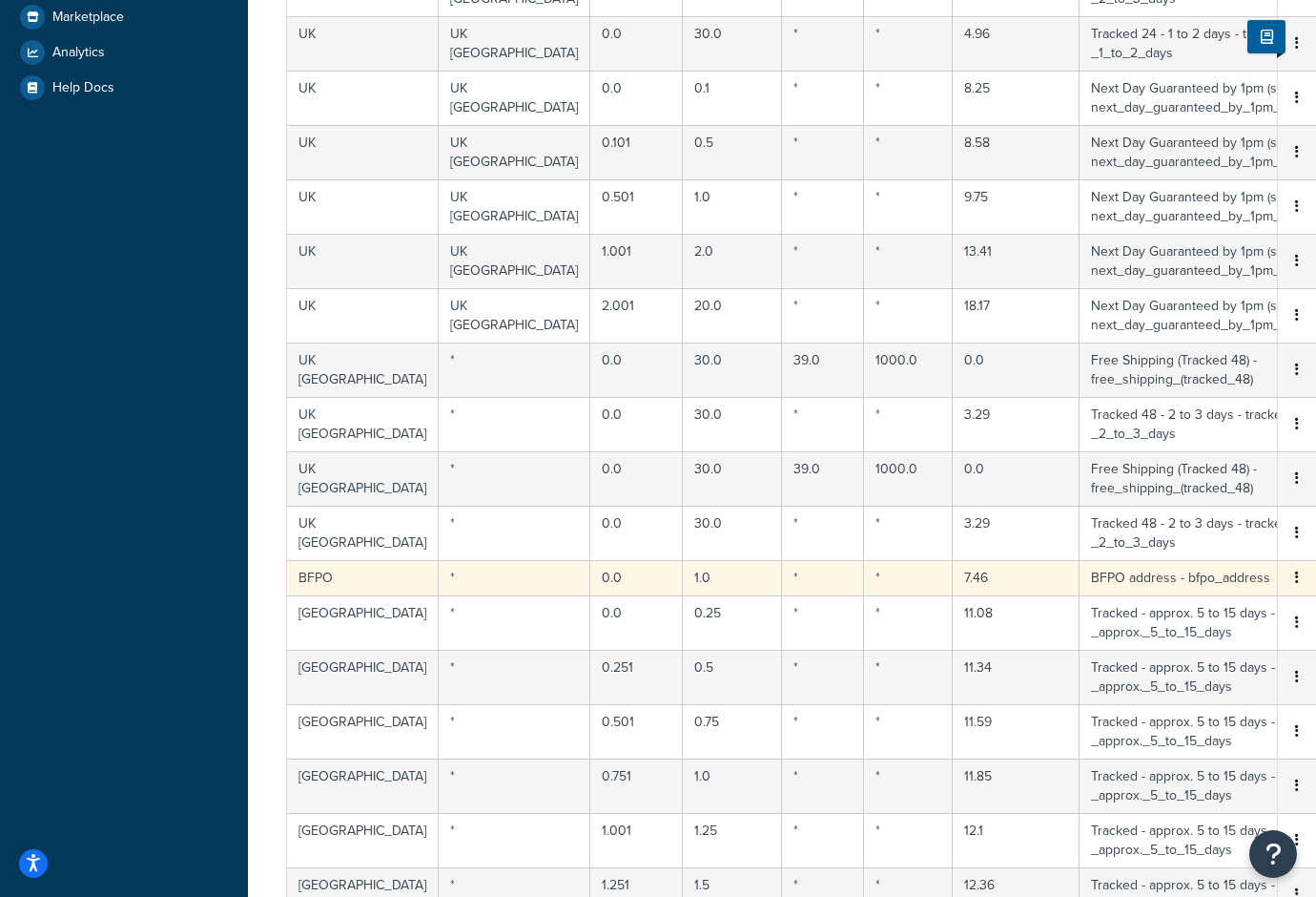
scroll to position [778, 0]
